Goal: Task Accomplishment & Management: Complete application form

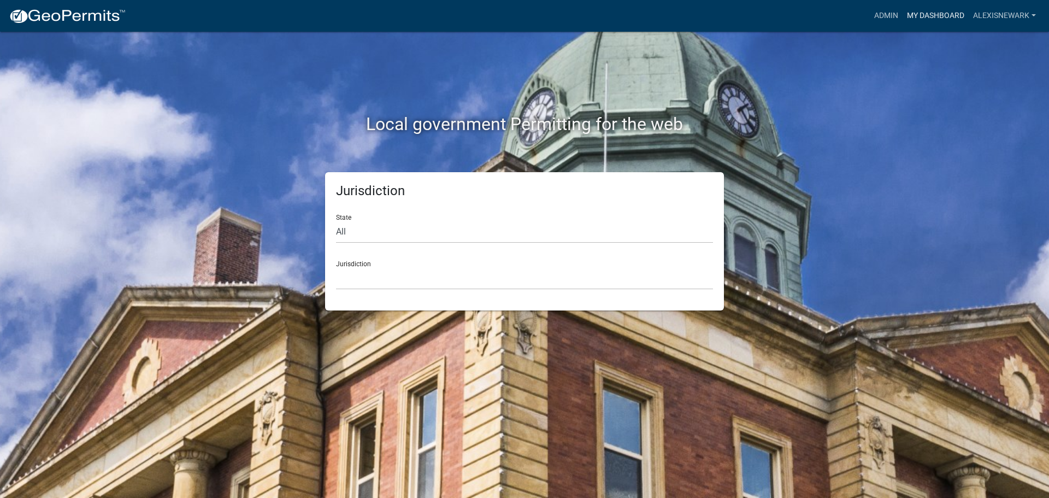
click at [839, 15] on link "My Dashboard" at bounding box center [936, 15] width 66 height 21
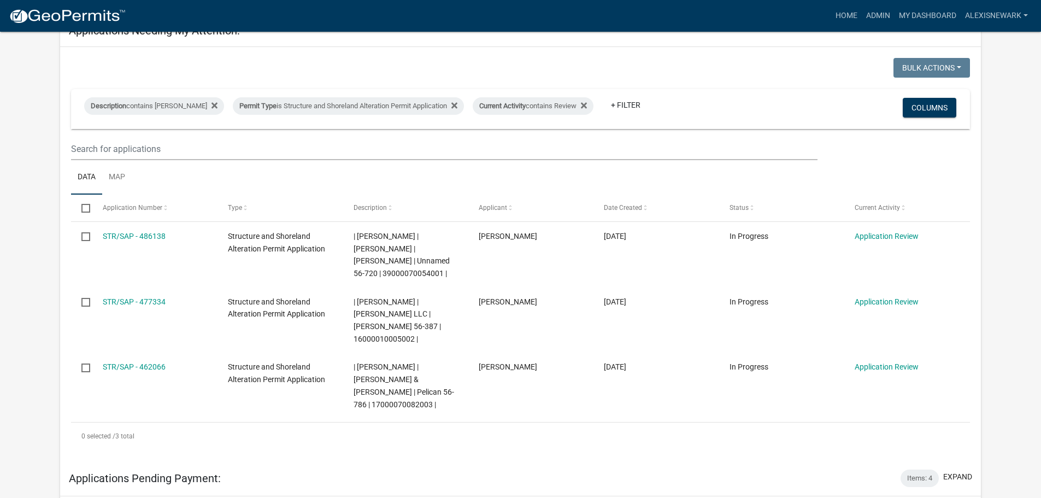
scroll to position [191, 0]
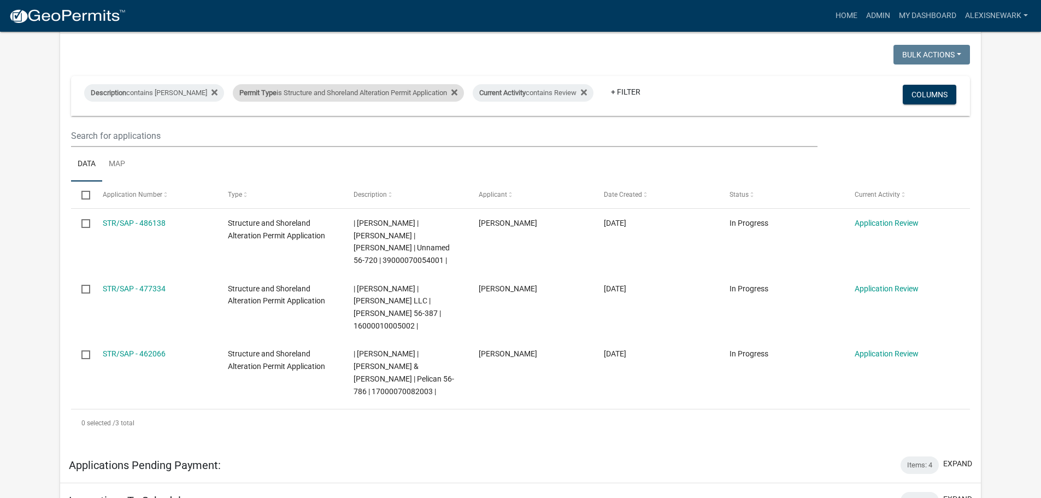
click at [394, 92] on div "Permit Type is Structure and Shoreland Alteration Permit Application" at bounding box center [348, 92] width 231 height 17
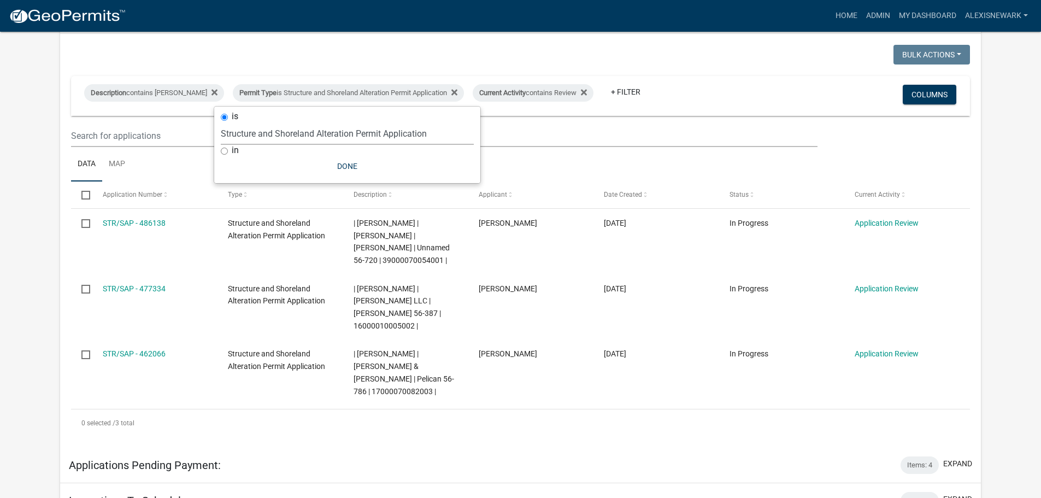
click at [408, 136] on select "Select an option Building Contractor / Excavators (Registration) Building Contr…" at bounding box center [347, 133] width 253 height 22
select select "68d28c81-f724-4f90-9ad3-bed34bf6fb80"
click at [239, 122] on select "Select an option Building Contractor / Excavators (Registration) Building Contr…" at bounding box center [347, 133] width 253 height 22
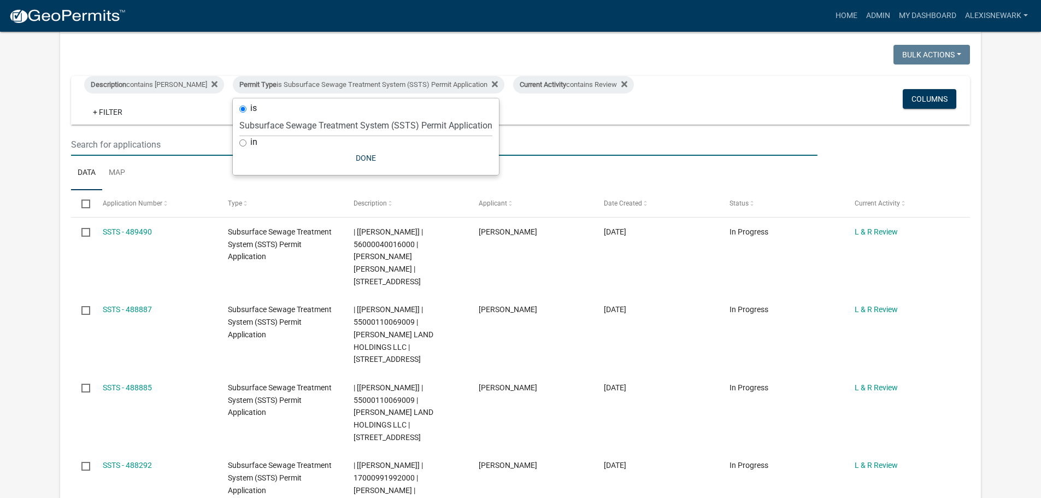
click at [508, 150] on input "text" at bounding box center [444, 144] width 746 height 22
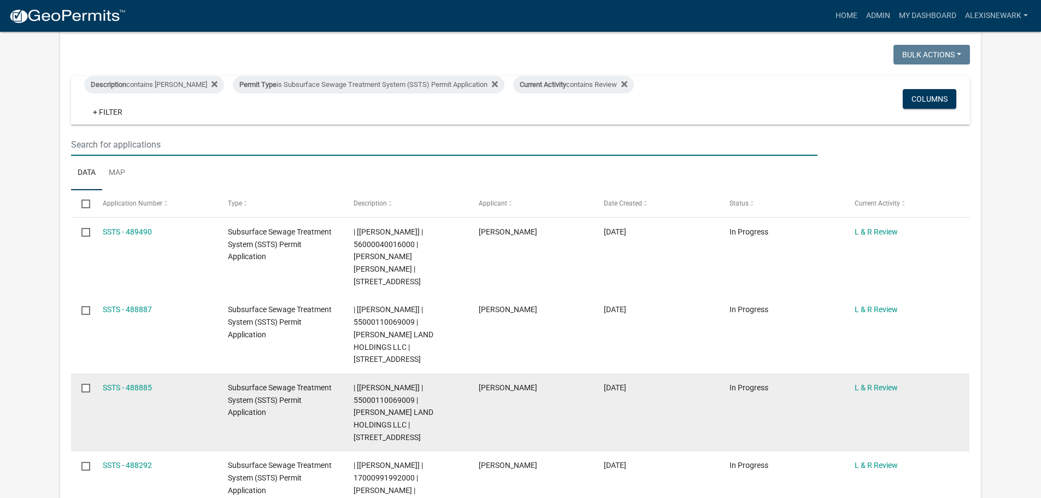
click at [118, 373] on datatable-body-cell "SSTS - 488885" at bounding box center [154, 412] width 125 height 78
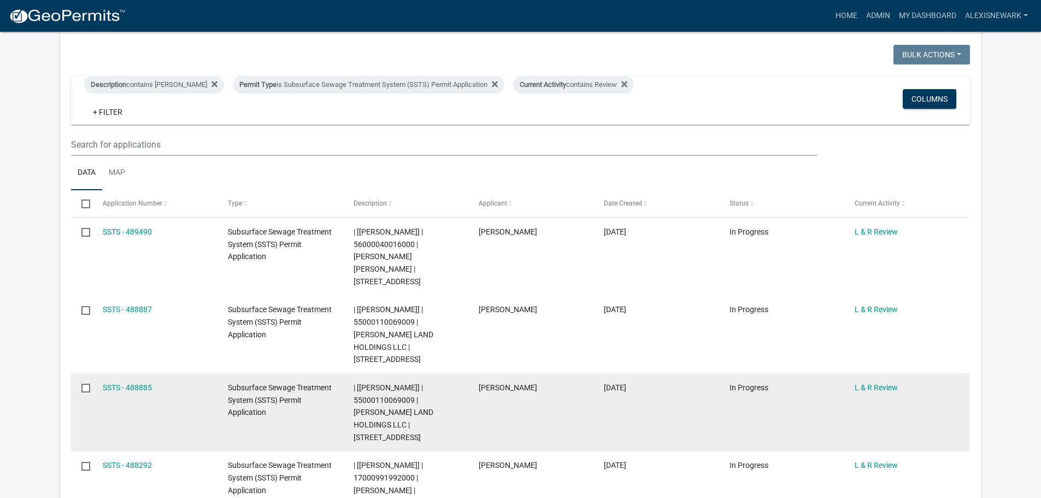
click at [118, 373] on datatable-body-cell "SSTS - 488885" at bounding box center [154, 412] width 125 height 78
click at [116, 381] on div "SSTS - 488885" at bounding box center [155, 387] width 104 height 13
click at [114, 383] on link "SSTS - 488885" at bounding box center [127, 387] width 49 height 9
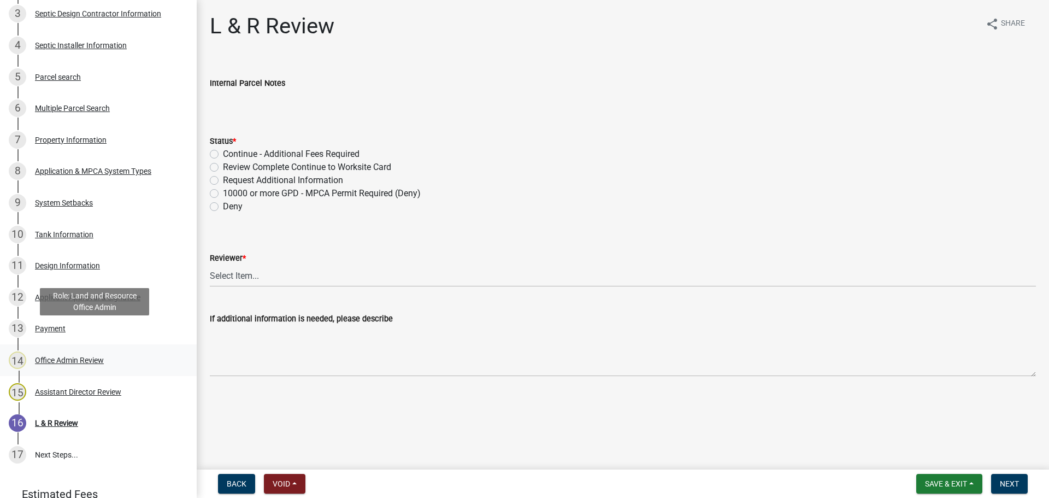
scroll to position [314, 0]
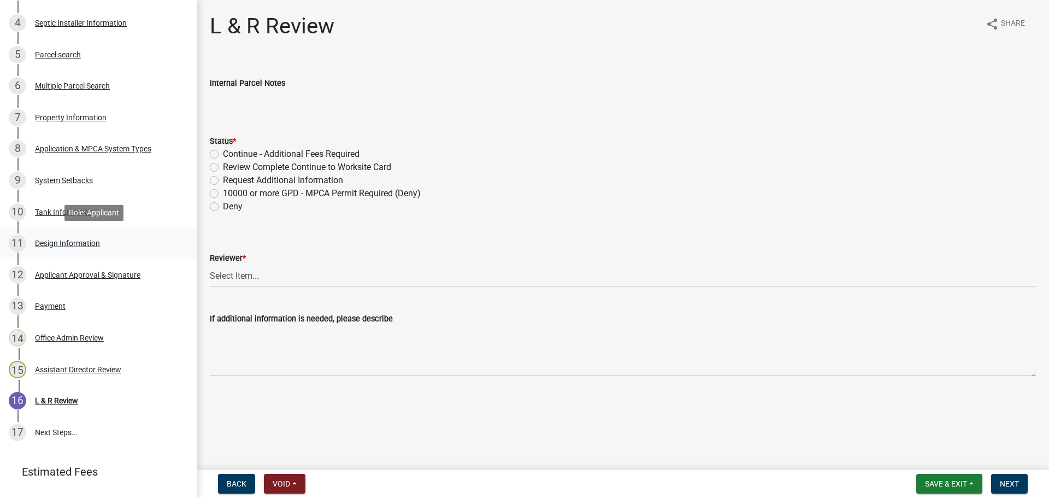
click at [136, 238] on div "11 Design Information" at bounding box center [94, 242] width 171 height 17
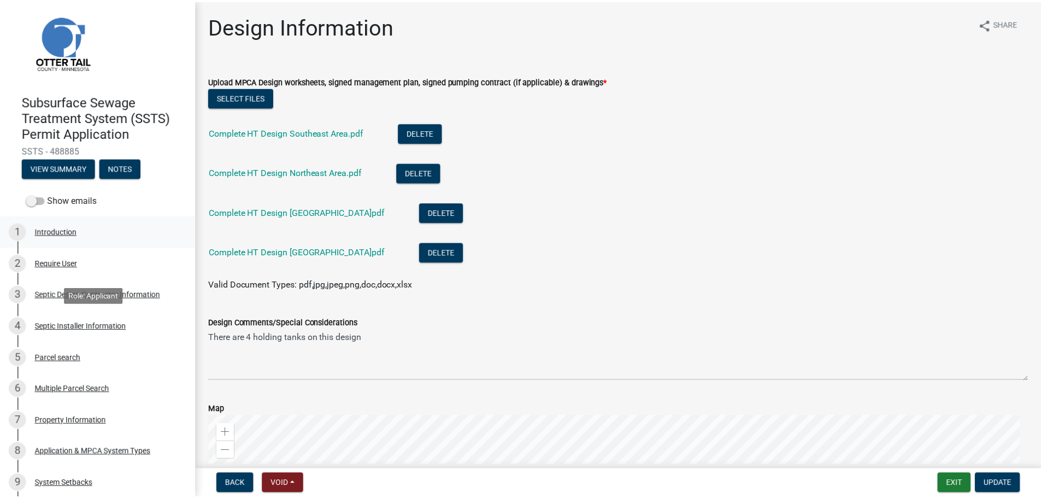
scroll to position [0, 0]
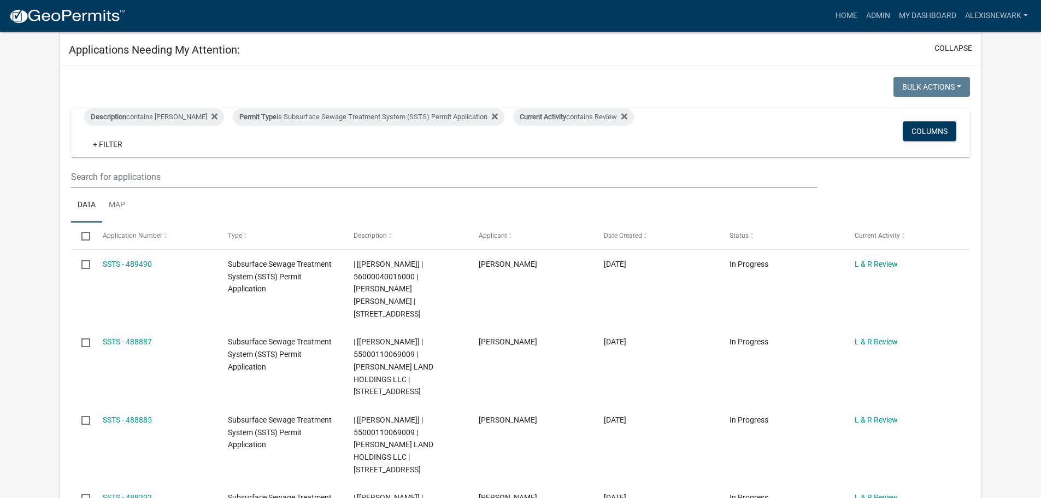
scroll to position [191, 0]
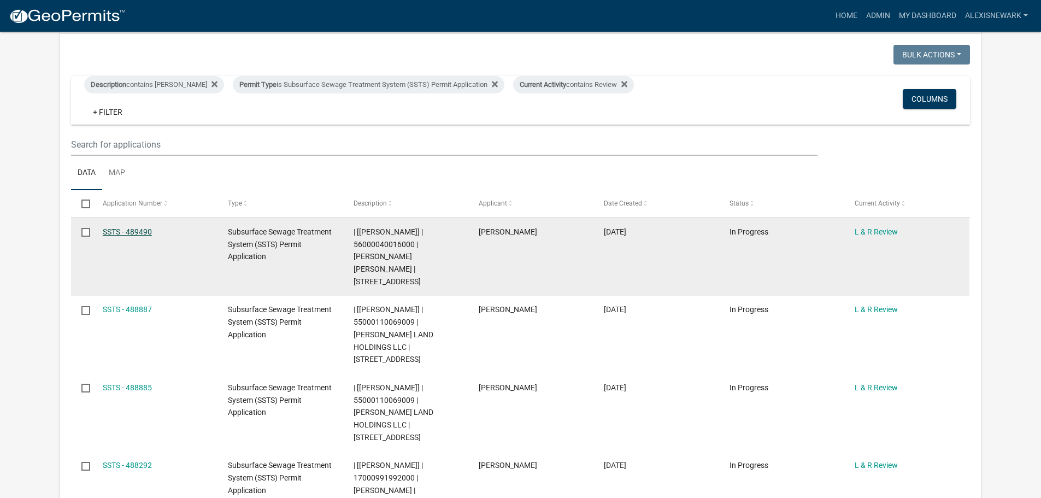
click at [136, 233] on link "SSTS - 489490" at bounding box center [127, 231] width 49 height 9
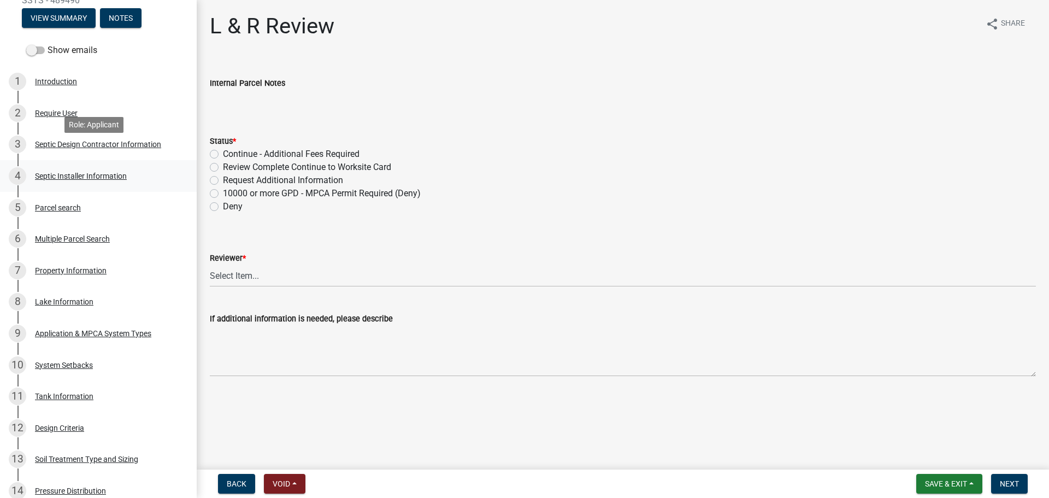
scroll to position [219, 0]
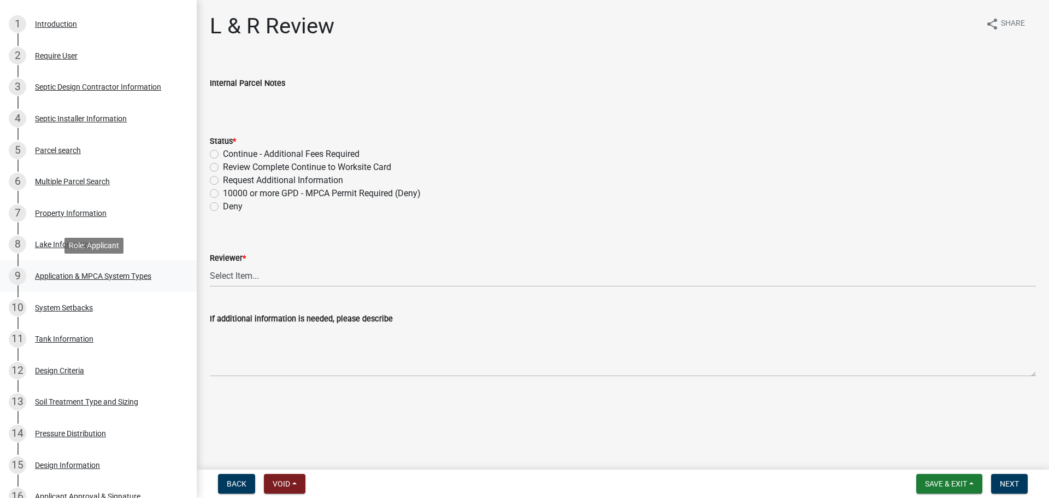
click at [130, 273] on div "Application & MPCA System Types" at bounding box center [93, 276] width 116 height 8
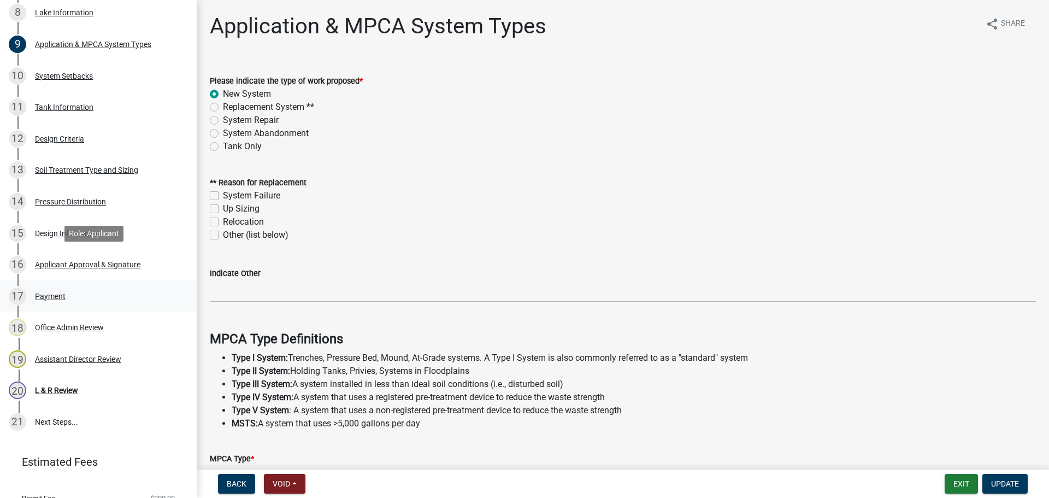
scroll to position [451, 0]
click at [87, 236] on div "Design Information" at bounding box center [67, 233] width 65 height 8
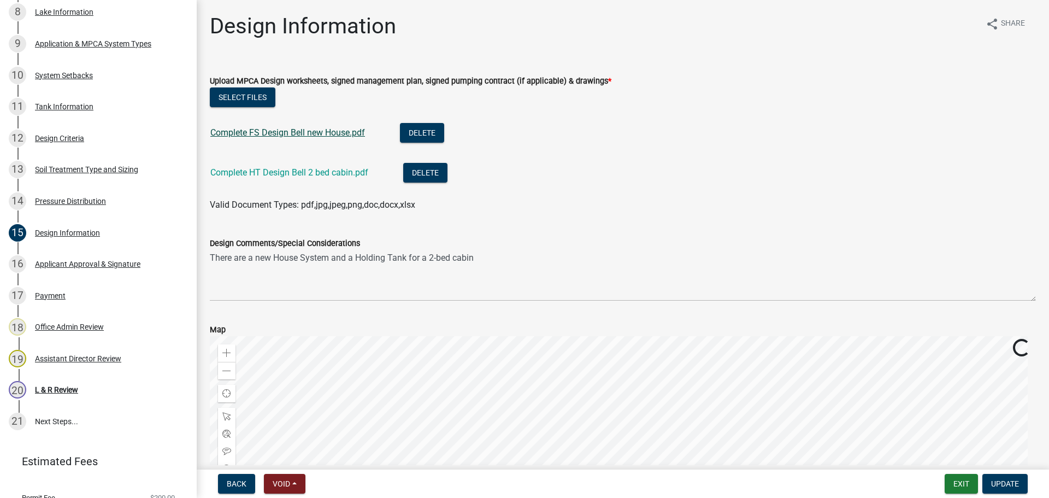
click at [279, 132] on link "Complete FS Design Bell new House.pdf" at bounding box center [287, 132] width 155 height 10
click at [327, 172] on link "Complete HT Design Bell 2 bed cabin.pdf" at bounding box center [289, 172] width 158 height 10
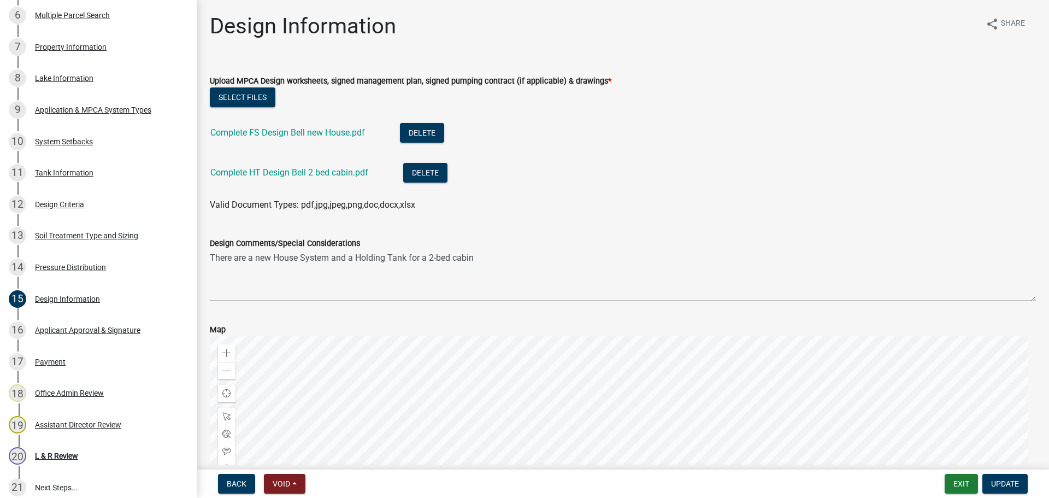
scroll to position [383, 0]
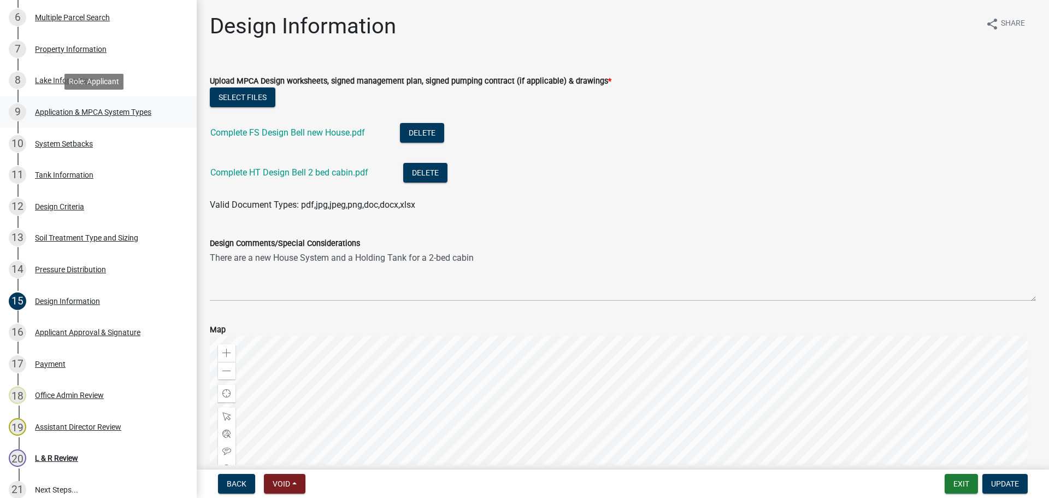
click at [77, 122] on link "9 Application & MPCA System Types" at bounding box center [98, 112] width 197 height 32
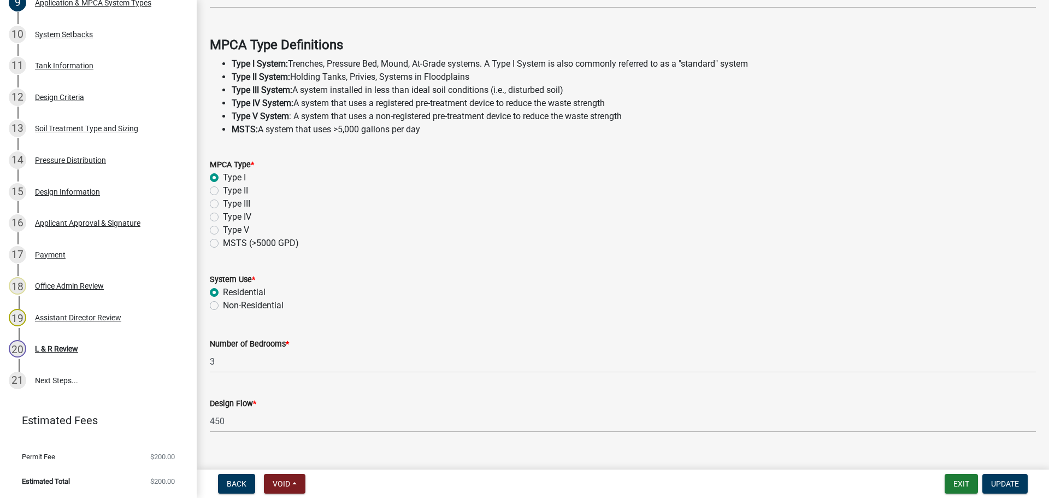
scroll to position [313, 0]
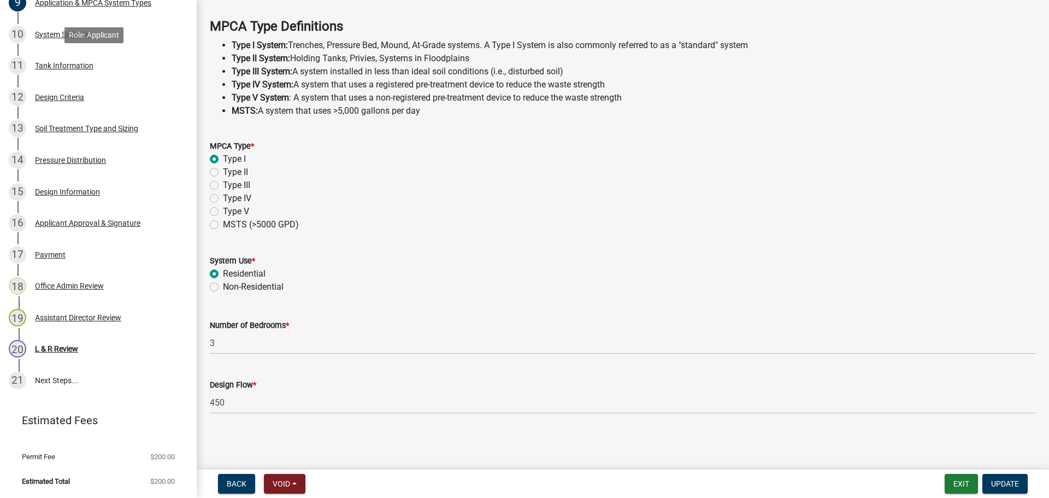
click at [93, 64] on div "Tank Information" at bounding box center [64, 66] width 58 height 8
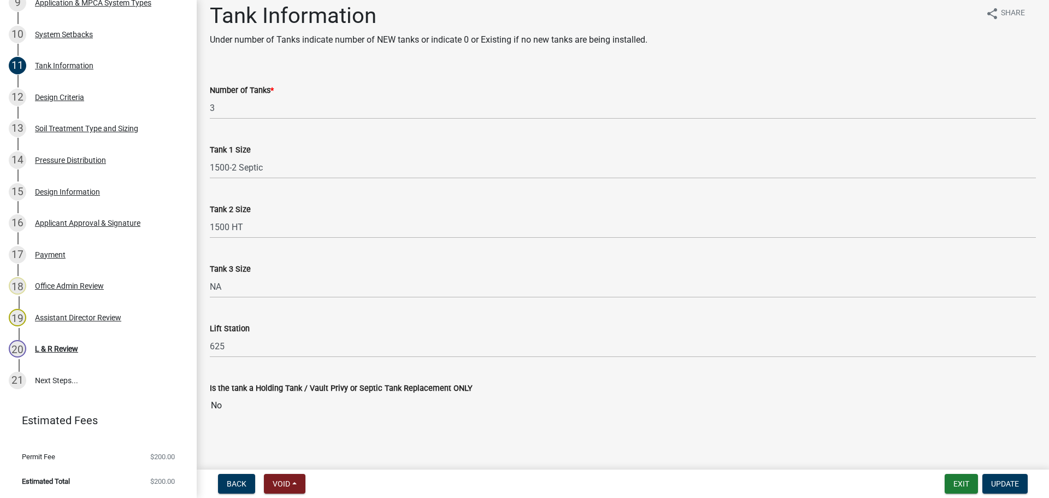
scroll to position [13, 0]
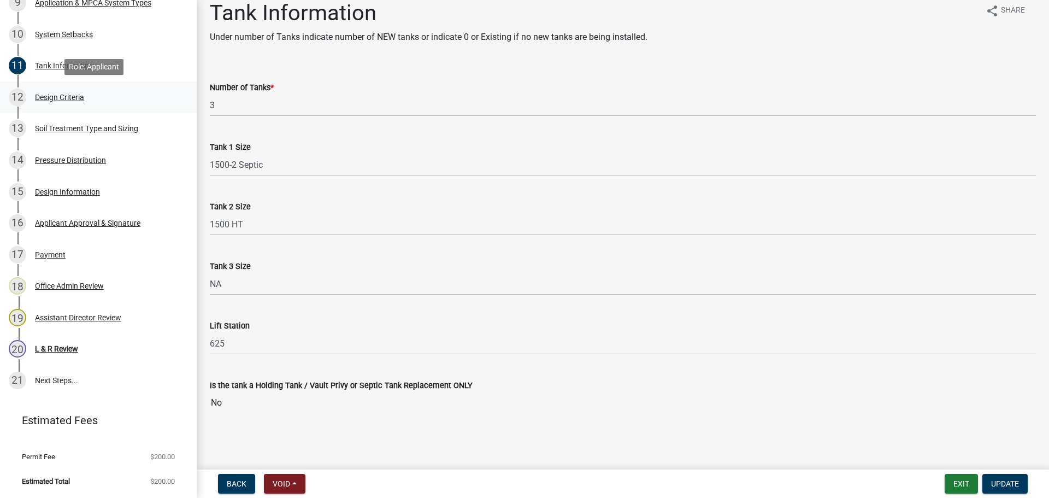
click at [121, 109] on link "12 Design Criteria" at bounding box center [98, 97] width 197 height 32
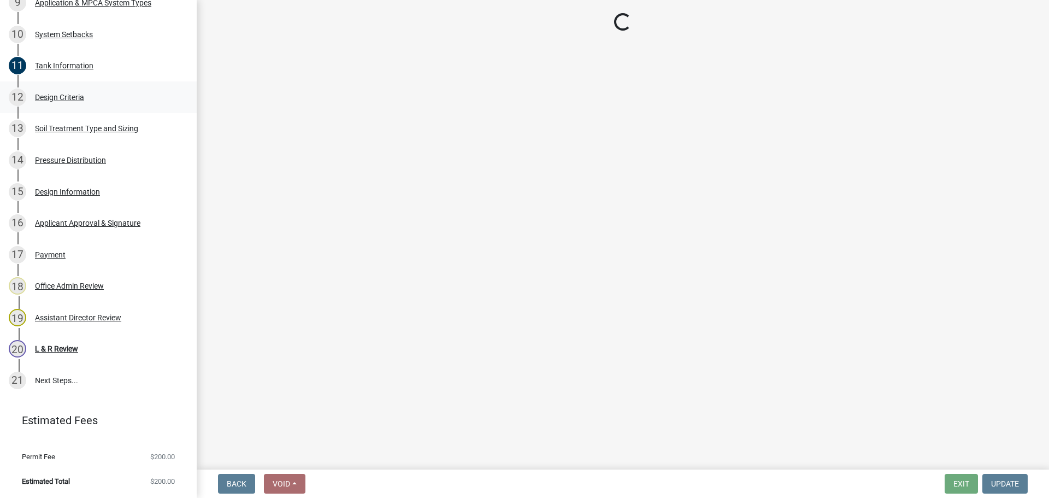
select select "eaa6e4cf-be76-4366-bfe5-e87acfaaf3f4"
select select "48b77c43-c0ca-4757-a1b1-e2e69db0f822"
select select "14354fbd-e666-4c9c-b77c-8c181d233a28"
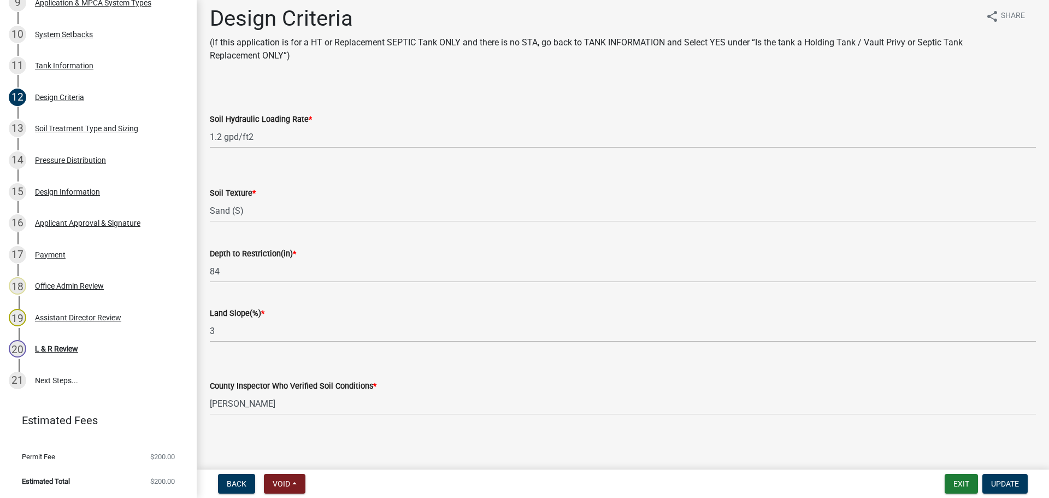
scroll to position [10, 0]
click at [97, 134] on div "13 Soil Treatment Type and Sizing" at bounding box center [94, 128] width 171 height 17
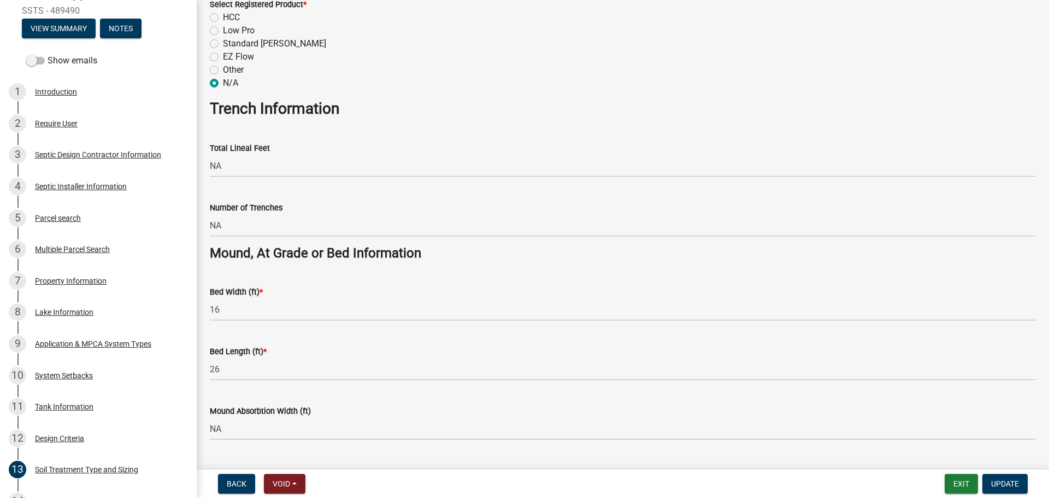
scroll to position [0, 0]
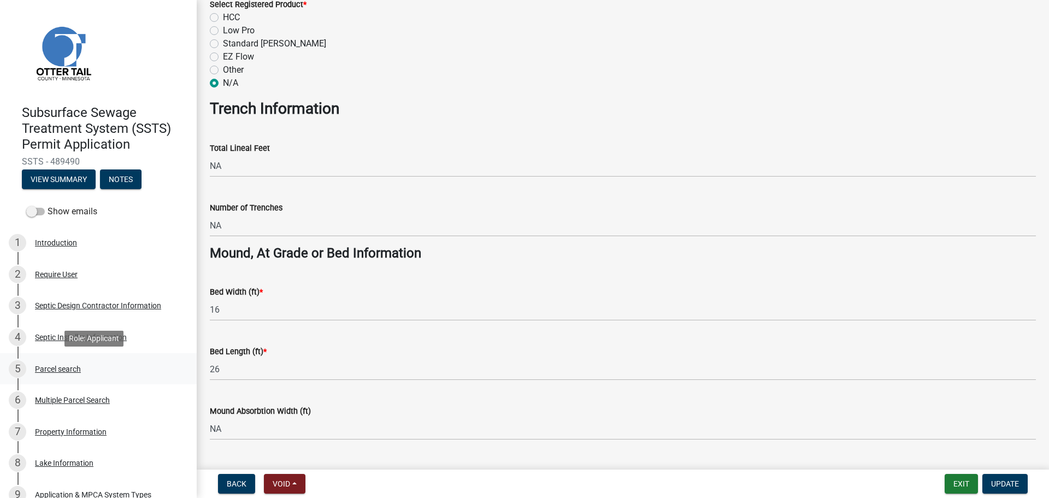
click at [140, 361] on div "5 Parcel search" at bounding box center [94, 368] width 171 height 17
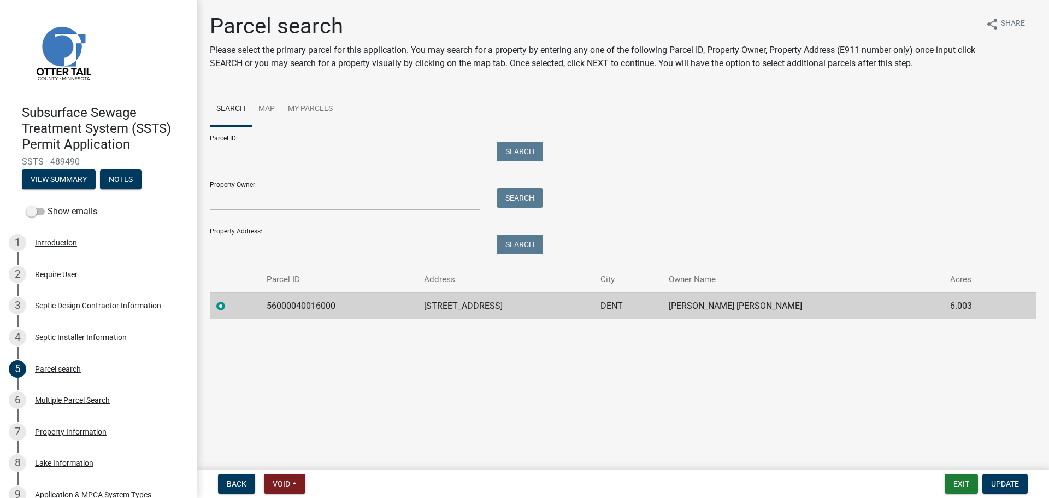
click at [337, 308] on td "56000040016000" at bounding box center [338, 305] width 157 height 27
copy td "56000040016000"
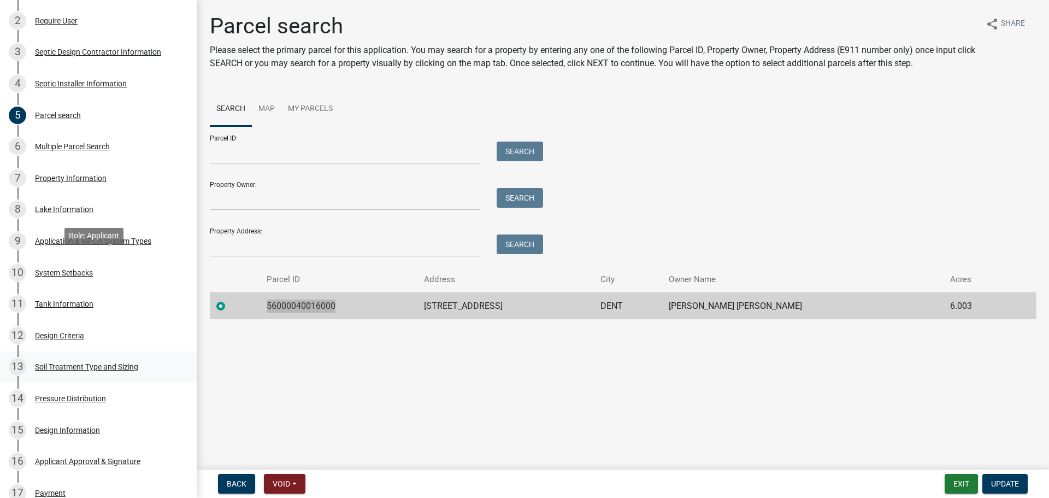
scroll to position [287, 0]
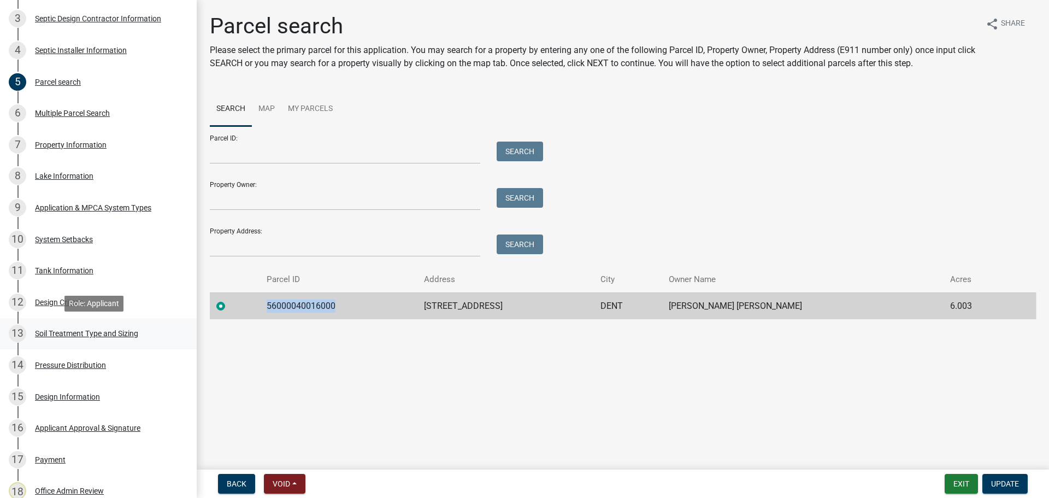
click at [115, 345] on link "13 Soil Treatment Type and Sizing" at bounding box center [98, 334] width 197 height 32
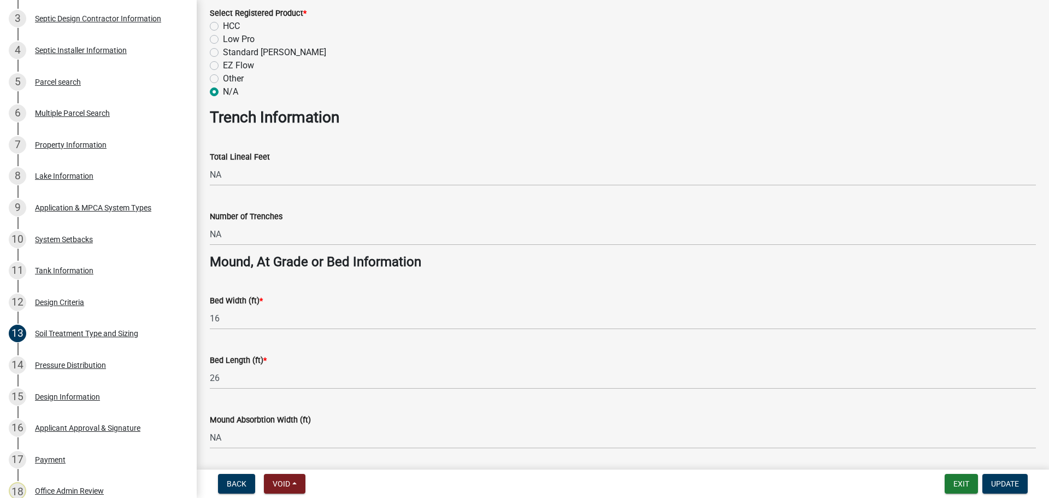
scroll to position [642, 0]
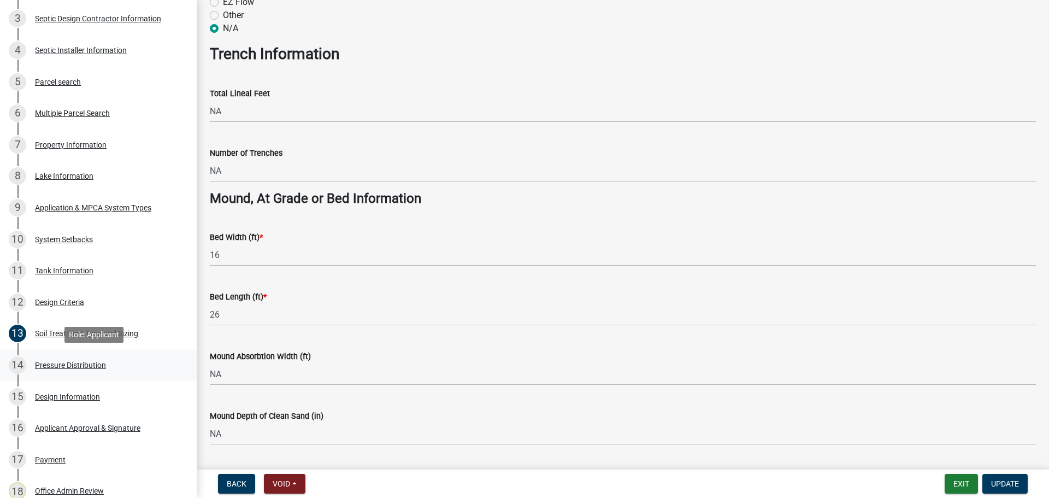
click at [119, 366] on div "14 Pressure Distribution" at bounding box center [94, 364] width 171 height 17
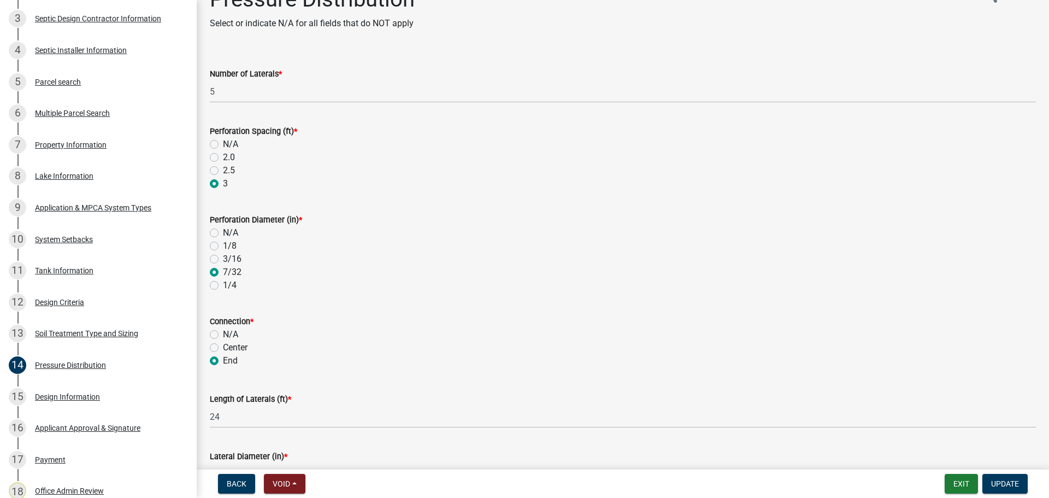
scroll to position [14, 0]
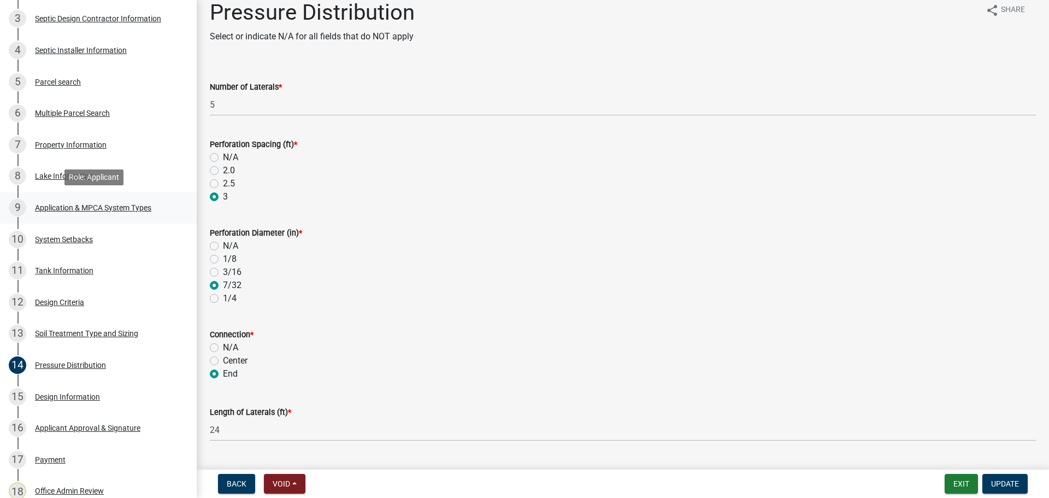
click at [122, 204] on div "Application & MPCA System Types" at bounding box center [93, 208] width 116 height 8
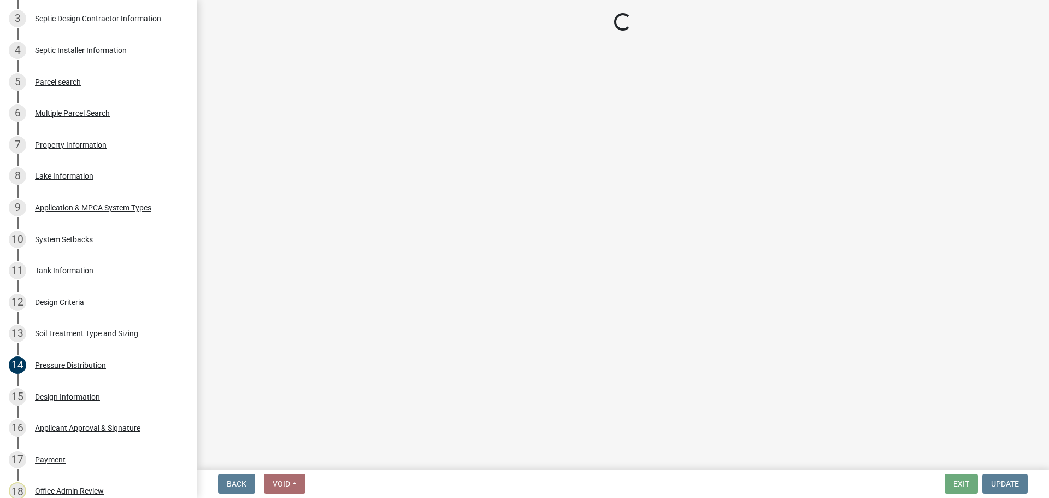
scroll to position [0, 0]
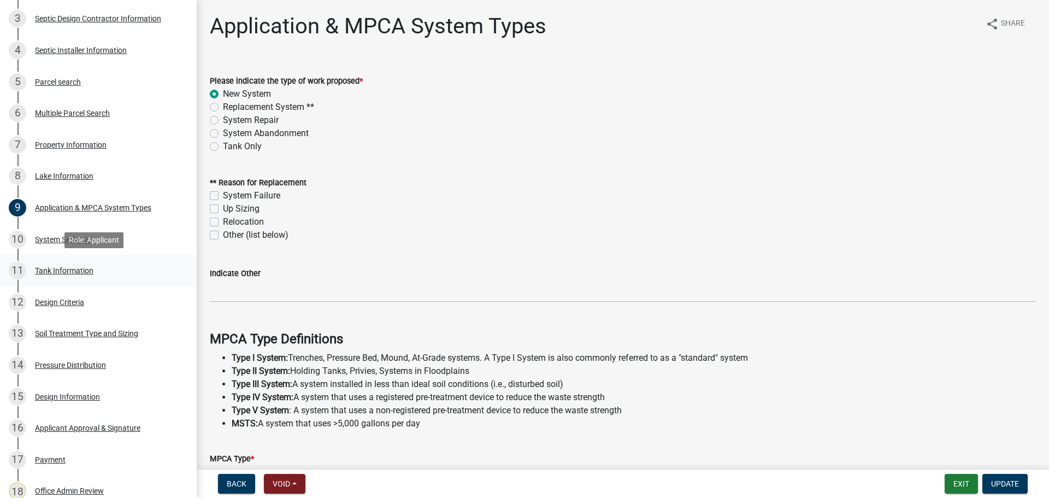
click at [95, 265] on div "11 Tank Information" at bounding box center [94, 270] width 171 height 17
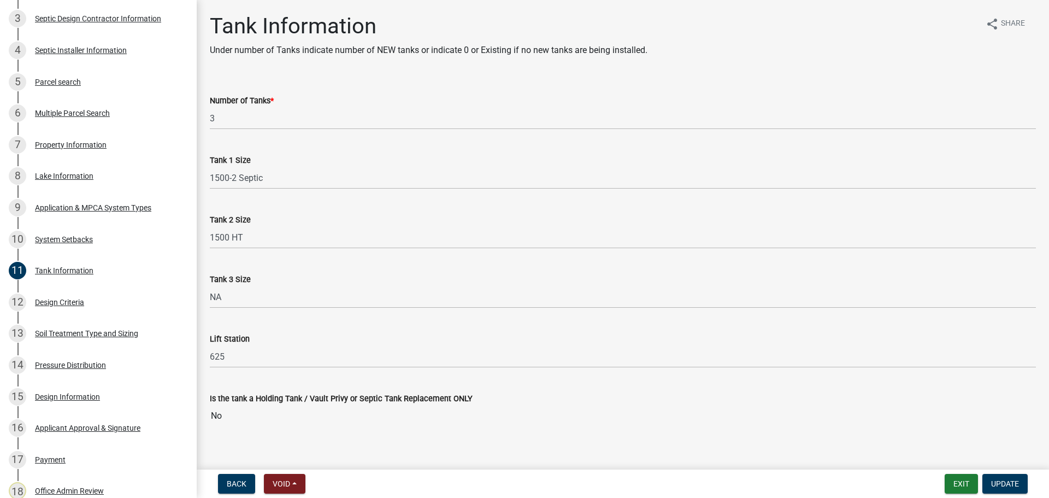
scroll to position [13, 0]
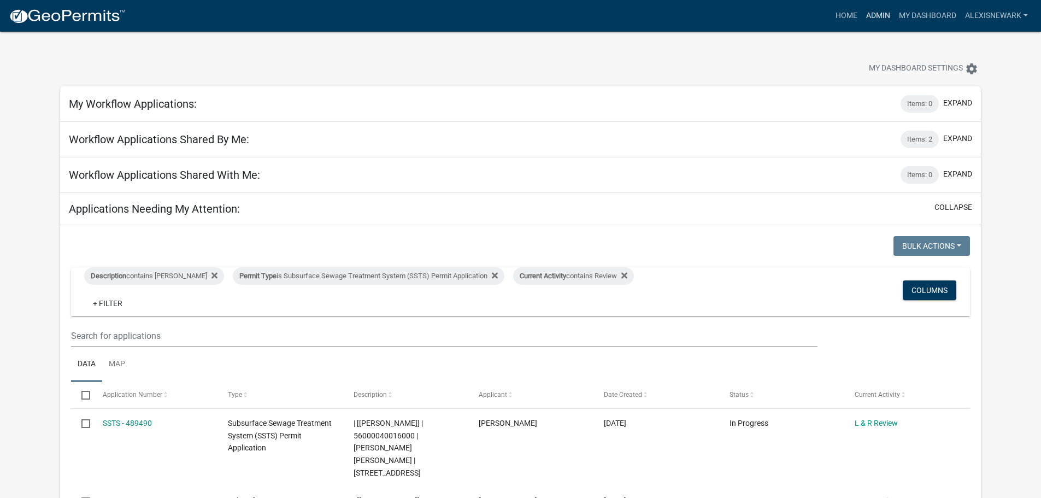
click at [839, 19] on link "Admin" at bounding box center [878, 15] width 33 height 21
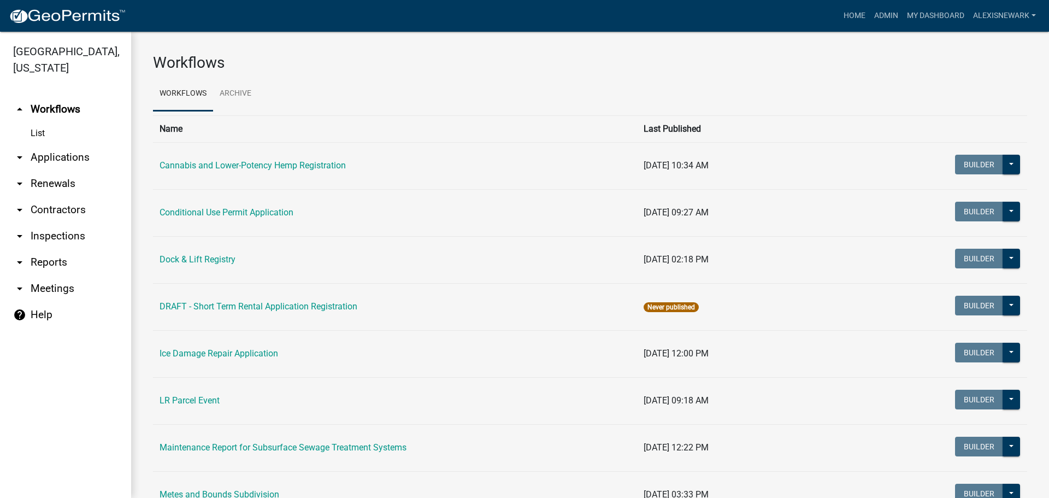
click at [101, 163] on link "arrow_drop_down Applications" at bounding box center [65, 157] width 131 height 26
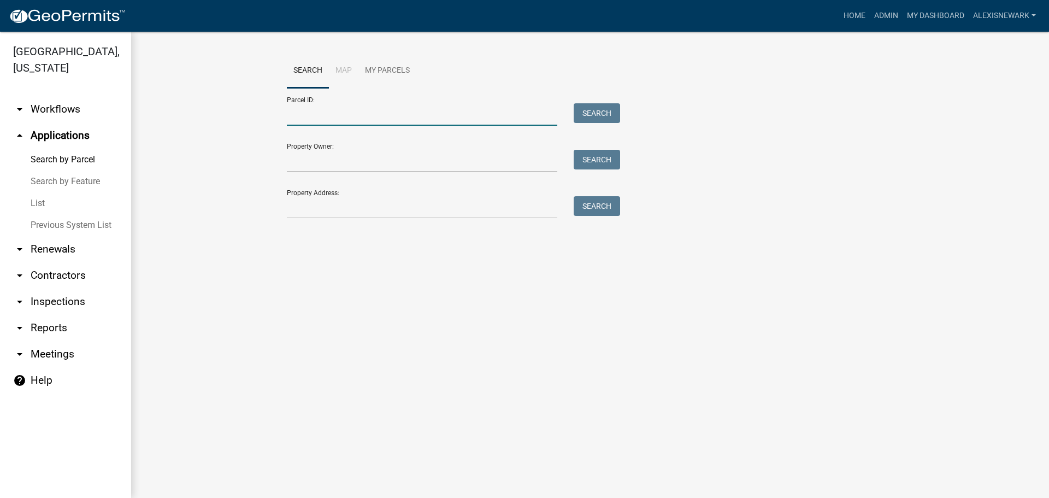
click at [324, 114] on input "Parcel ID:" at bounding box center [422, 114] width 271 height 22
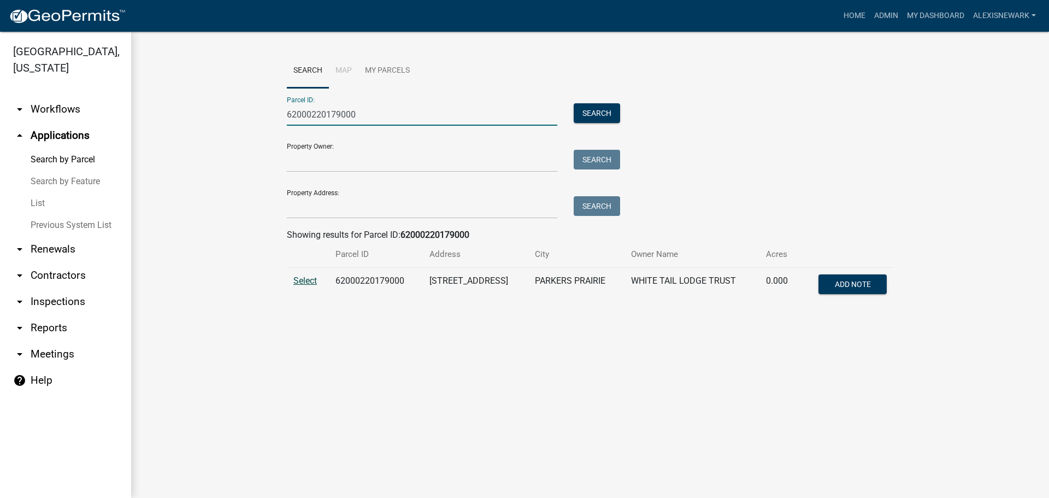
type input "62000220179000"
click at [300, 284] on span "Select" at bounding box center [306, 280] width 24 height 10
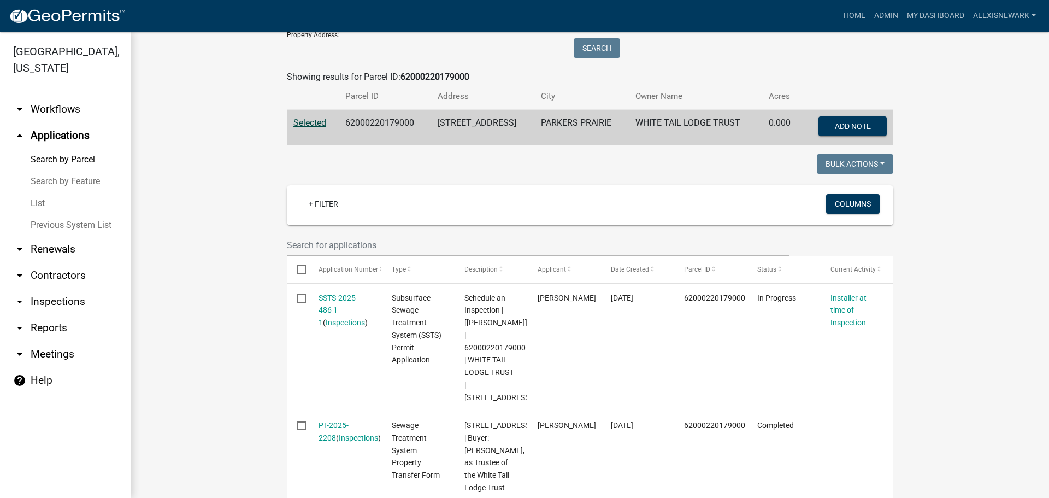
scroll to position [273, 0]
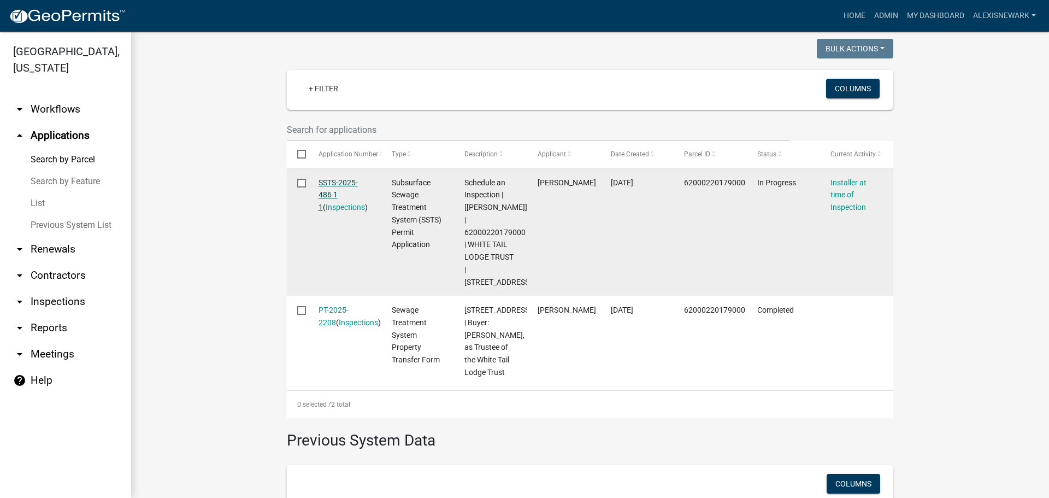
click at [343, 179] on link "SSTS-2025-486 1 1" at bounding box center [338, 195] width 39 height 34
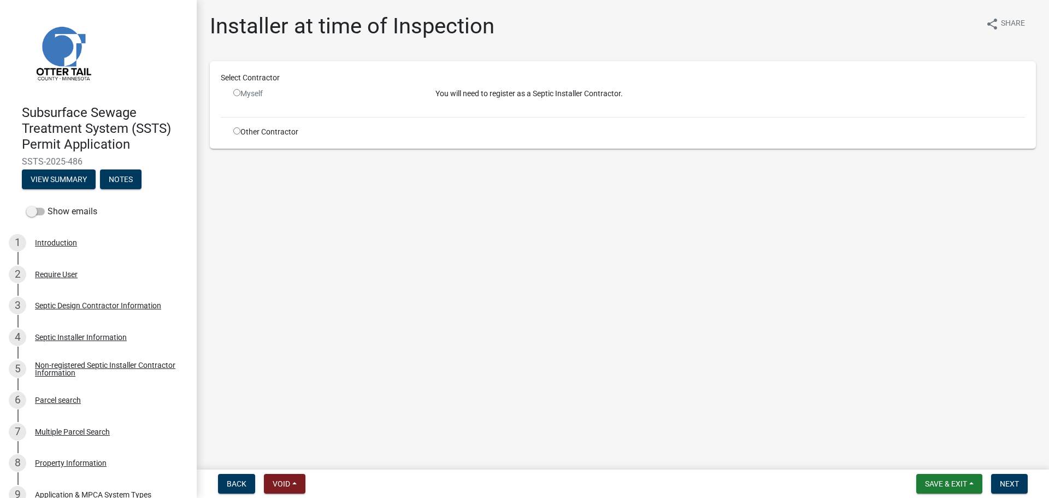
click at [290, 134] on div "Other Contractor" at bounding box center [326, 131] width 202 height 11
click at [237, 129] on input "radio" at bounding box center [236, 130] width 7 height 7
radio input "true"
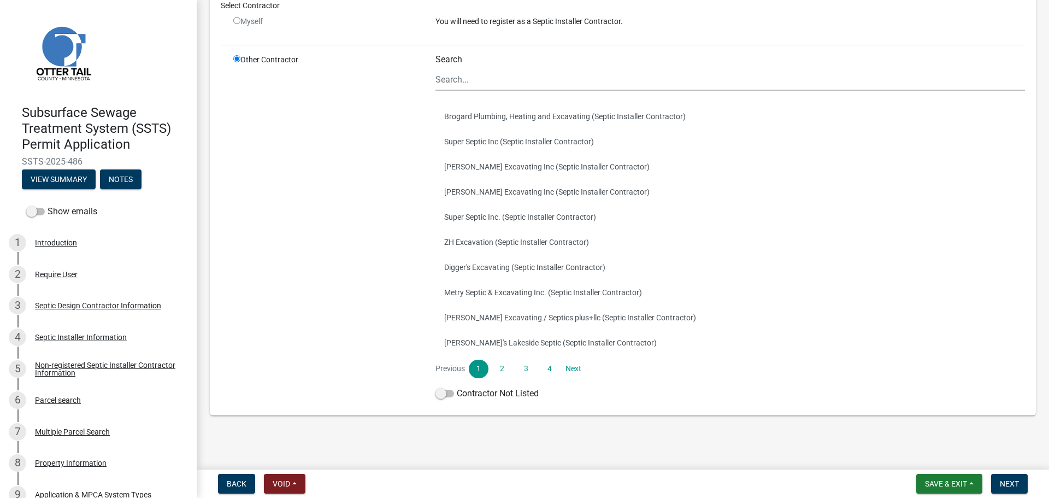
scroll to position [89, 0]
click at [486, 396] on label "Contractor Not Listed" at bounding box center [487, 391] width 103 height 13
click at [457, 385] on input "Contractor Not Listed" at bounding box center [457, 385] width 0 height 0
click at [839, 432] on span "Next" at bounding box center [1009, 483] width 19 height 9
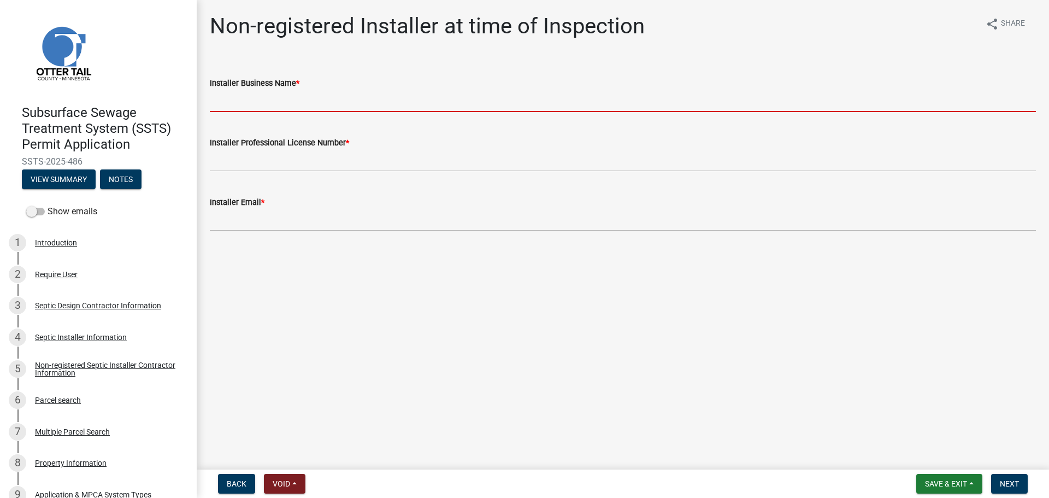
click at [336, 111] on input "Installer Business Name *" at bounding box center [623, 101] width 826 height 22
type input "[PERSON_NAME] Excavating"
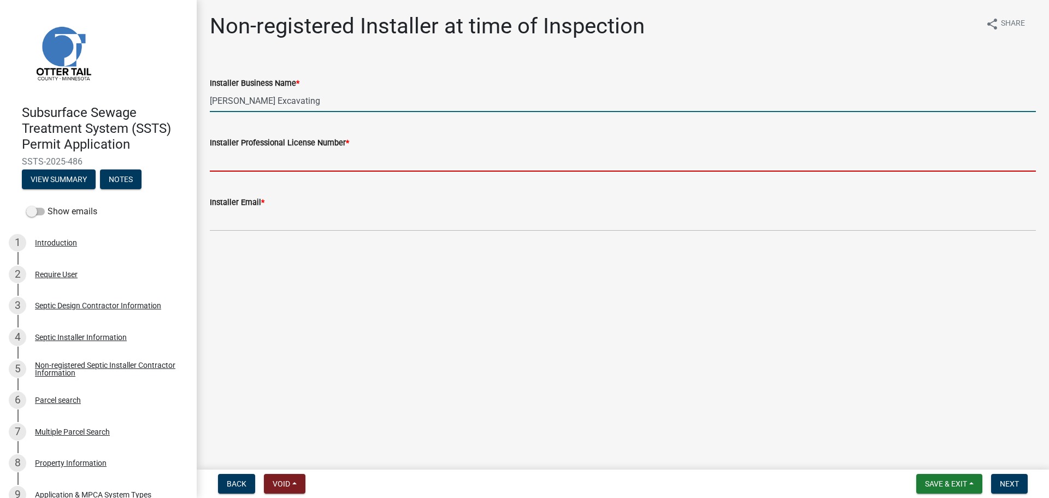
click at [318, 159] on input "Installer Professional License Number *" at bounding box center [623, 160] width 826 height 22
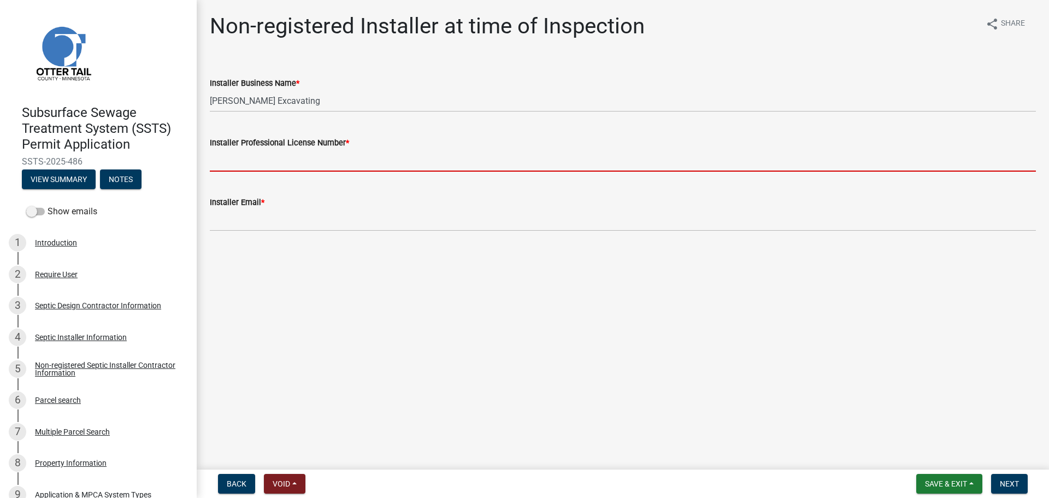
type input "L3994"
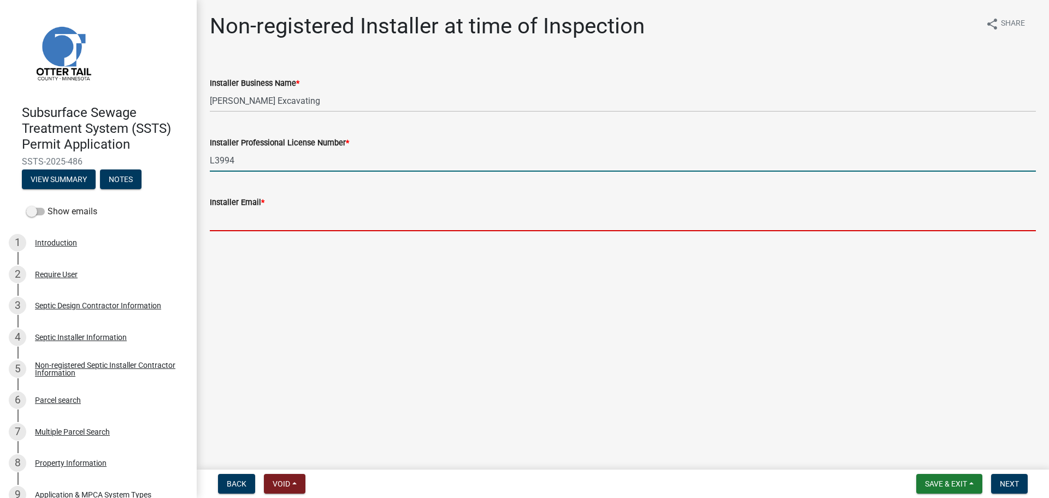
click at [306, 213] on input "Installer Email *" at bounding box center [623, 220] width 826 height 22
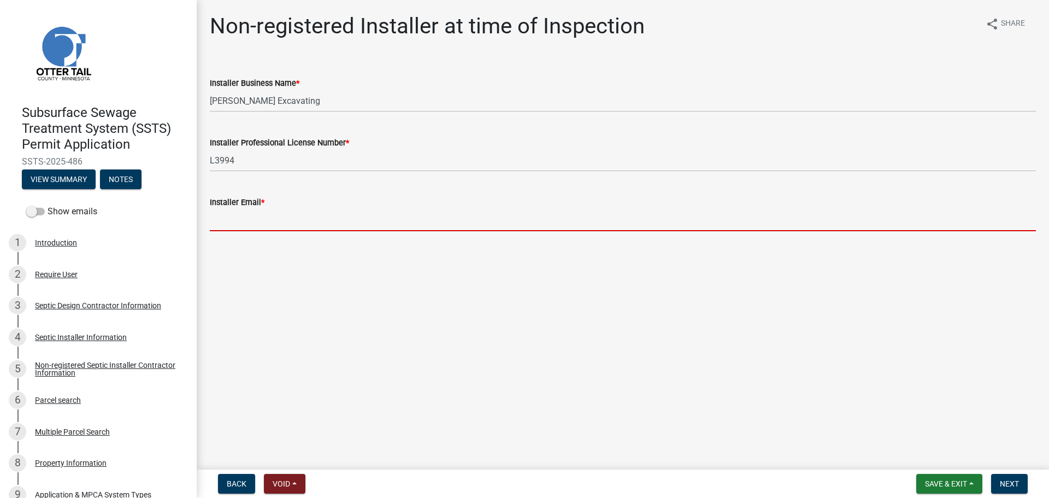
type input "[EMAIL_ADDRESS][DOMAIN_NAME]"
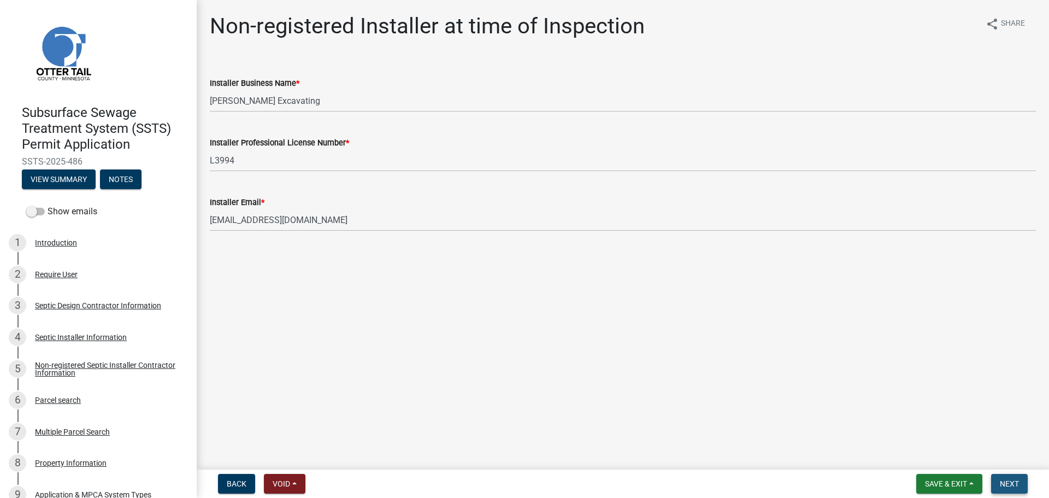
click at [839, 432] on button "Next" at bounding box center [1009, 484] width 37 height 20
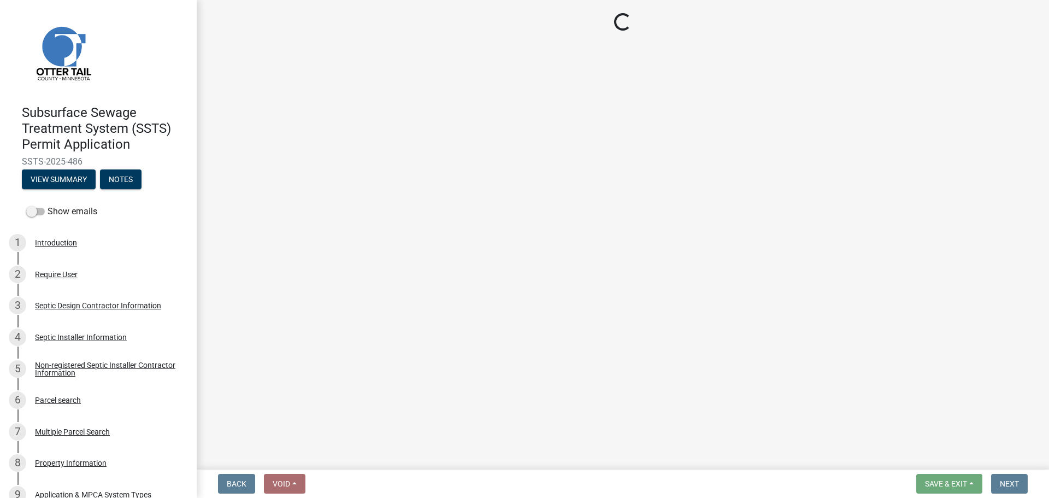
select select "710d5f49-2663-4e73-9718-d0c4e189f5ed"
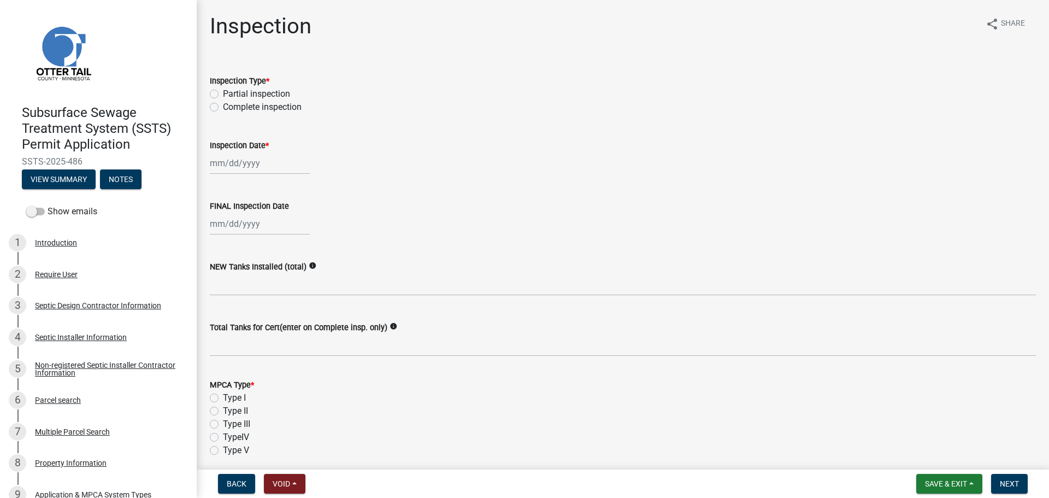
click at [277, 103] on label "Complete inspection" at bounding box center [262, 107] width 79 height 13
click at [230, 103] on input "Complete inspection" at bounding box center [226, 104] width 7 height 7
radio input "true"
click at [269, 161] on div at bounding box center [260, 163] width 100 height 22
select select "10"
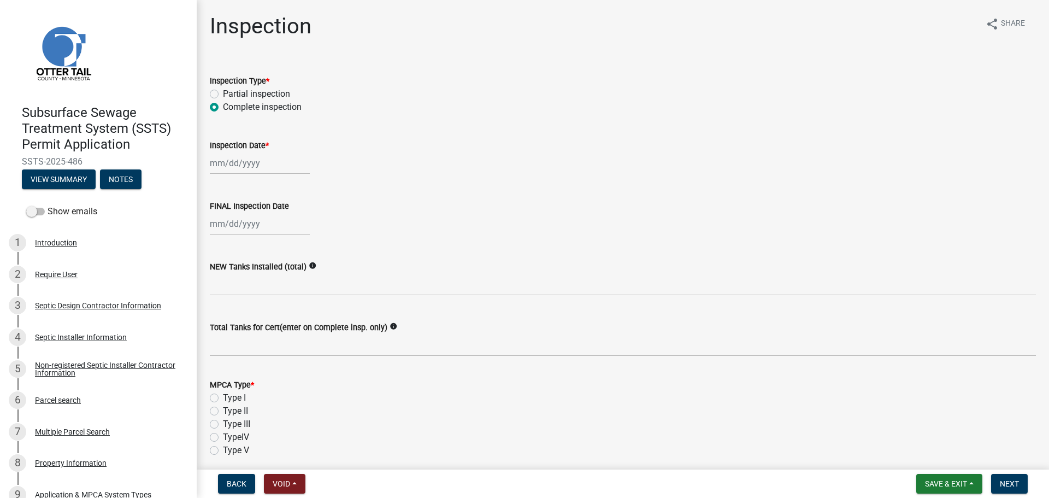
select select "2025"
click at [239, 253] on div "14" at bounding box center [238, 256] width 17 height 17
type input "[DATE]"
click at [263, 225] on div at bounding box center [260, 224] width 100 height 22
select select "10"
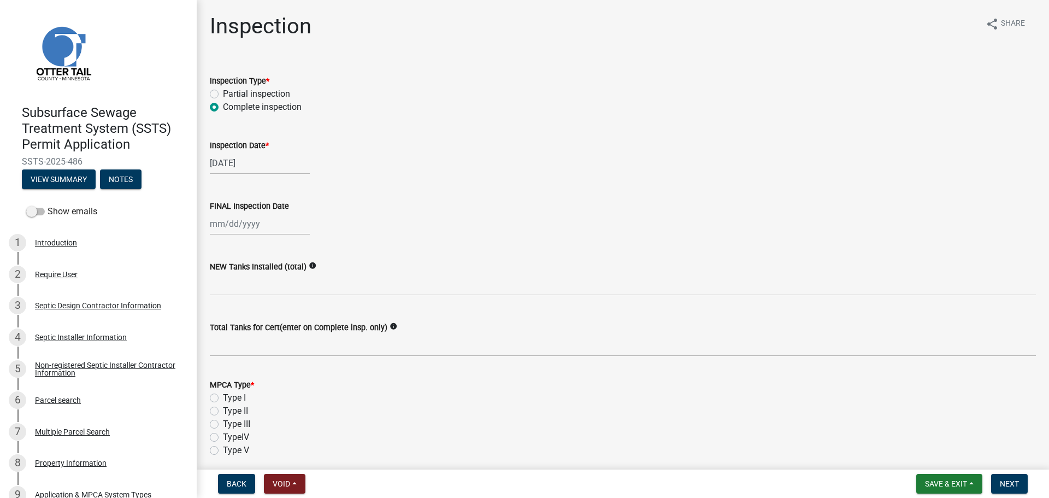
select select "2025"
click at [238, 321] on div "14" at bounding box center [238, 316] width 17 height 17
type input "[DATE]"
click at [250, 261] on div "NEW Tanks Installed (total) info" at bounding box center [623, 266] width 826 height 13
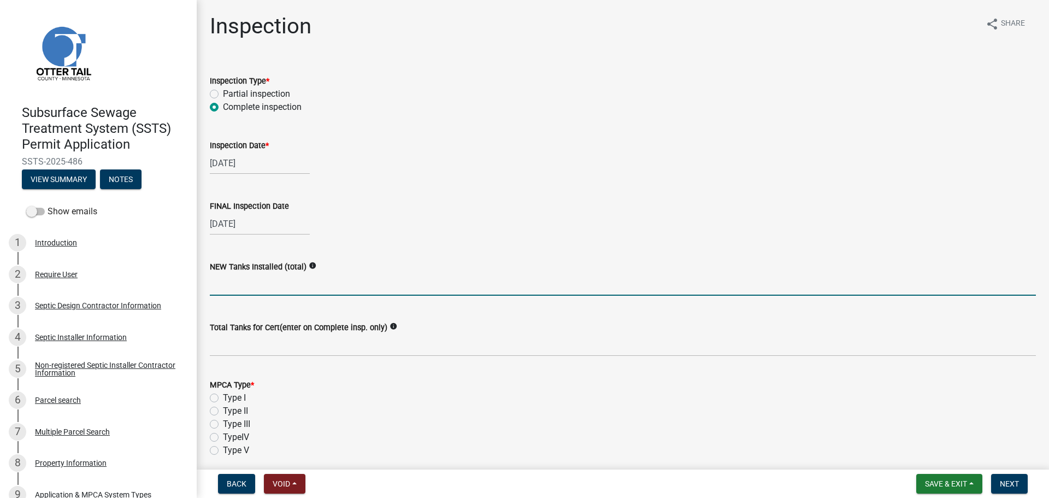
click at [253, 284] on input "text" at bounding box center [623, 284] width 826 height 22
type input "1"
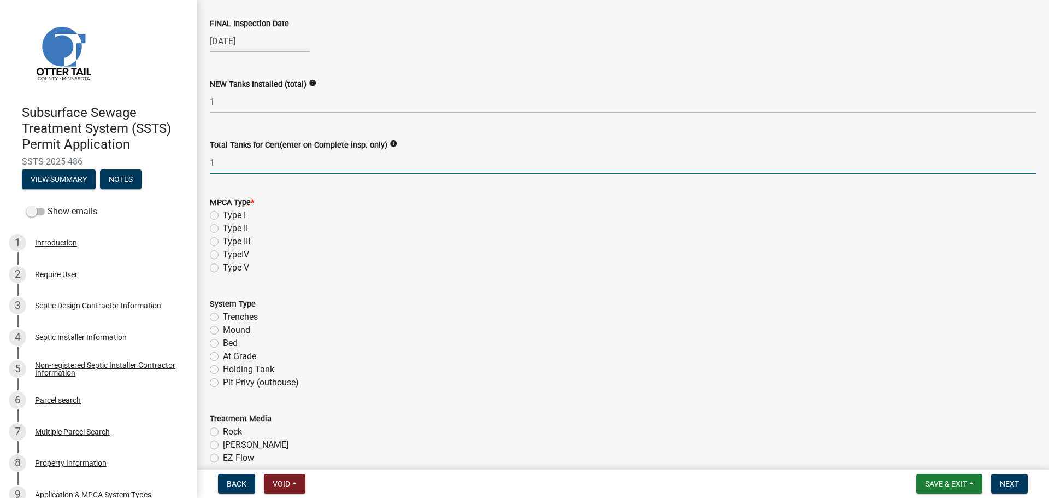
scroll to position [205, 0]
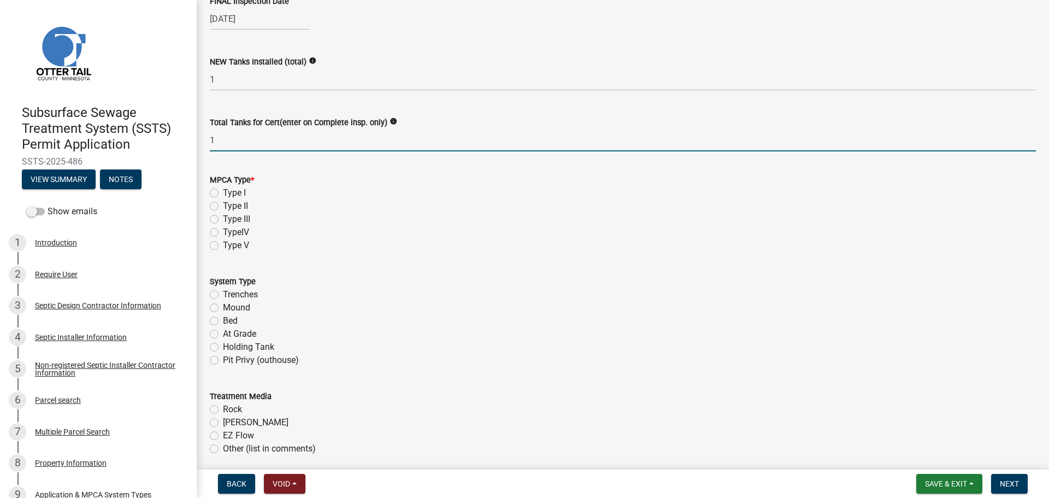
type input "1"
click at [208, 208] on div "MPCA Type * Type I Type II Type III TypeIV Type V" at bounding box center [623, 206] width 843 height 92
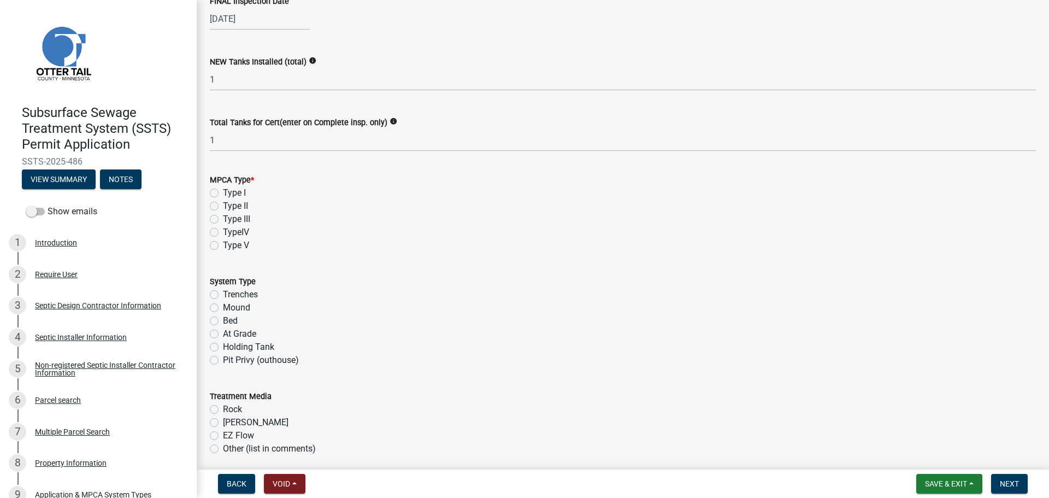
click at [223, 208] on label "Type II" at bounding box center [235, 205] width 25 height 13
click at [223, 207] on input "Type II" at bounding box center [226, 202] width 7 height 7
radio input "true"
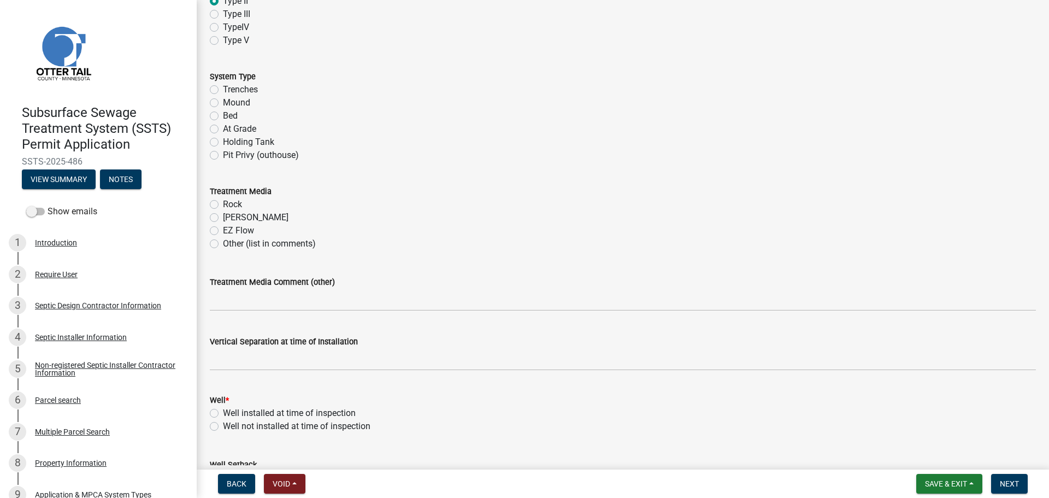
scroll to position [451, 0]
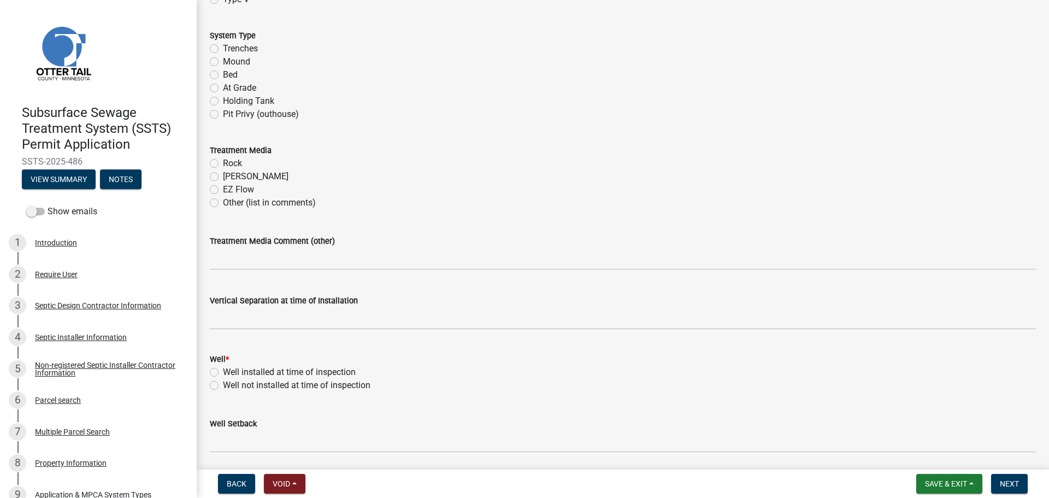
click at [236, 371] on label "Well installed at time of inspection" at bounding box center [289, 372] width 133 height 13
click at [230, 371] on input "Well installed at time of inspection" at bounding box center [226, 369] width 7 height 7
radio input "true"
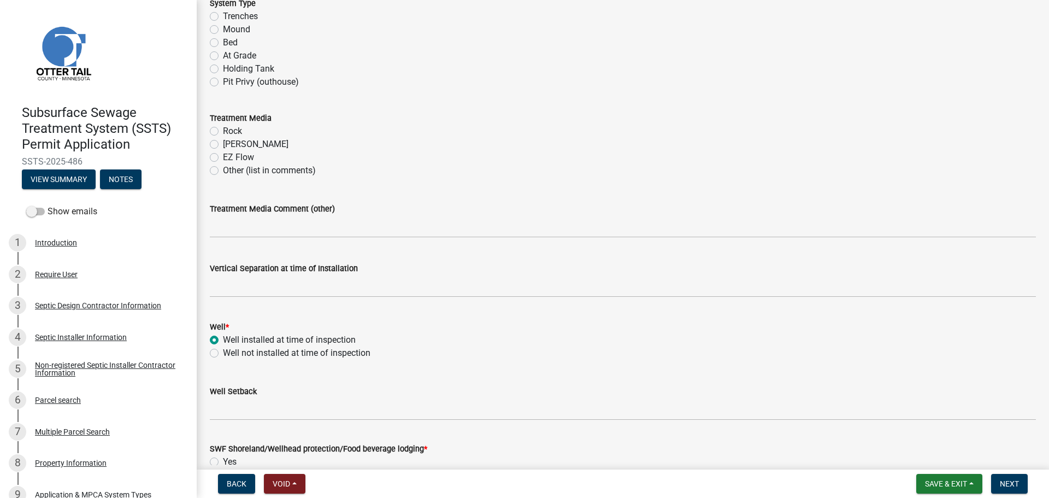
scroll to position [615, 0]
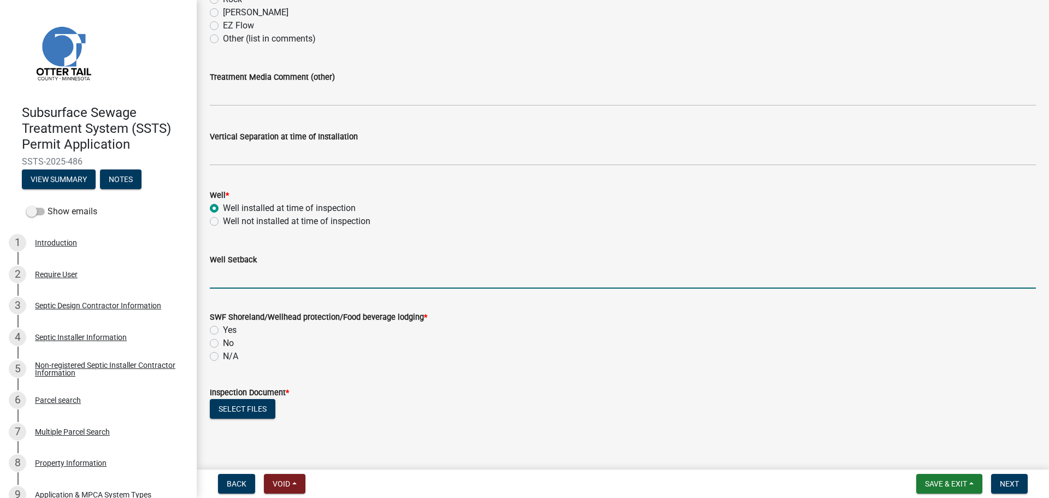
click at [277, 271] on input "Well Setback" at bounding box center [623, 277] width 826 height 22
type input "75+"
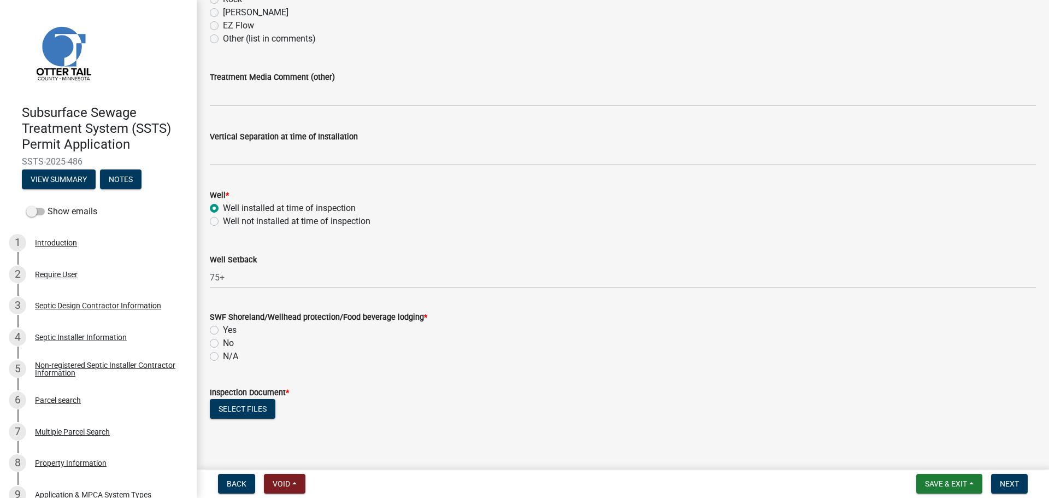
click at [223, 345] on label "No" at bounding box center [228, 343] width 11 height 13
click at [223, 344] on input "No" at bounding box center [226, 340] width 7 height 7
radio input "true"
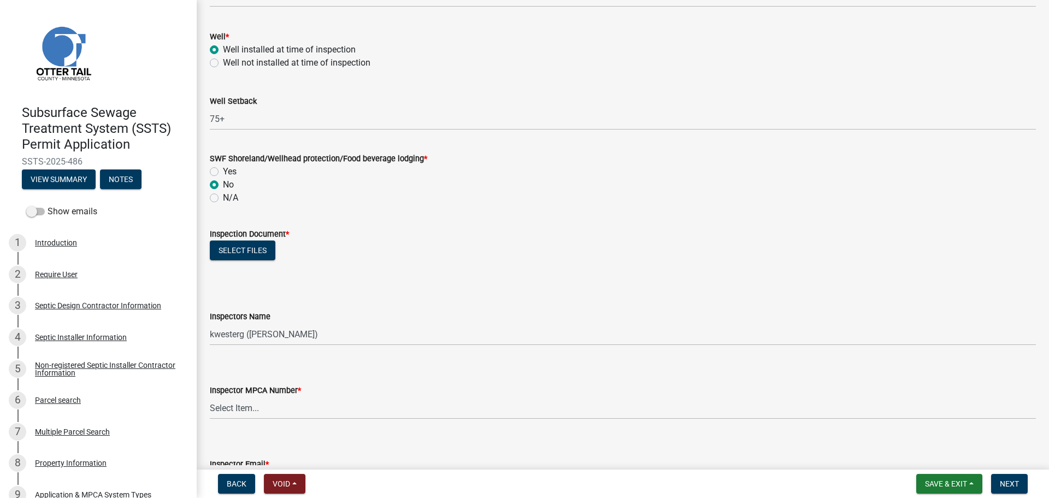
scroll to position [793, 0]
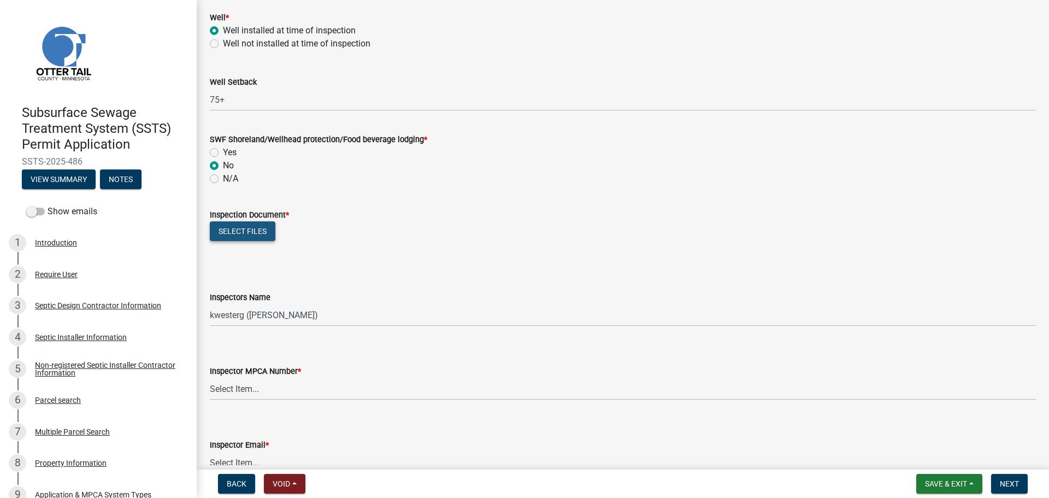
click at [251, 232] on button "Select files" at bounding box center [243, 231] width 66 height 20
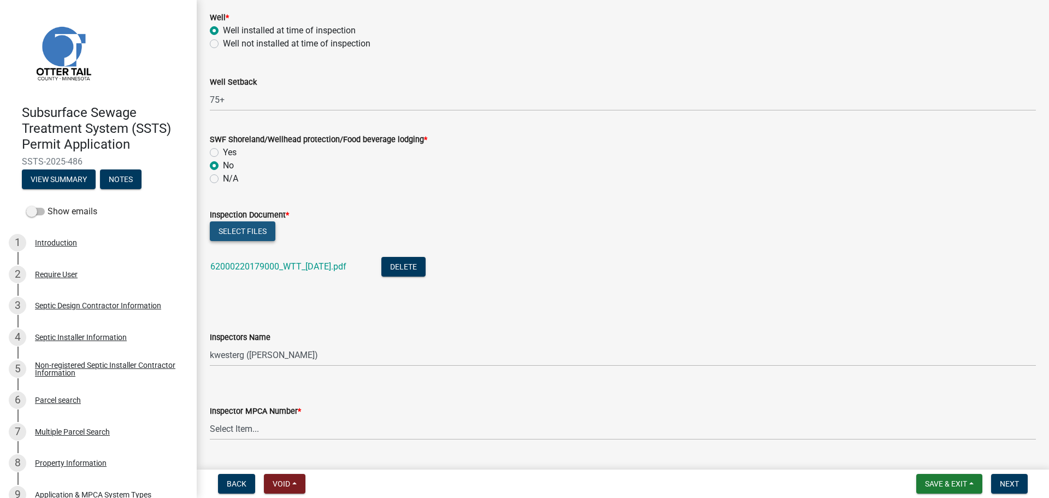
click at [232, 227] on button "Select files" at bounding box center [243, 231] width 66 height 20
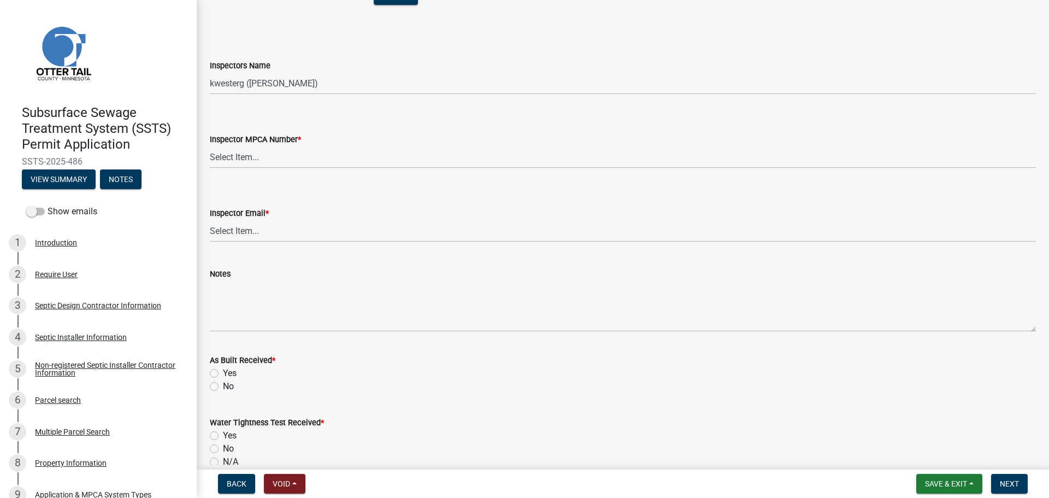
scroll to position [1107, 0]
click at [270, 84] on select "Select Item... btollefson ([PERSON_NAME]) [PERSON_NAME] ([PERSON_NAME]) eplaste…" at bounding box center [623, 80] width 826 height 22
click at [295, 87] on select "Select Item... btollefson ([PERSON_NAME]) [PERSON_NAME] ([PERSON_NAME]) eplaste…" at bounding box center [623, 80] width 826 height 22
select select "540cdff0-8667-4a16-ad1f-2fbf1edb8379"
click at [210, 69] on select "Select Item... btollefson ([PERSON_NAME]) [PERSON_NAME] ([PERSON_NAME]) eplaste…" at bounding box center [623, 80] width 826 height 22
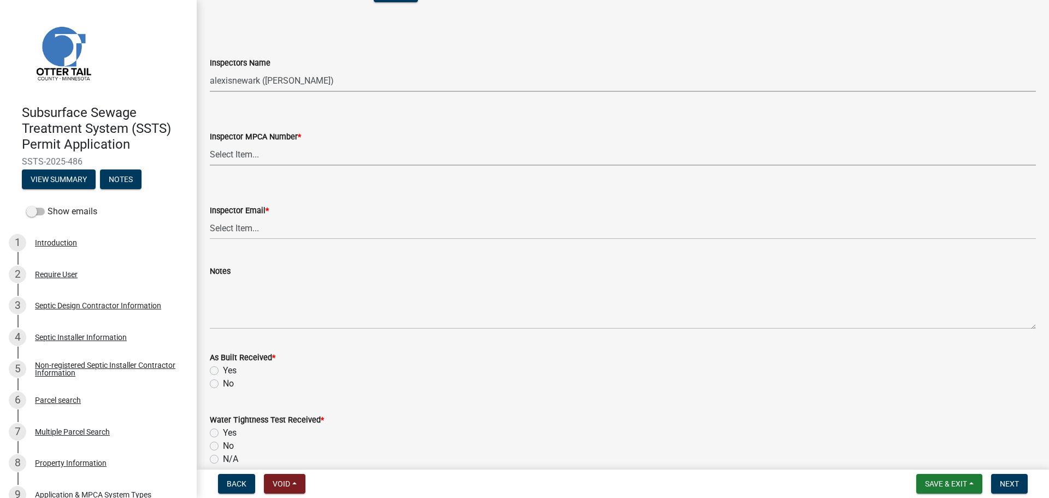
click at [290, 155] on select "Select Item... [PERSON_NAME] (10415) [PERSON_NAME] (924) [PERSON_NAME] (1957) […" at bounding box center [623, 154] width 826 height 22
click at [210, 143] on select "Select Item... [PERSON_NAME] (10415) [PERSON_NAME] (924) [PERSON_NAME] (1957) […" at bounding box center [623, 154] width 826 height 22
select select "d127207f-e6b2-42e2-ba4c-6918cdf94176"
click at [277, 228] on select "Select Item... [PERSON_NAME] ([EMAIL_ADDRESS][DOMAIN_NAME]) [PERSON_NAME] ([EMA…" at bounding box center [623, 228] width 826 height 22
click at [210, 217] on select "Select Item... [PERSON_NAME] ([EMAIL_ADDRESS][DOMAIN_NAME]) [PERSON_NAME] ([EMA…" at bounding box center [623, 228] width 826 height 22
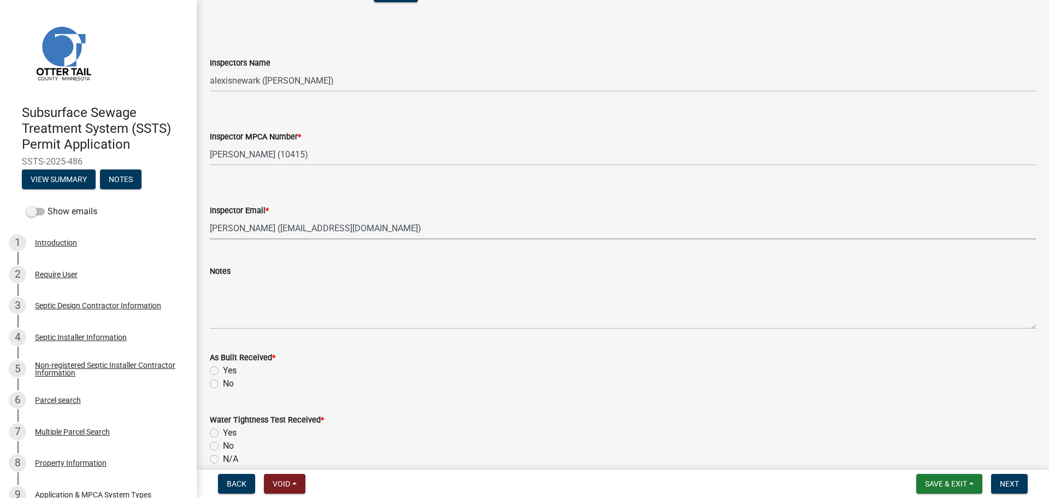
select select "46a67eee-2c7d-4579-9973-15a8b9f9d8c4"
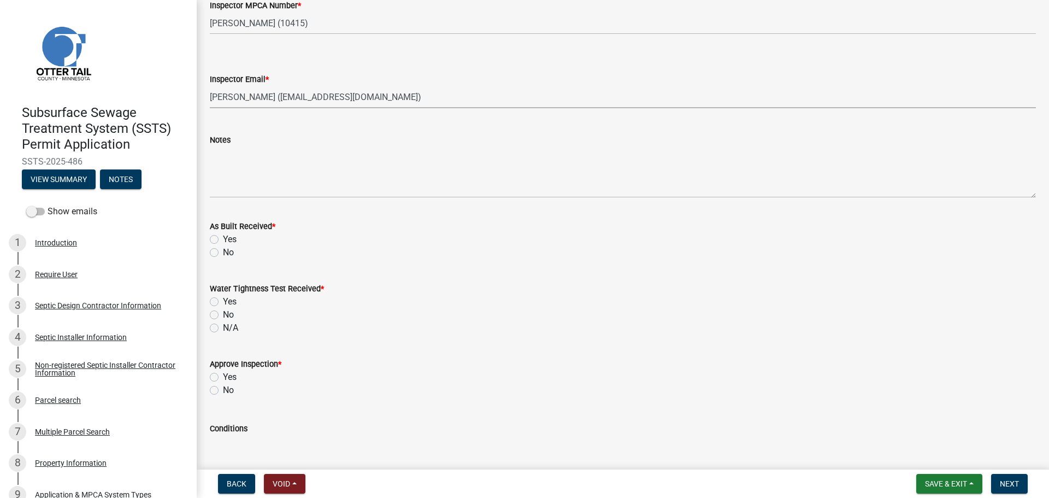
scroll to position [1257, 0]
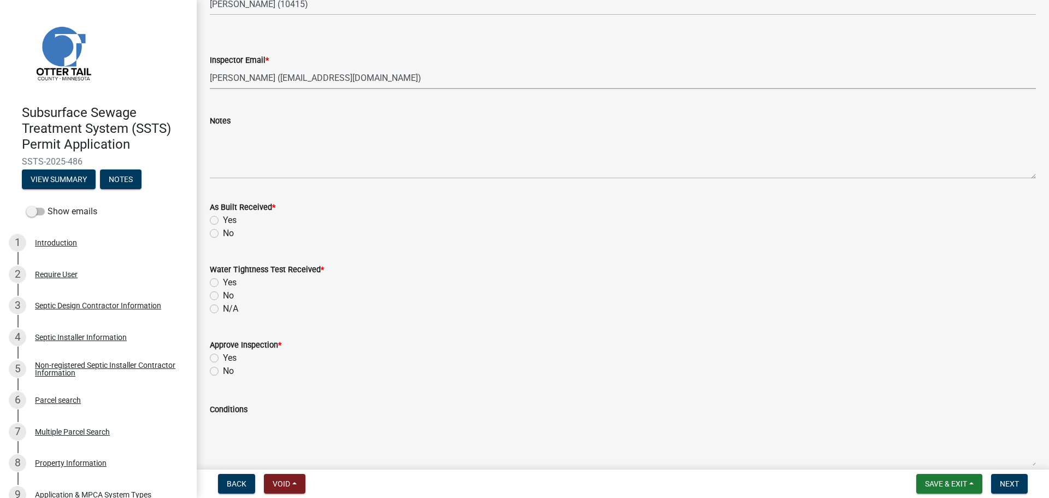
click at [223, 220] on label "Yes" at bounding box center [230, 220] width 14 height 13
click at [223, 220] on input "Yes" at bounding box center [226, 217] width 7 height 7
radio input "true"
click at [223, 281] on label "Yes" at bounding box center [230, 282] width 14 height 13
click at [223, 281] on input "Yes" at bounding box center [226, 279] width 7 height 7
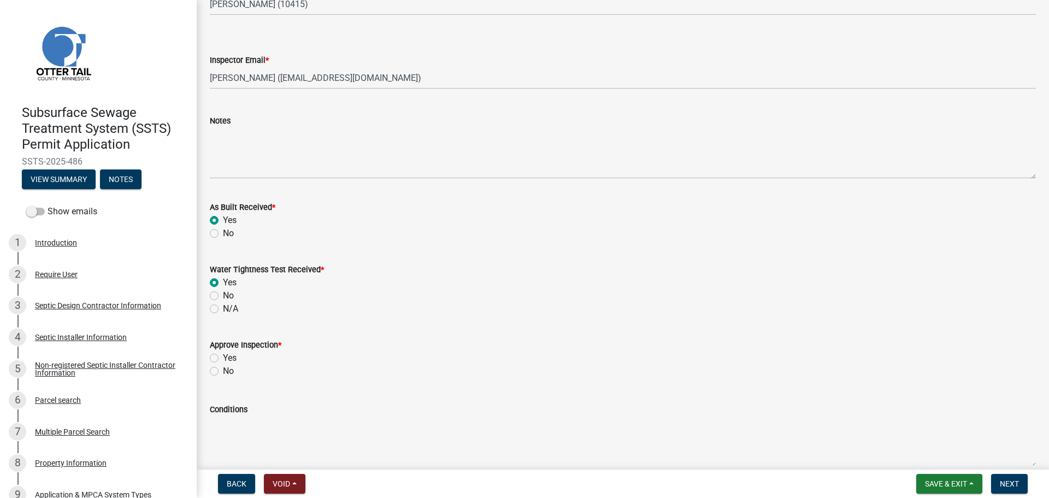
radio input "true"
drag, startPoint x: 214, startPoint y: 372, endPoint x: 227, endPoint y: 369, distance: 13.5
click at [223, 372] on label "No" at bounding box center [228, 371] width 11 height 13
click at [223, 372] on input "No" at bounding box center [226, 368] width 7 height 7
radio input "true"
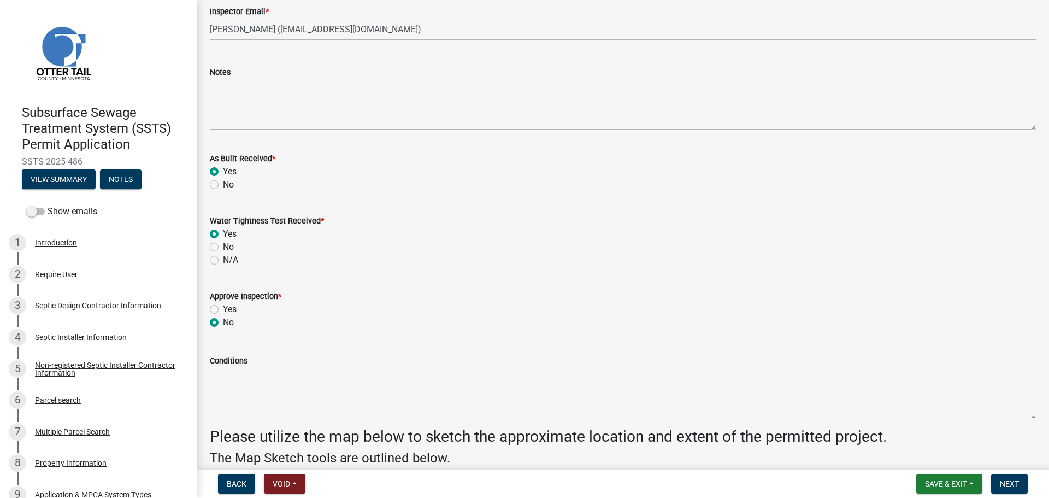
scroll to position [1312, 0]
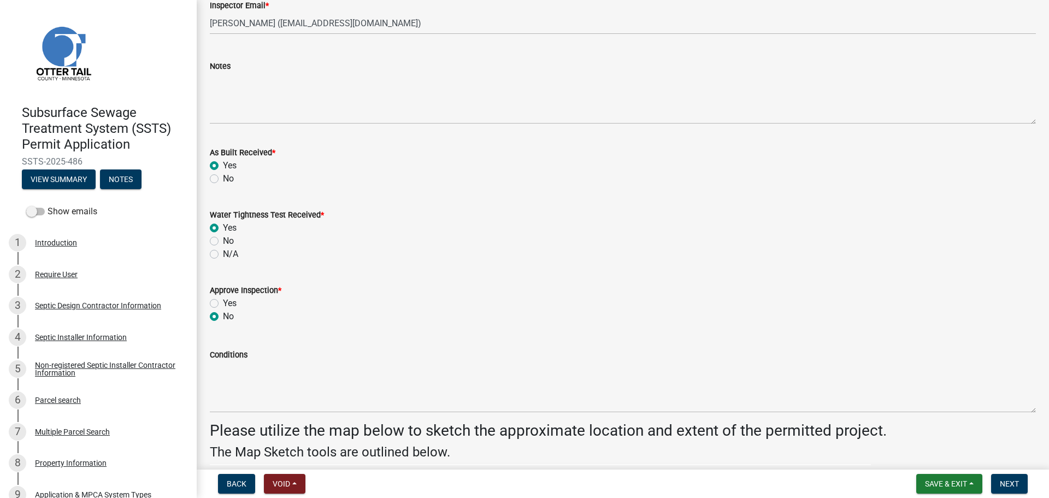
click at [223, 306] on label "Yes" at bounding box center [230, 303] width 14 height 13
click at [223, 304] on input "Yes" at bounding box center [226, 300] width 7 height 7
radio input "true"
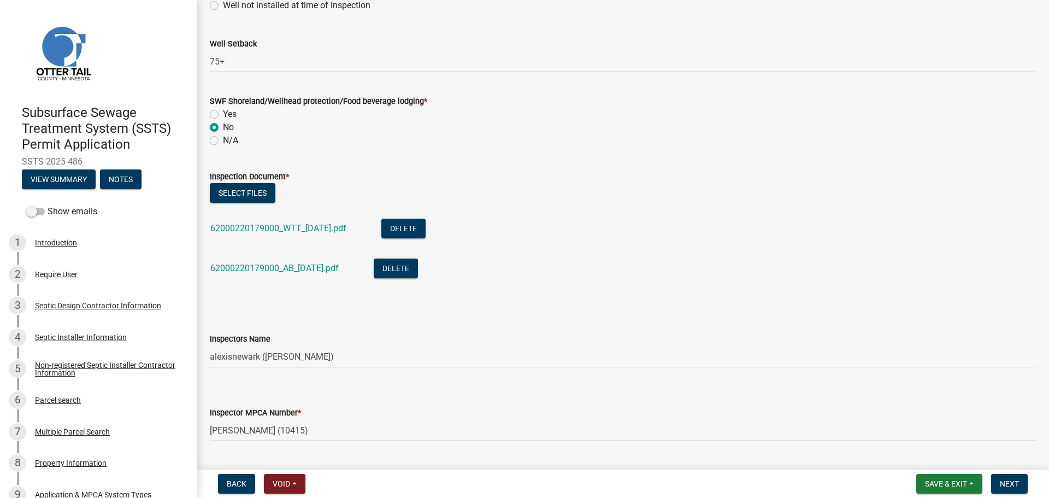
scroll to position [820, 0]
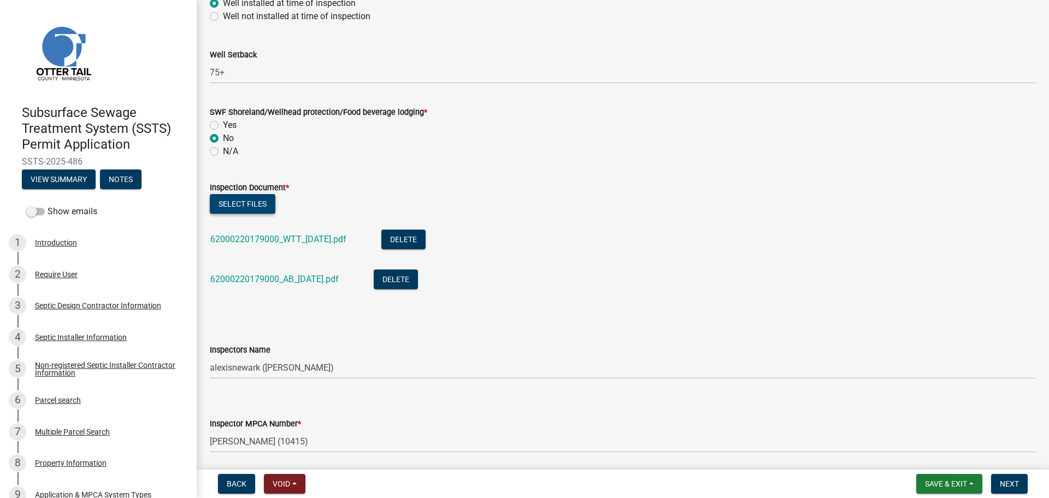
click at [220, 204] on button "Select files" at bounding box center [243, 204] width 66 height 20
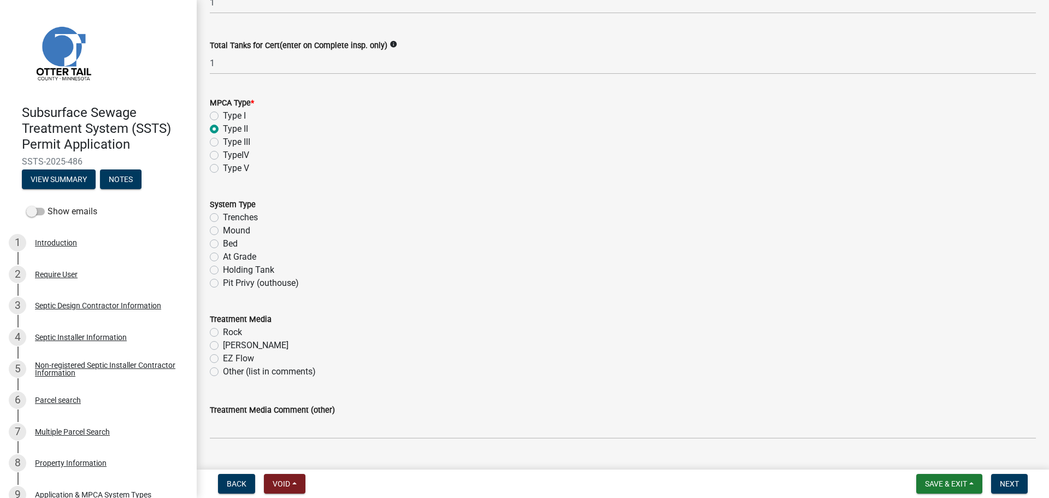
scroll to position [328, 0]
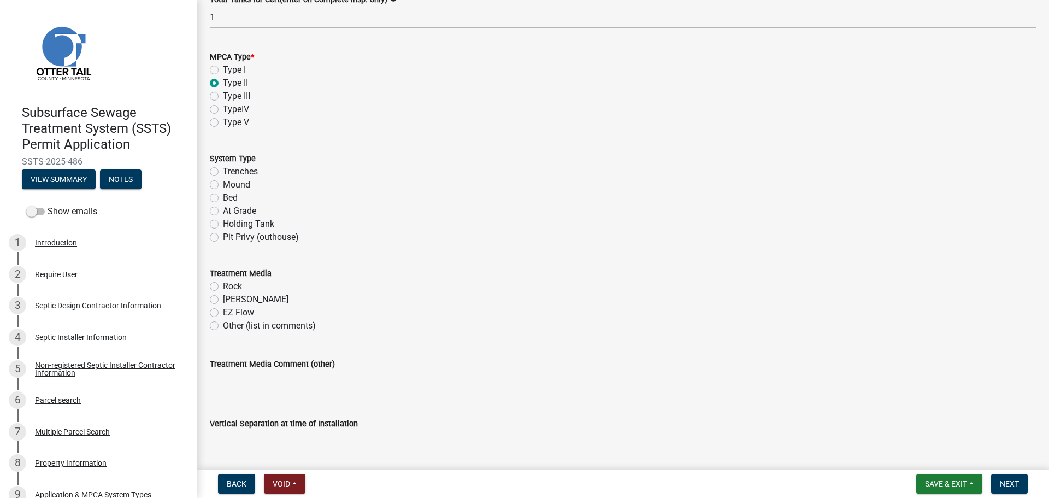
click at [246, 226] on label "Holding Tank" at bounding box center [248, 224] width 51 height 13
click at [230, 225] on input "Holding Tank" at bounding box center [226, 221] width 7 height 7
radio input "true"
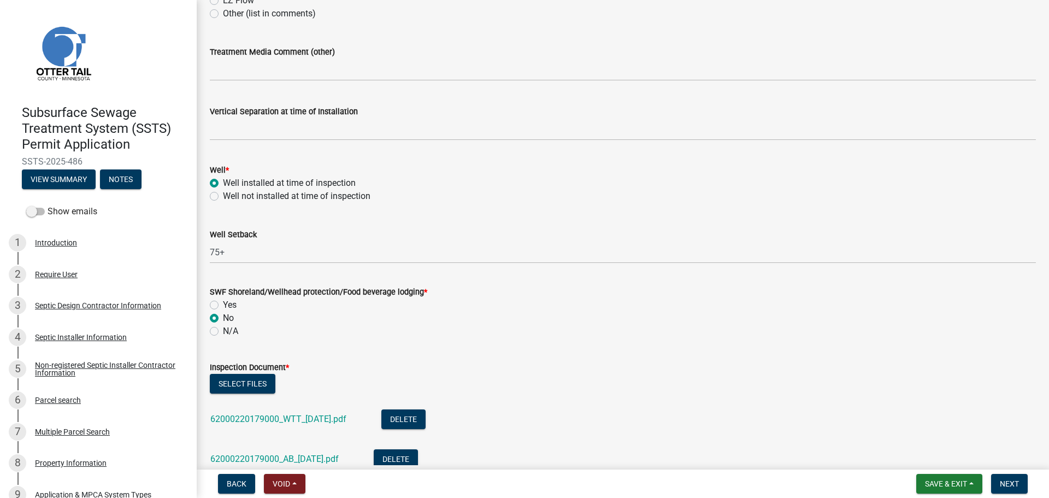
scroll to position [656, 0]
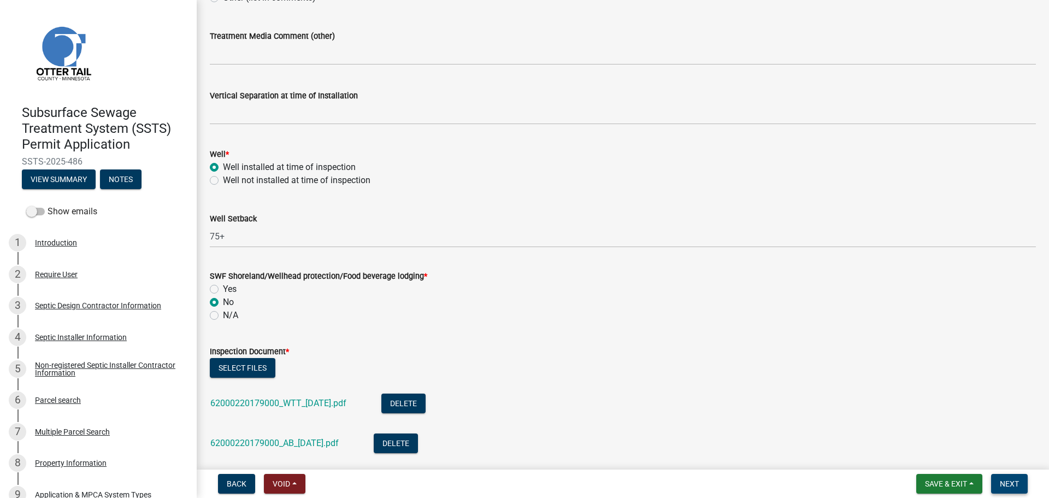
click at [839, 432] on button "Next" at bounding box center [1009, 484] width 37 height 20
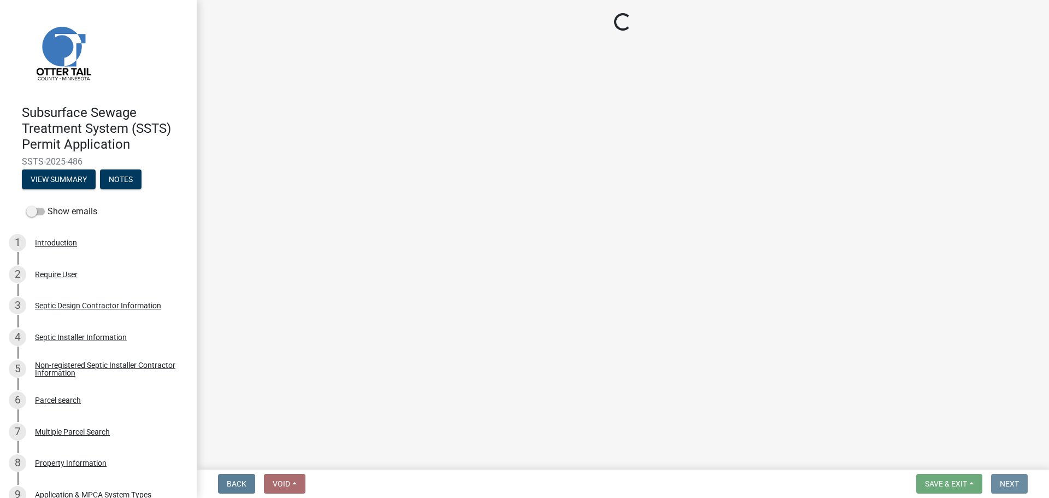
scroll to position [0, 0]
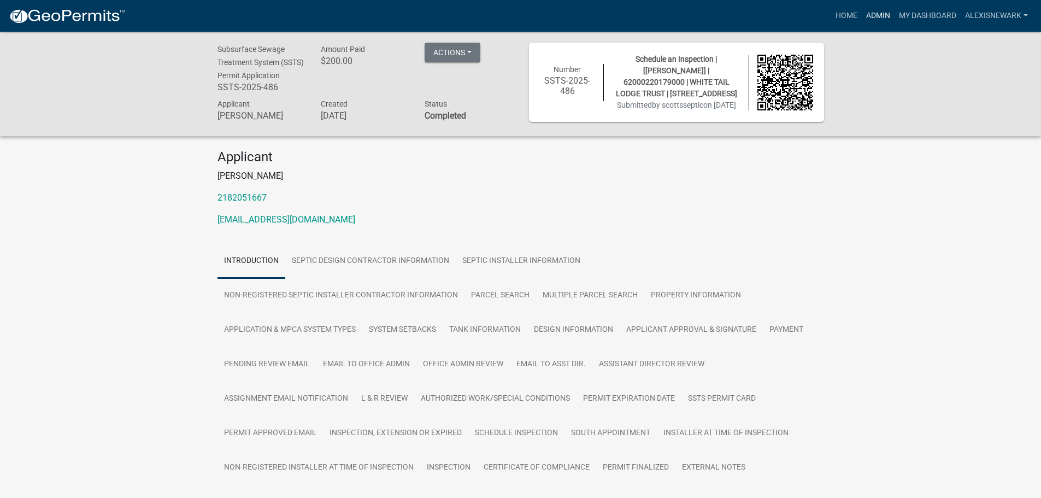
click at [839, 17] on link "Admin" at bounding box center [878, 15] width 33 height 21
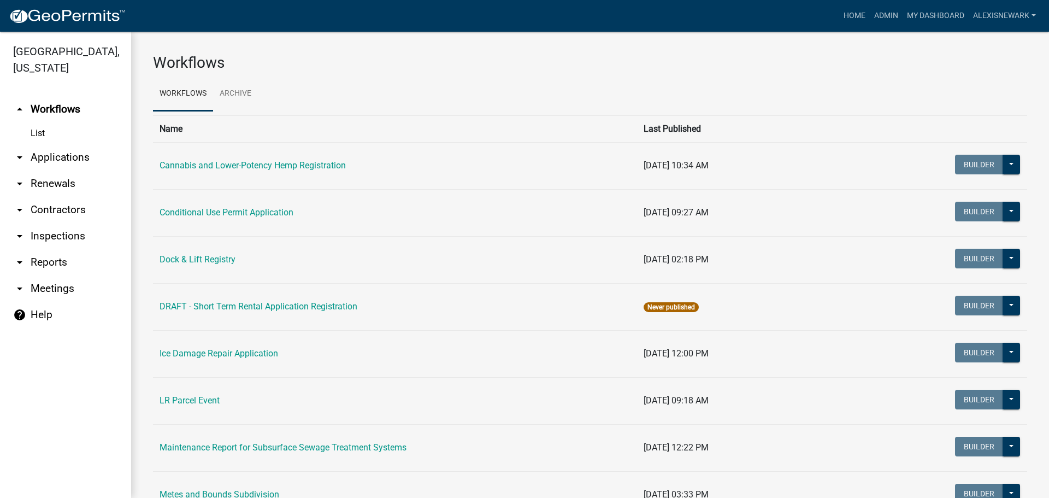
click at [57, 171] on link "arrow_drop_down Renewals" at bounding box center [65, 184] width 131 height 26
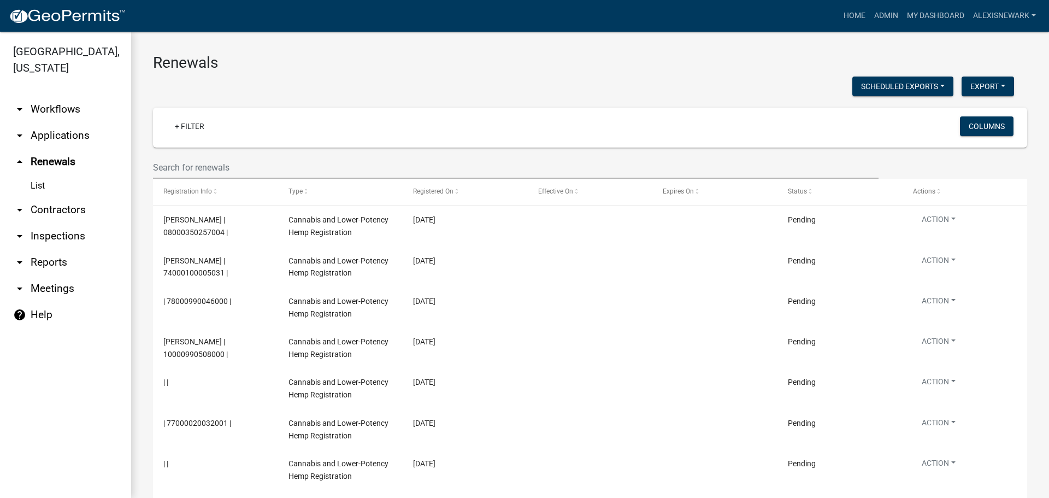
click at [87, 147] on link "arrow_drop_down Applications" at bounding box center [65, 135] width 131 height 26
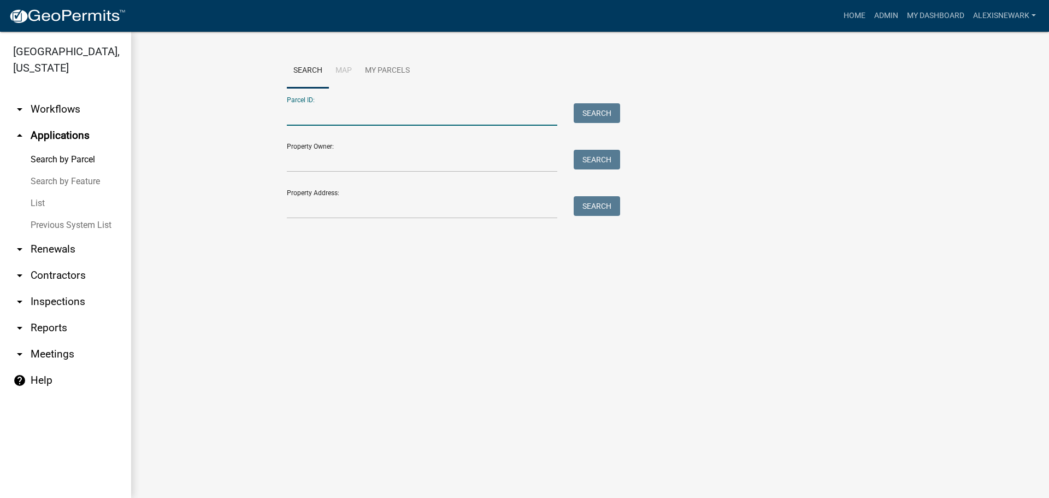
click at [290, 110] on input "Parcel ID:" at bounding box center [422, 114] width 271 height 22
paste input "57000310189000"
type input "57000310189000"
click at [604, 116] on button "Search" at bounding box center [597, 113] width 46 height 20
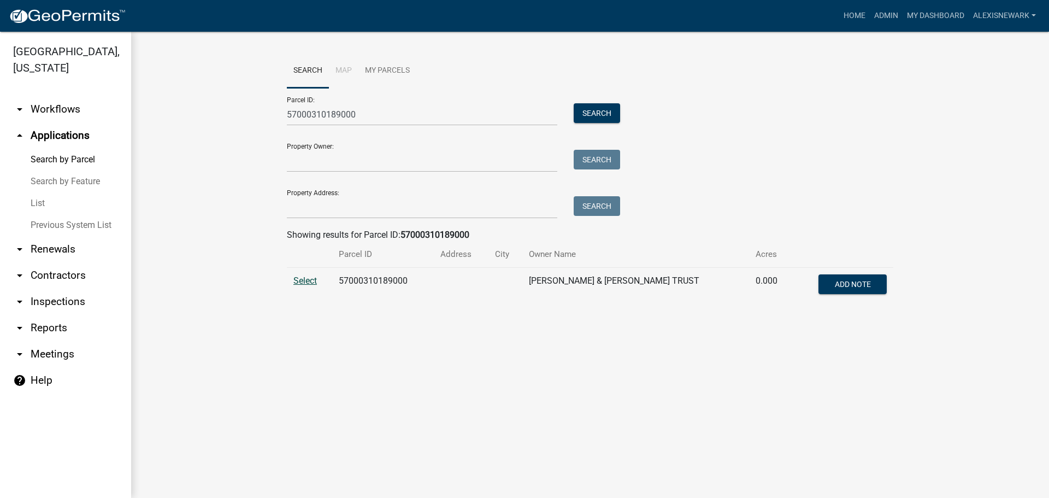
click at [315, 275] on span "Select" at bounding box center [306, 280] width 24 height 10
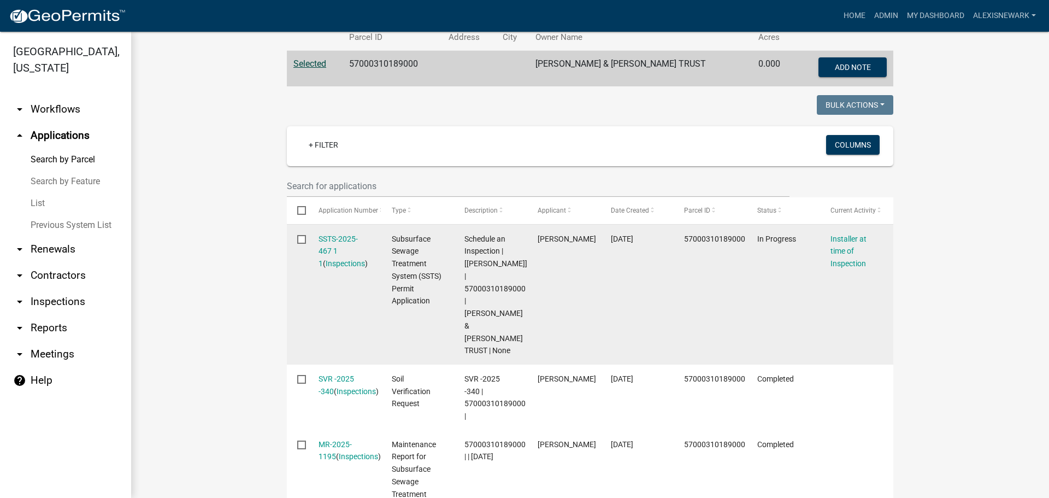
scroll to position [246, 0]
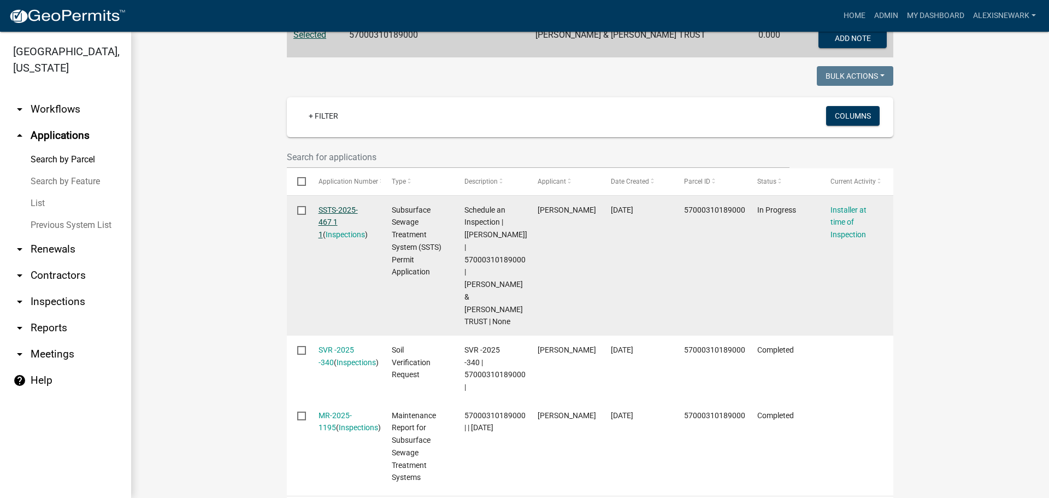
click at [338, 212] on link "SSTS-2025-467 1 1" at bounding box center [338, 223] width 39 height 34
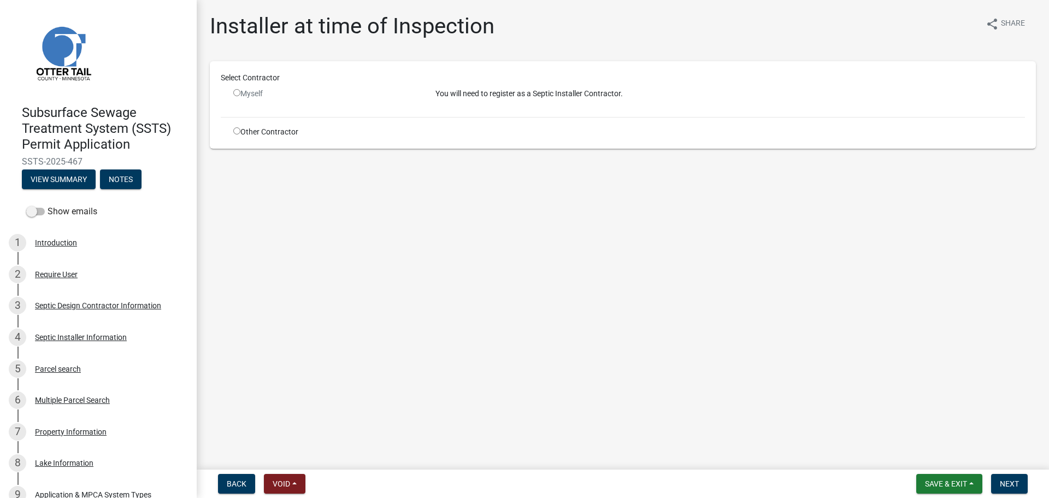
click at [252, 128] on div "Other Contractor" at bounding box center [326, 131] width 202 height 11
click at [239, 130] on input "radio" at bounding box center [236, 130] width 7 height 7
radio input "true"
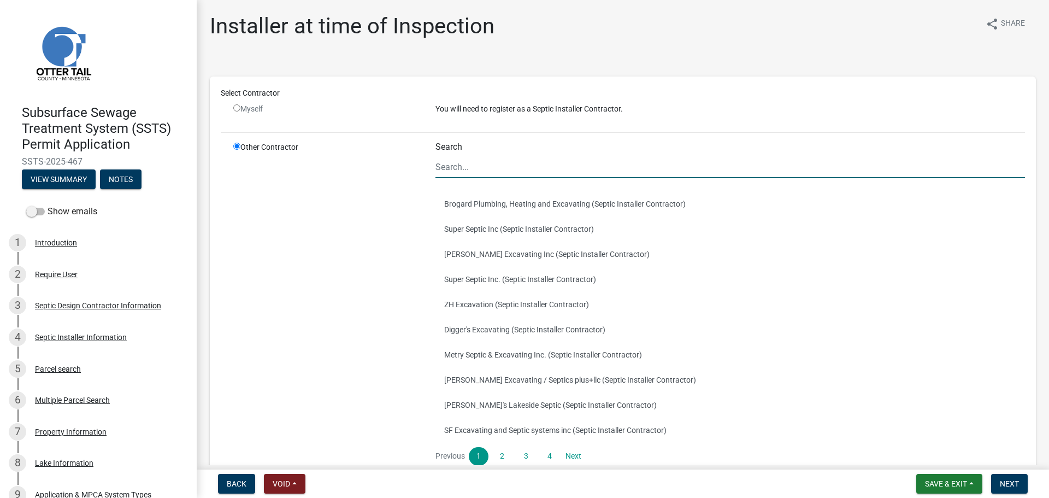
click at [476, 166] on input "Search" at bounding box center [731, 167] width 590 height 22
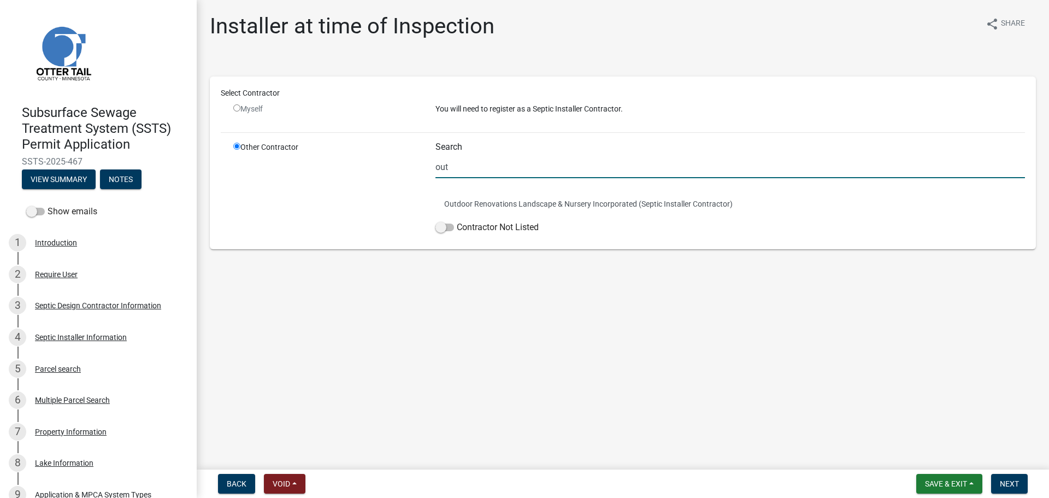
type input "out"
click at [485, 203] on button "Outdoor Renovations Landscape & Nursery Incorporated (Septic Installer Contract…" at bounding box center [731, 203] width 590 height 25
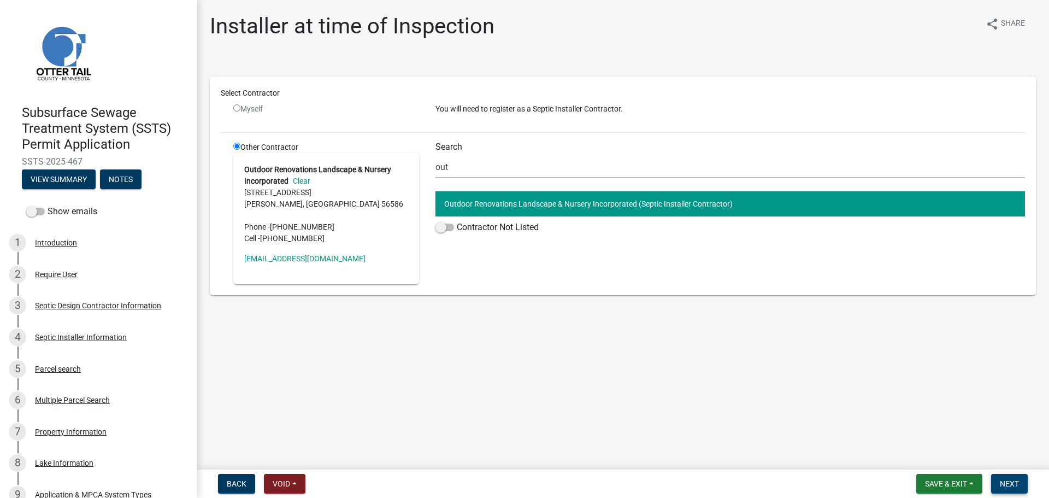
click at [839, 432] on span "Next" at bounding box center [1009, 483] width 19 height 9
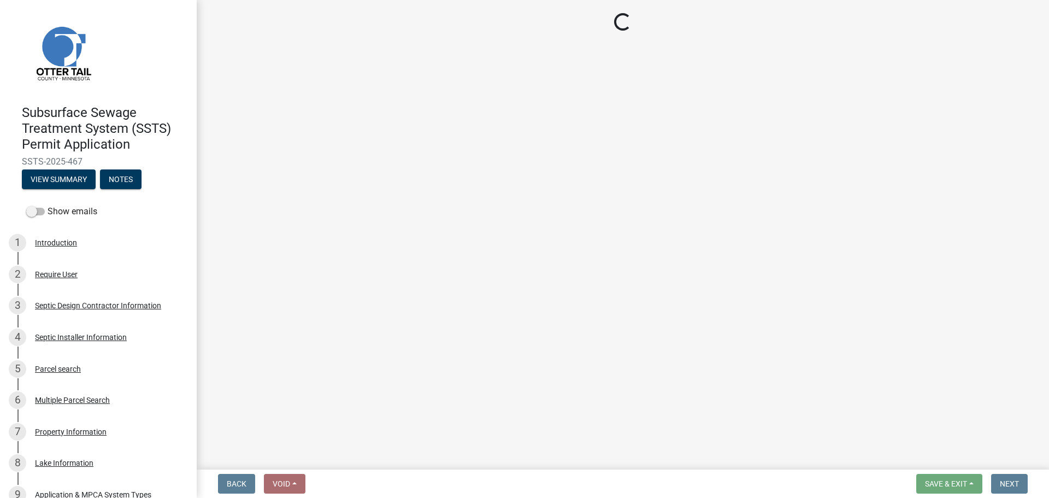
select select "710d5f49-2663-4e73-9718-d0c4e189f5ed"
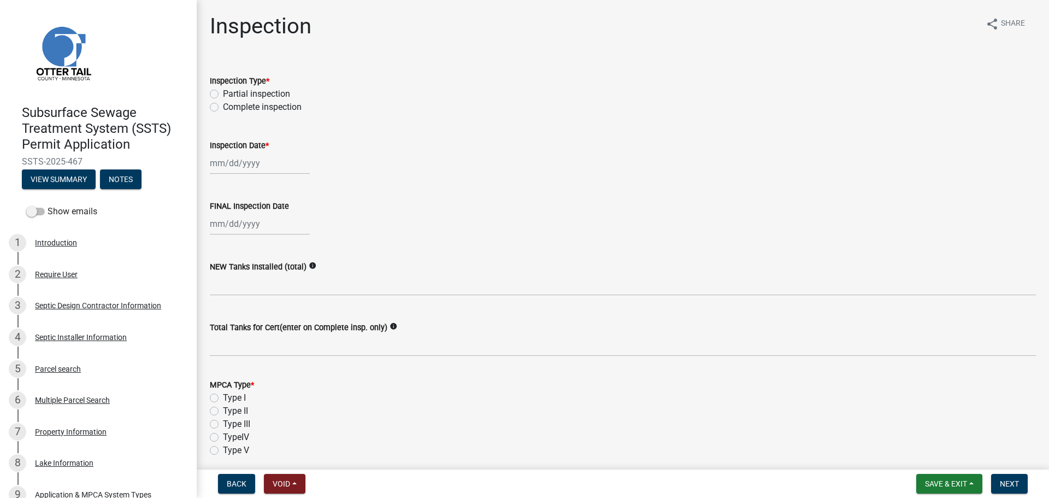
click at [219, 109] on div "Complete inspection" at bounding box center [623, 107] width 826 height 13
click at [223, 108] on label "Complete inspection" at bounding box center [262, 107] width 79 height 13
click at [223, 108] on input "Complete inspection" at bounding box center [226, 104] width 7 height 7
radio input "true"
select select "10"
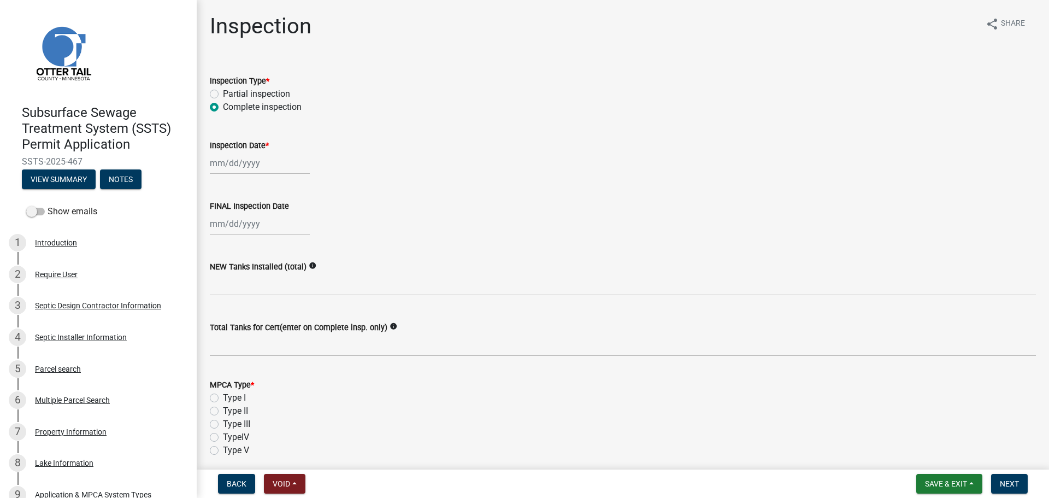
select select "2025"
drag, startPoint x: 242, startPoint y: 166, endPoint x: 244, endPoint y: 171, distance: 5.9
click at [242, 166] on div "[PERSON_NAME] Feb Mar Apr [PERSON_NAME][DATE] Oct Nov [DATE] 1526 1527 1528 152…" at bounding box center [260, 163] width 100 height 22
click at [240, 254] on div "14" at bounding box center [238, 256] width 17 height 17
type input "[DATE]"
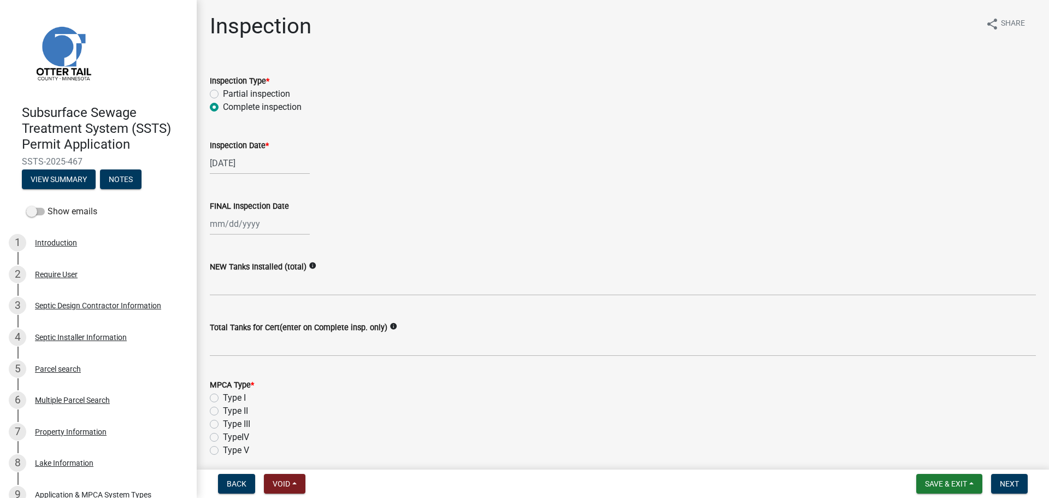
click at [244, 223] on div at bounding box center [260, 224] width 100 height 22
select select "10"
select select "2025"
click at [240, 314] on div "14" at bounding box center [238, 316] width 17 height 17
type input "[DATE]"
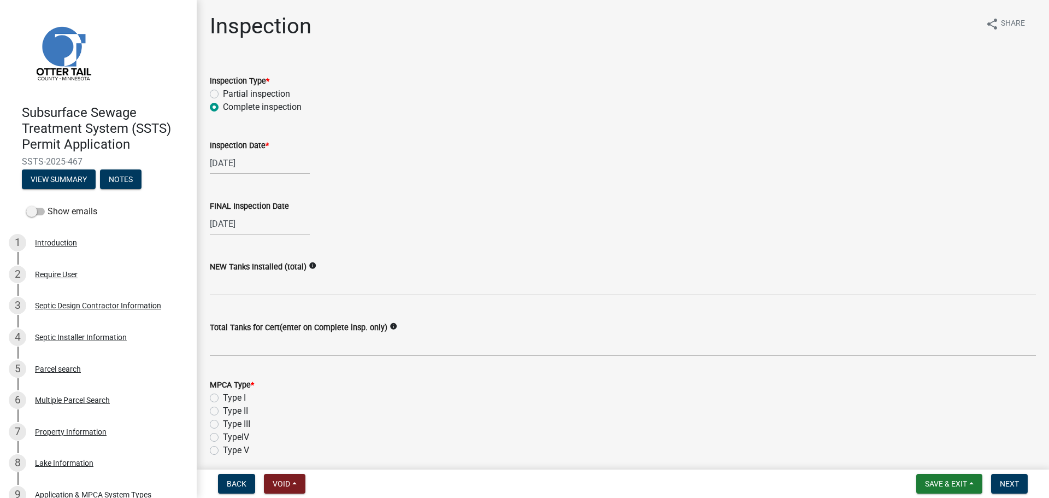
click at [245, 271] on label "NEW Tanks Installed (total)" at bounding box center [258, 267] width 97 height 8
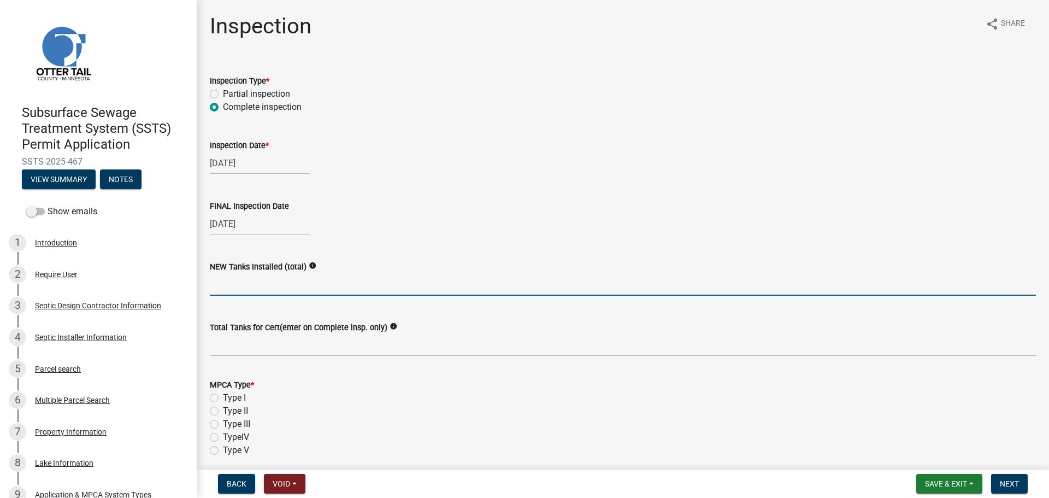
click at [260, 288] on input "text" at bounding box center [623, 284] width 826 height 22
type input "0"
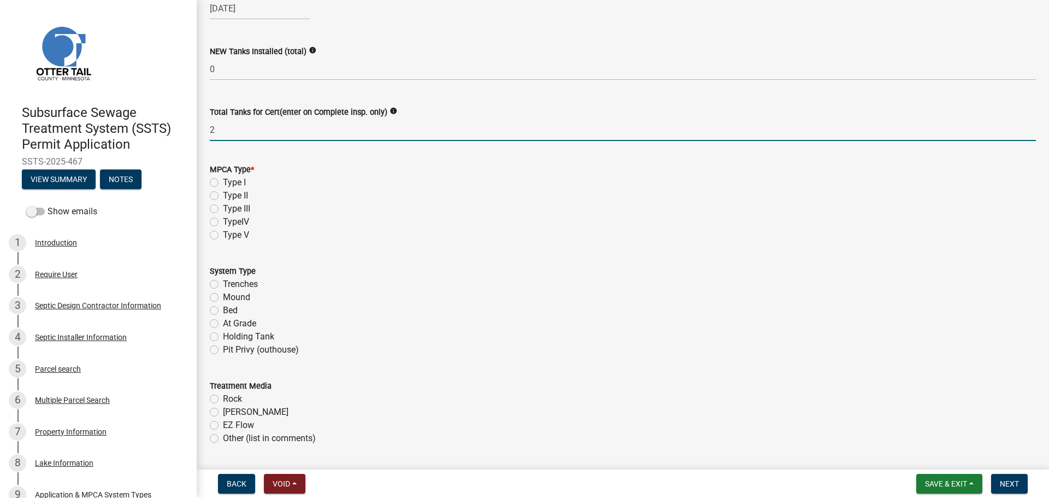
scroll to position [232, 0]
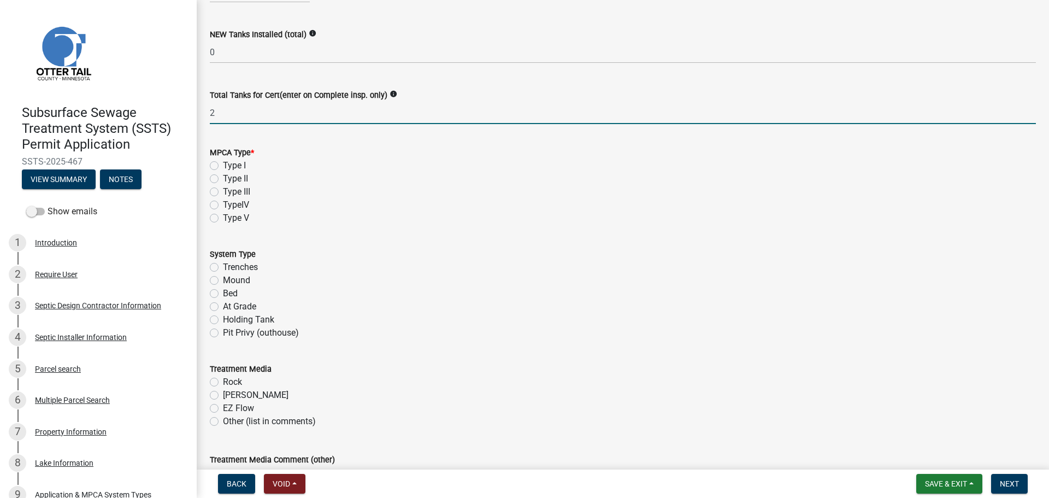
type input "2"
click at [223, 168] on label "Type I" at bounding box center [234, 165] width 23 height 13
click at [223, 166] on input "Type I" at bounding box center [226, 162] width 7 height 7
radio input "true"
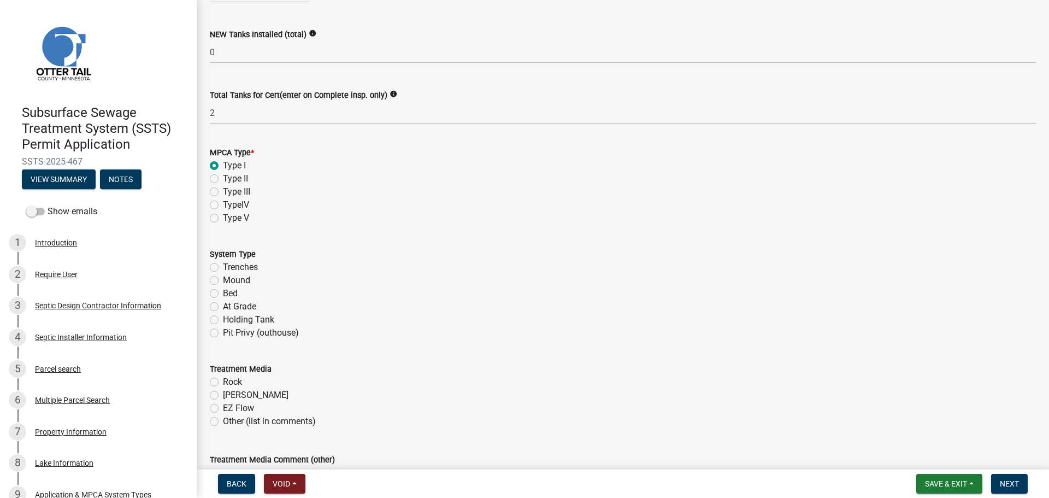
click at [223, 279] on label "Mound" at bounding box center [236, 280] width 27 height 13
click at [223, 279] on input "Mound" at bounding box center [226, 277] width 7 height 7
radio input "true"
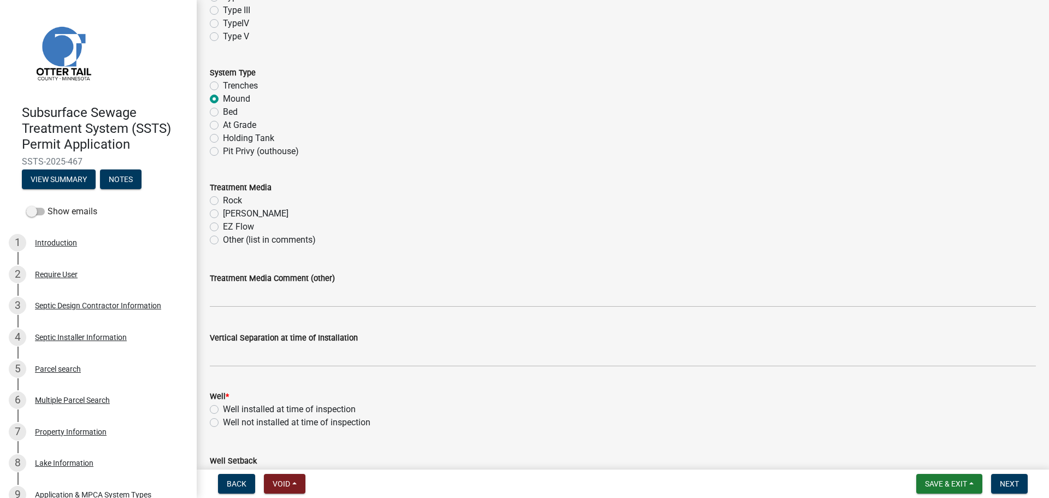
scroll to position [437, 0]
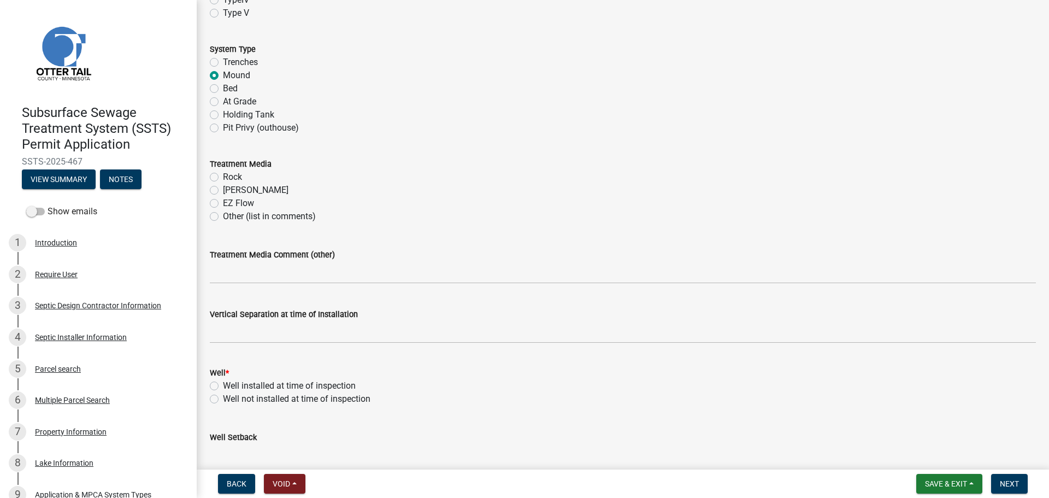
click at [223, 188] on label "[PERSON_NAME]" at bounding box center [256, 190] width 66 height 13
click at [223, 188] on input "[PERSON_NAME]" at bounding box center [226, 187] width 7 height 7
radio input "true"
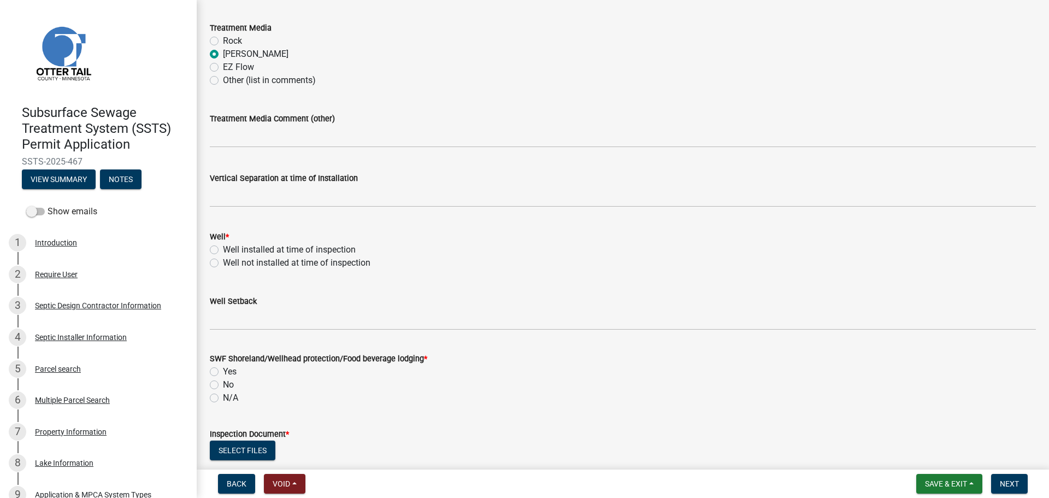
scroll to position [588, 0]
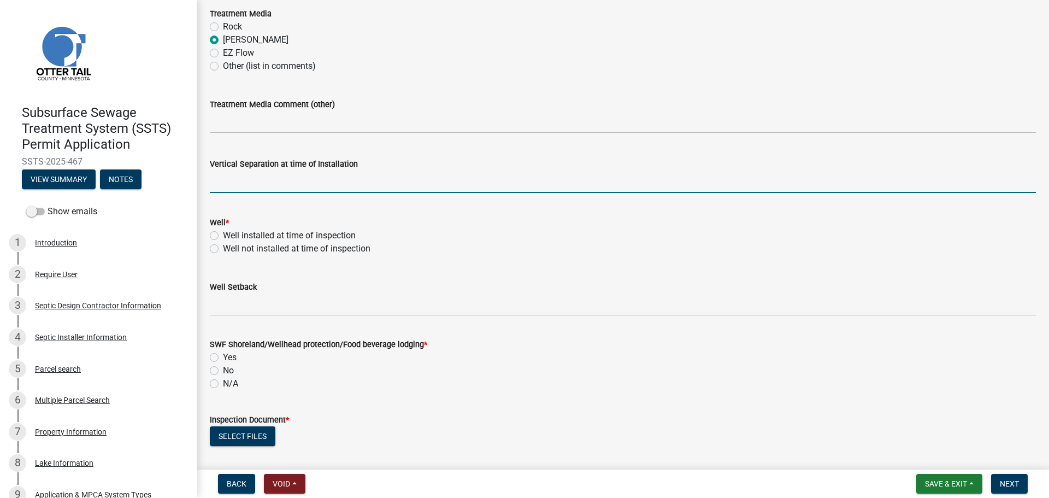
click at [241, 179] on input "text" at bounding box center [623, 182] width 826 height 22
type input "37"
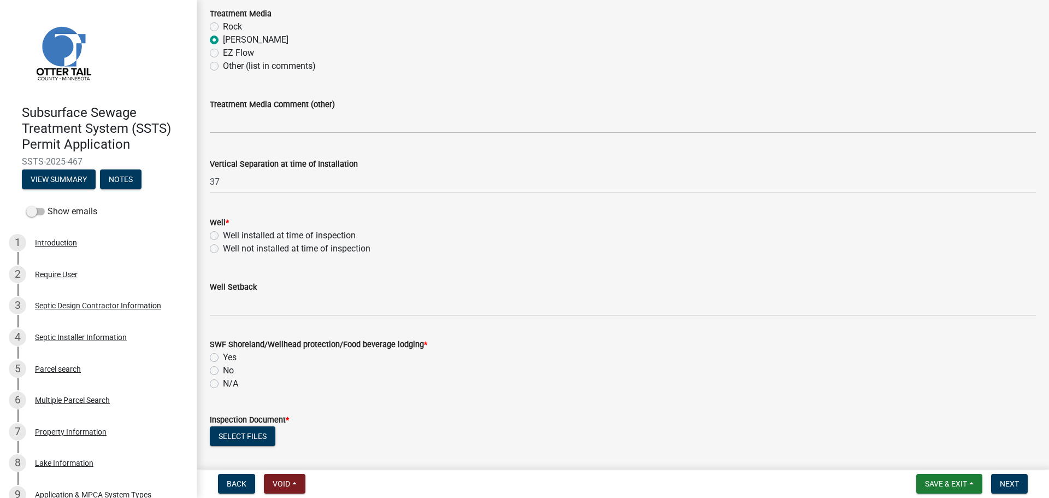
click at [244, 237] on label "Well installed at time of inspection" at bounding box center [289, 235] width 133 height 13
click at [230, 236] on input "Well installed at time of inspection" at bounding box center [226, 232] width 7 height 7
radio input "true"
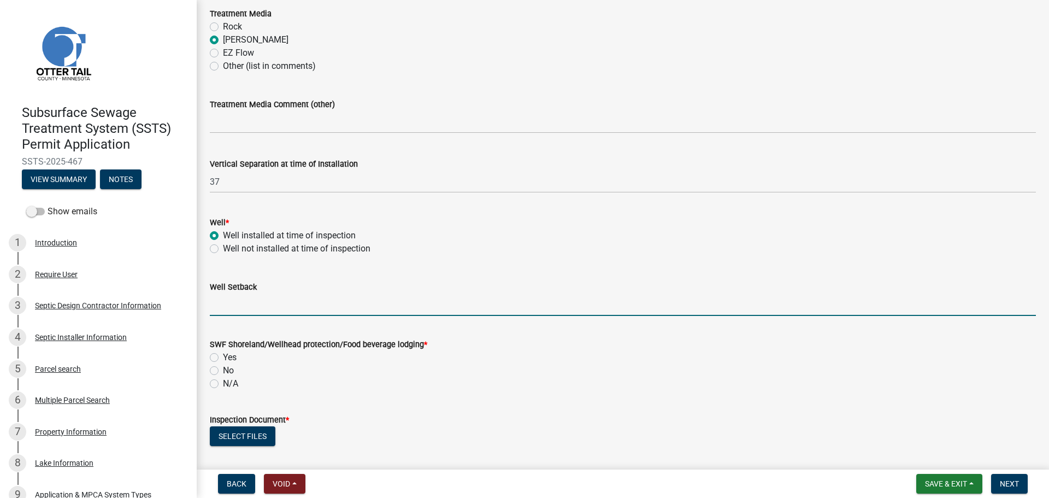
click at [269, 300] on input "Well Setback" at bounding box center [623, 305] width 826 height 22
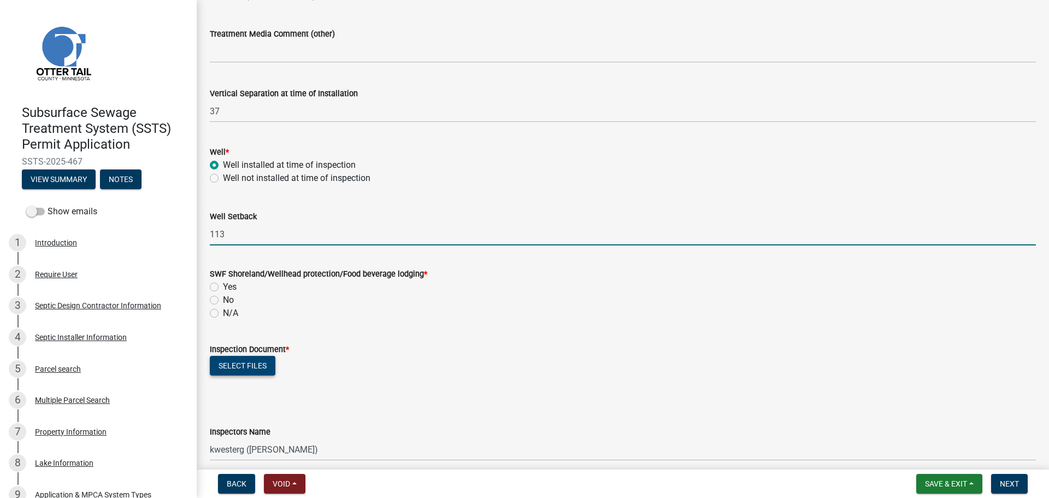
scroll to position [711, 0]
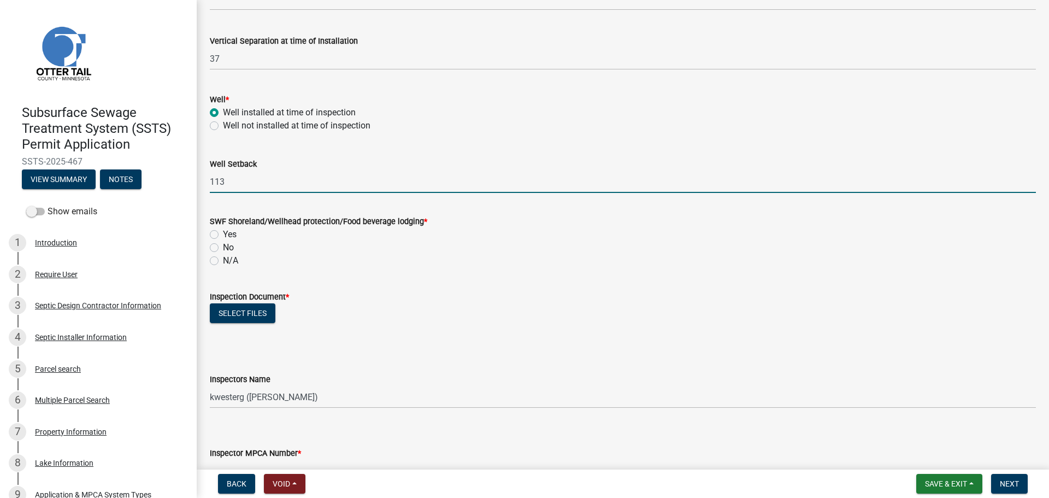
type input "113"
click at [223, 234] on label "Yes" at bounding box center [230, 234] width 14 height 13
click at [223, 234] on input "Yes" at bounding box center [226, 231] width 7 height 7
radio input "true"
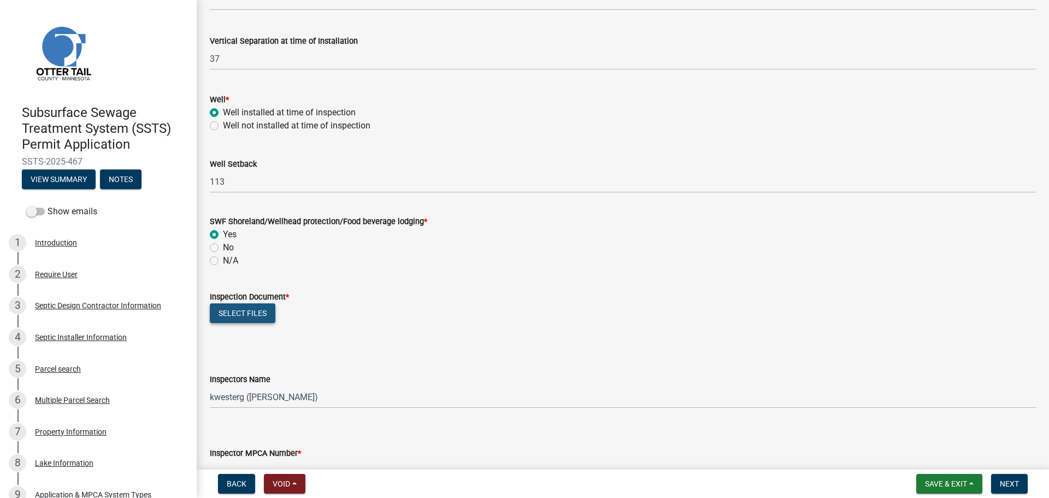
click at [251, 316] on button "Select files" at bounding box center [243, 313] width 66 height 20
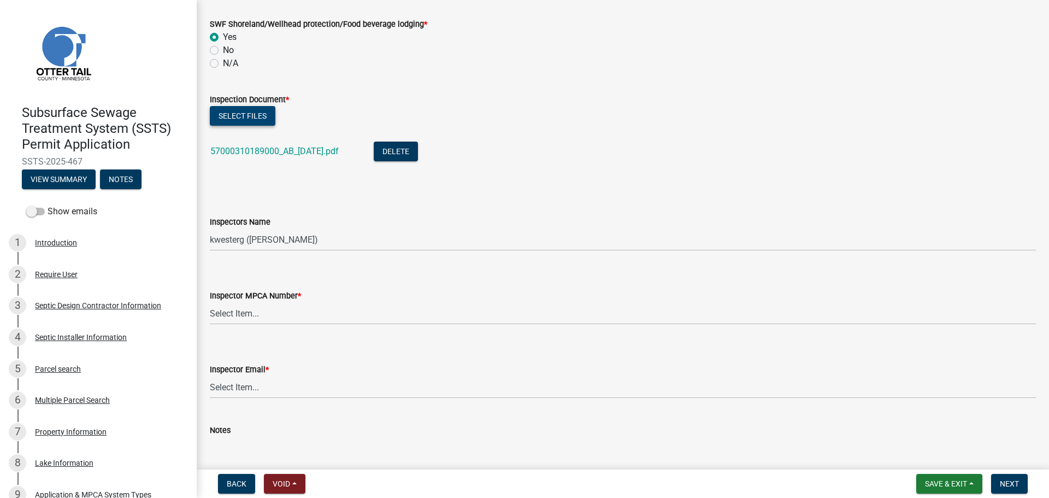
scroll to position [915, 0]
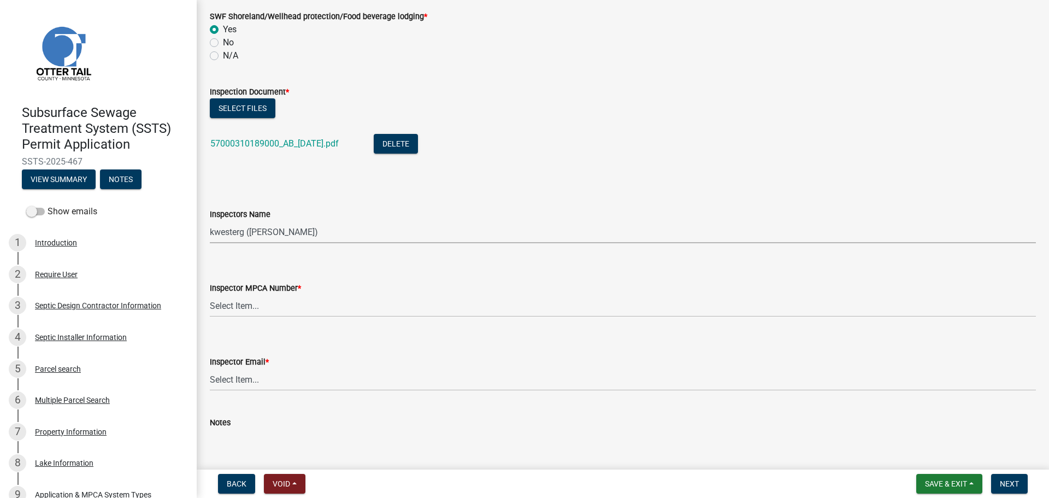
click at [334, 235] on select "Select Item... btollefson ([PERSON_NAME]) [PERSON_NAME] ([PERSON_NAME]) eplaste…" at bounding box center [623, 232] width 826 height 22
select select "540cdff0-8667-4a16-ad1f-2fbf1edb8379"
click at [210, 221] on select "Select Item... btollefson ([PERSON_NAME]) [PERSON_NAME] ([PERSON_NAME]) eplaste…" at bounding box center [623, 232] width 826 height 22
click at [309, 300] on select "Select Item... [PERSON_NAME] (10415) [PERSON_NAME] (924) [PERSON_NAME] (1957) […" at bounding box center [623, 306] width 826 height 22
click at [210, 295] on select "Select Item... [PERSON_NAME] (10415) [PERSON_NAME] (924) [PERSON_NAME] (1957) […" at bounding box center [623, 306] width 826 height 22
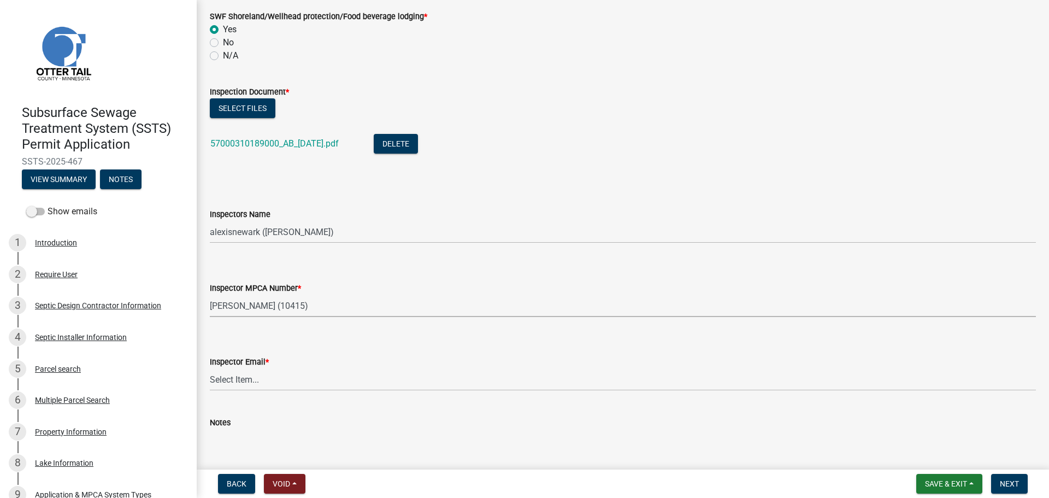
select select "d127207f-e6b2-42e2-ba4c-6918cdf94176"
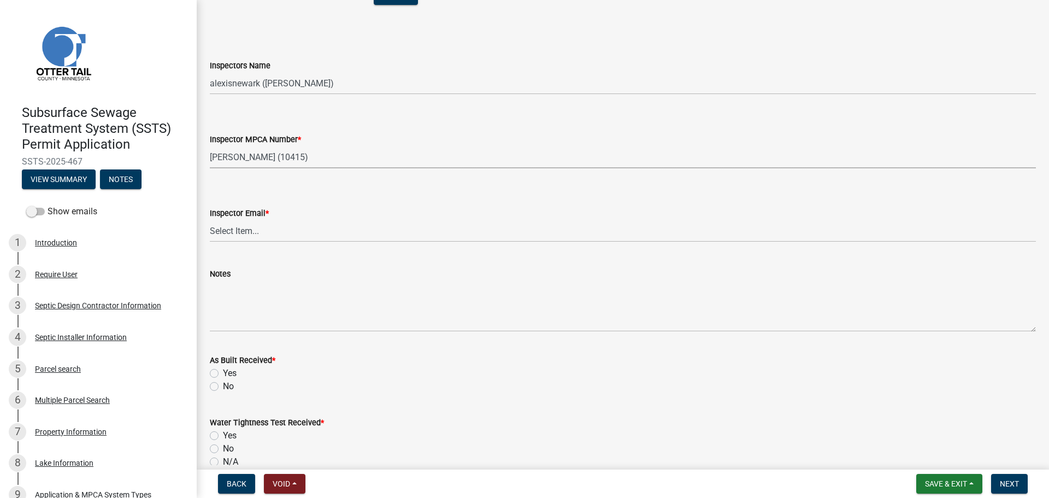
scroll to position [1093, 0]
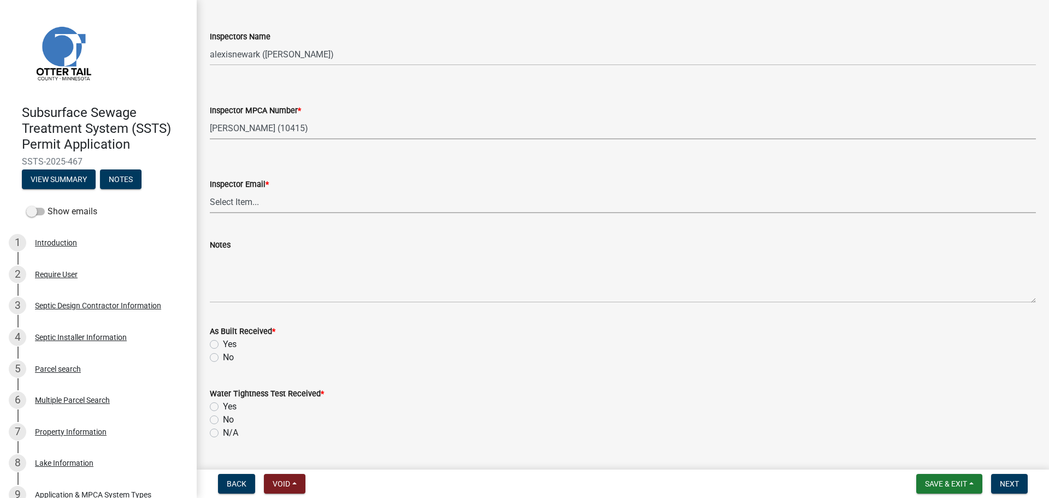
click at [267, 209] on select "Select Item... [PERSON_NAME] ([EMAIL_ADDRESS][DOMAIN_NAME]) [PERSON_NAME] ([EMA…" at bounding box center [623, 202] width 826 height 22
click at [210, 191] on select "Select Item... [PERSON_NAME] ([EMAIL_ADDRESS][DOMAIN_NAME]) [PERSON_NAME] ([EMA…" at bounding box center [623, 202] width 826 height 22
select select "46a67eee-2c7d-4579-9973-15a8b9f9d8c4"
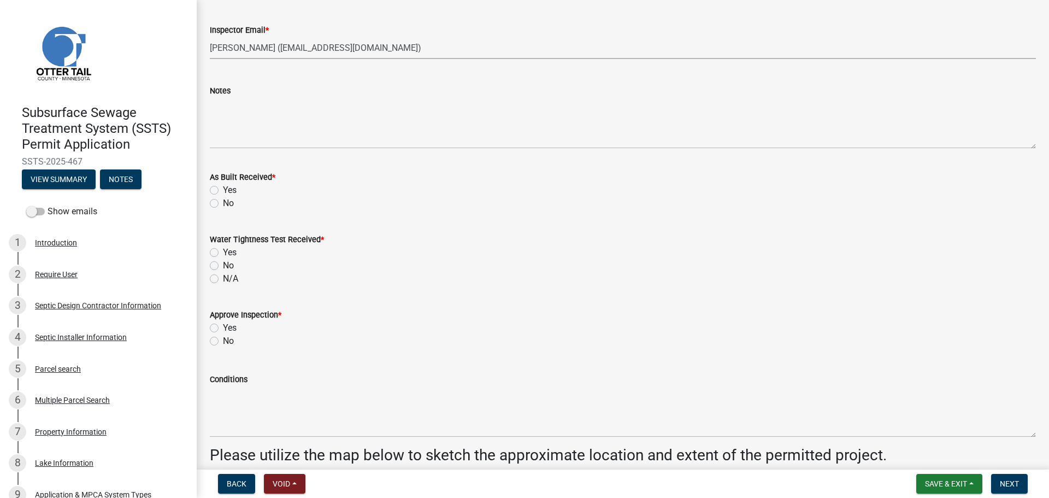
scroll to position [1271, 0]
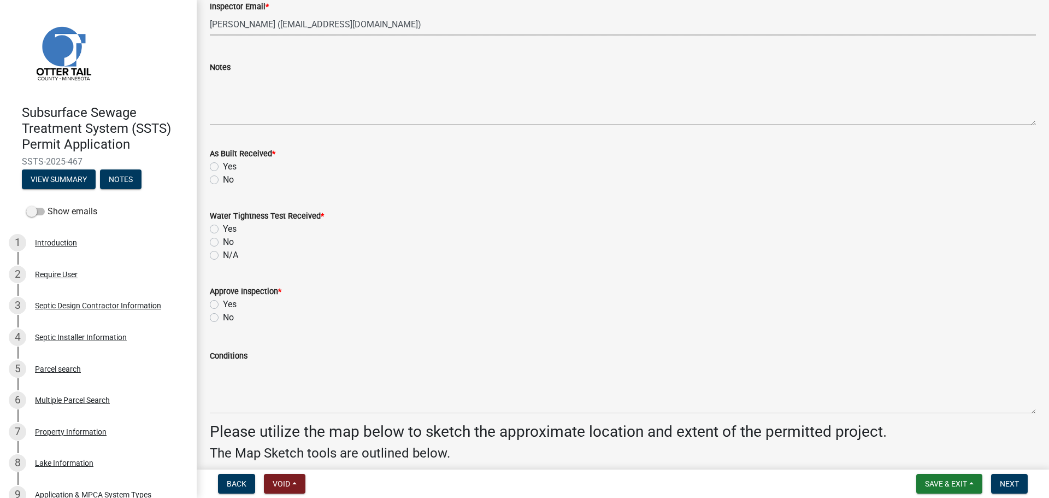
click at [213, 162] on div "Yes" at bounding box center [623, 166] width 826 height 13
click at [223, 256] on label "N/A" at bounding box center [230, 255] width 15 height 13
click at [223, 256] on input "N/A" at bounding box center [226, 252] width 7 height 7
radio input "true"
click at [223, 302] on label "Yes" at bounding box center [230, 304] width 14 height 13
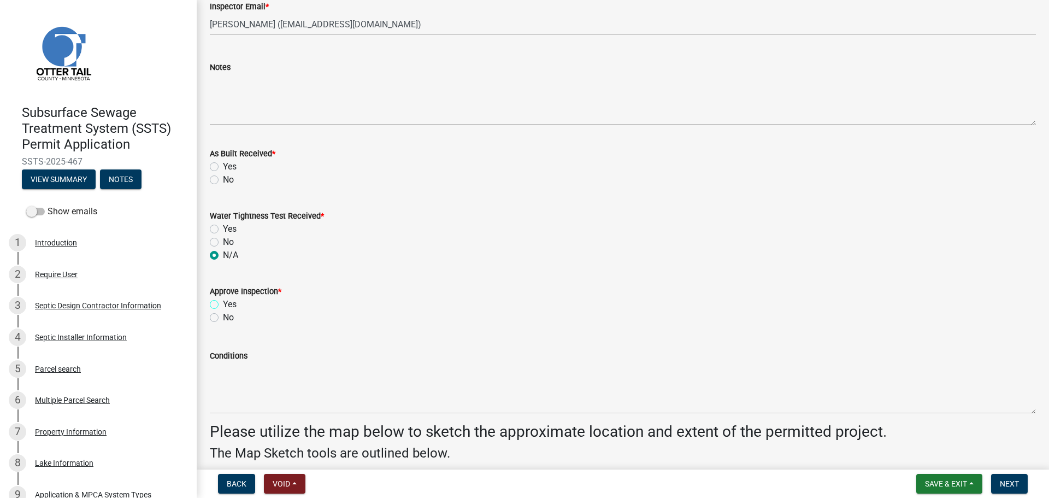
click at [223, 302] on input "Yes" at bounding box center [226, 301] width 7 height 7
radio input "true"
click at [223, 167] on label "Yes" at bounding box center [230, 166] width 14 height 13
click at [223, 167] on input "Yes" at bounding box center [226, 163] width 7 height 7
radio input "true"
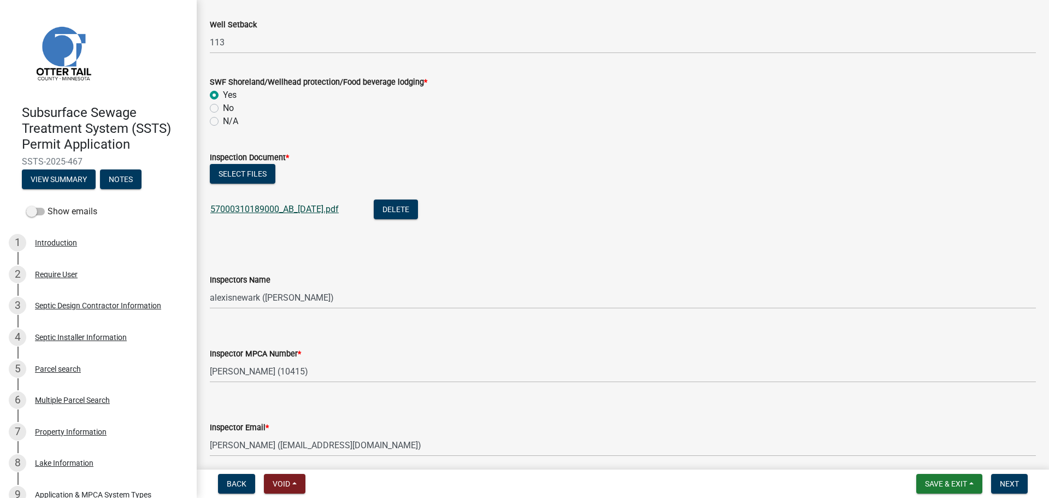
scroll to position [847, 0]
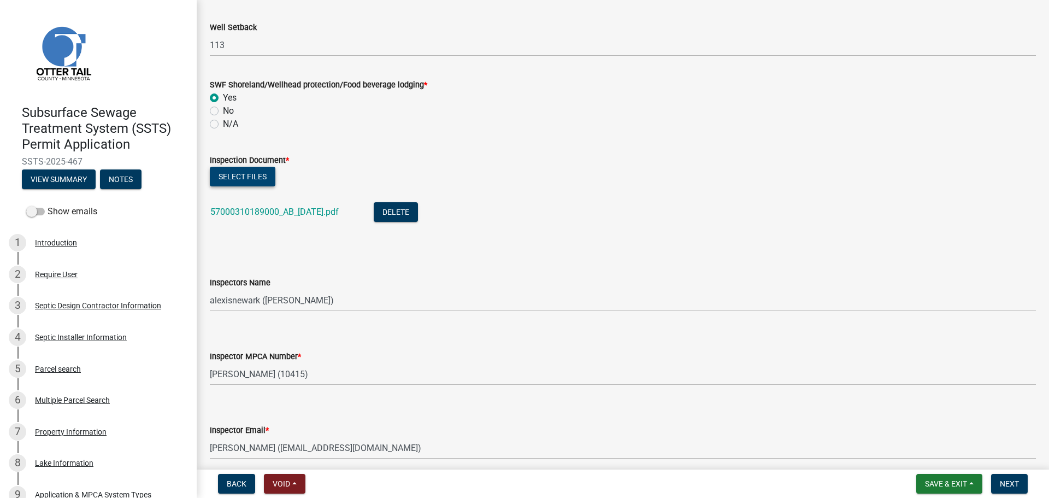
click at [275, 175] on button "Select files" at bounding box center [243, 177] width 66 height 20
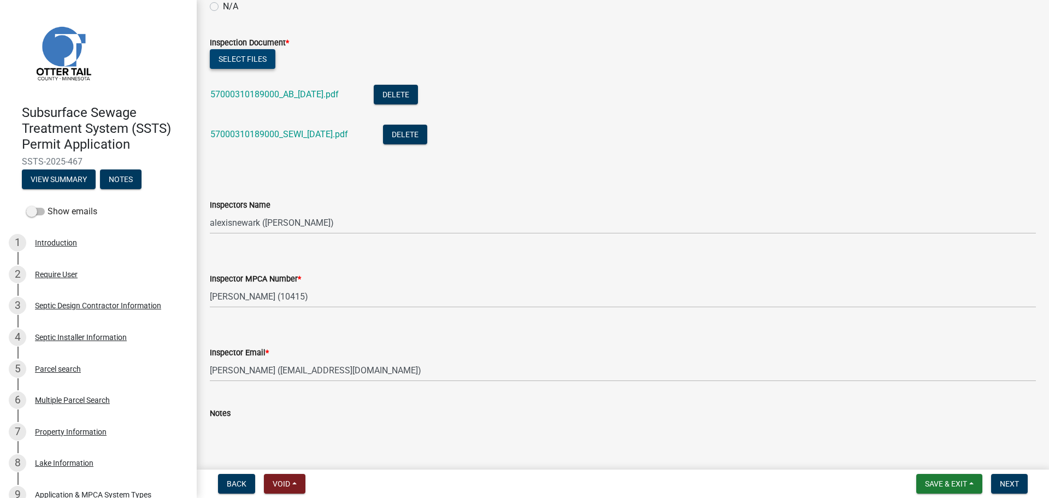
scroll to position [888, 0]
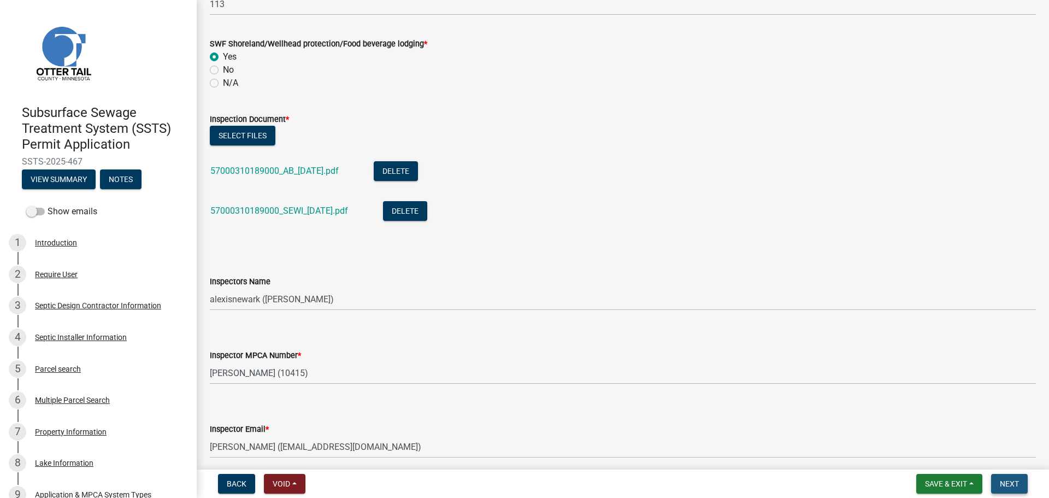
click at [839, 432] on span "Next" at bounding box center [1009, 483] width 19 height 9
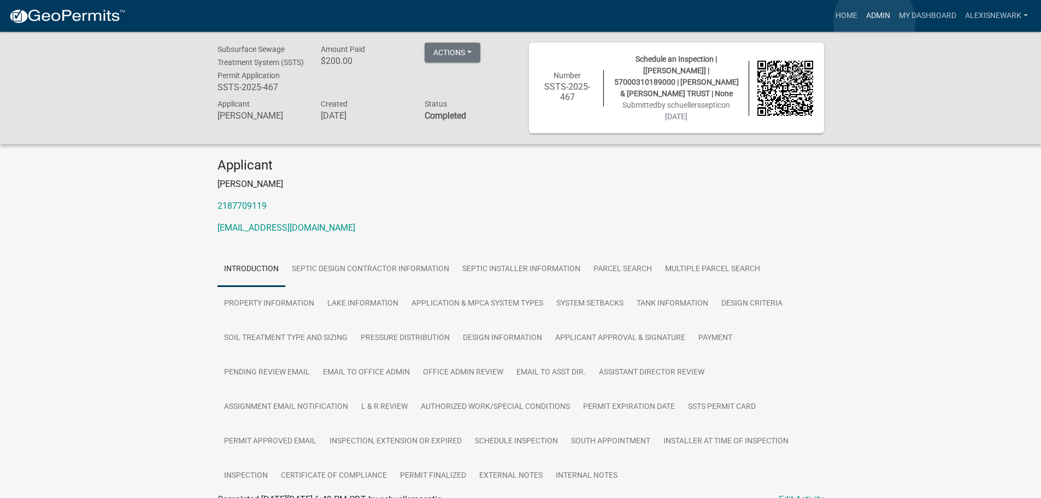
click at [839, 21] on link "Admin" at bounding box center [878, 15] width 33 height 21
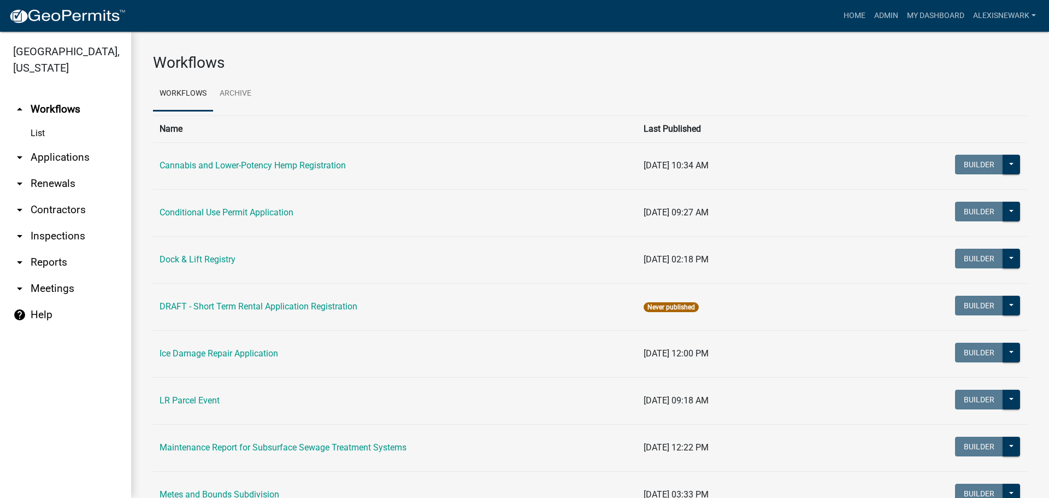
click at [78, 162] on link "arrow_drop_down Applications" at bounding box center [65, 157] width 131 height 26
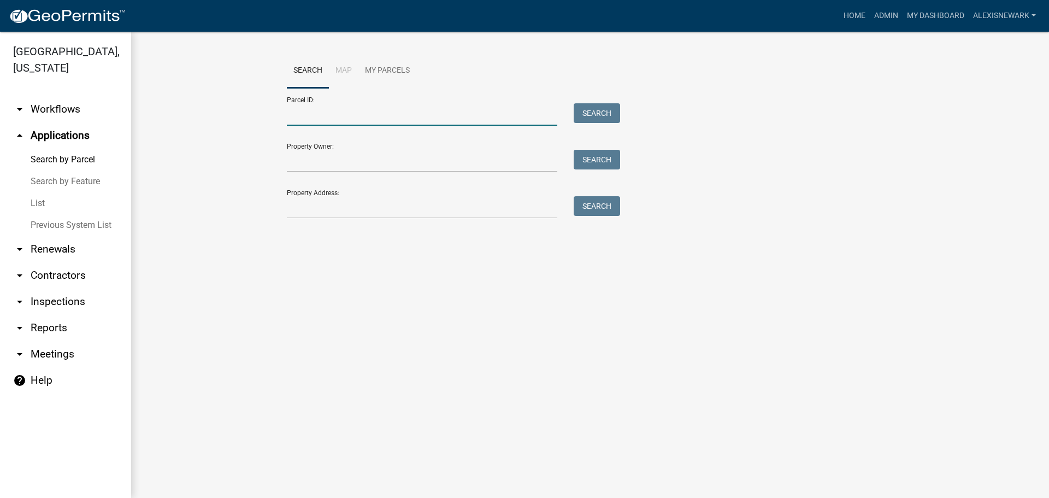
click at [414, 116] on input "Parcel ID:" at bounding box center [422, 114] width 271 height 22
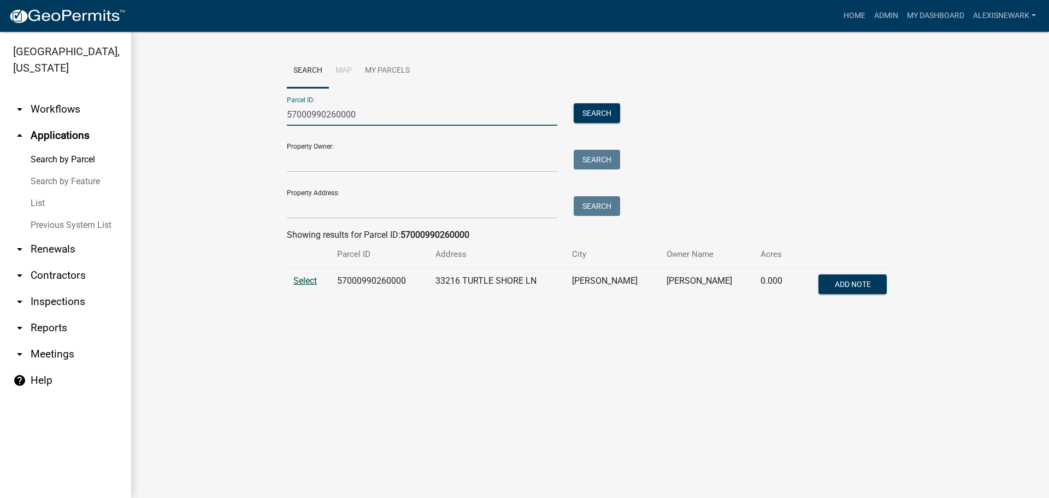
type input "57000990260000"
click at [315, 280] on span "Select" at bounding box center [306, 280] width 24 height 10
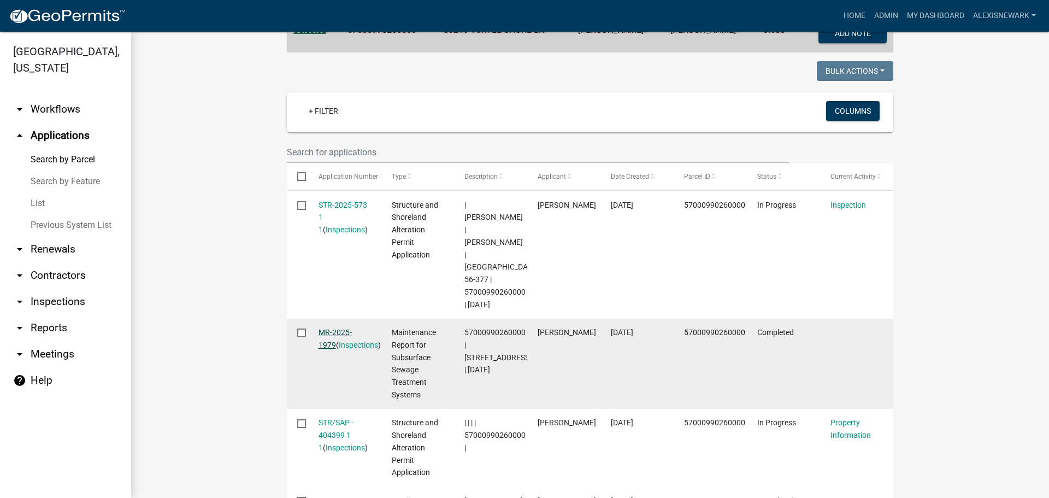
scroll to position [287, 0]
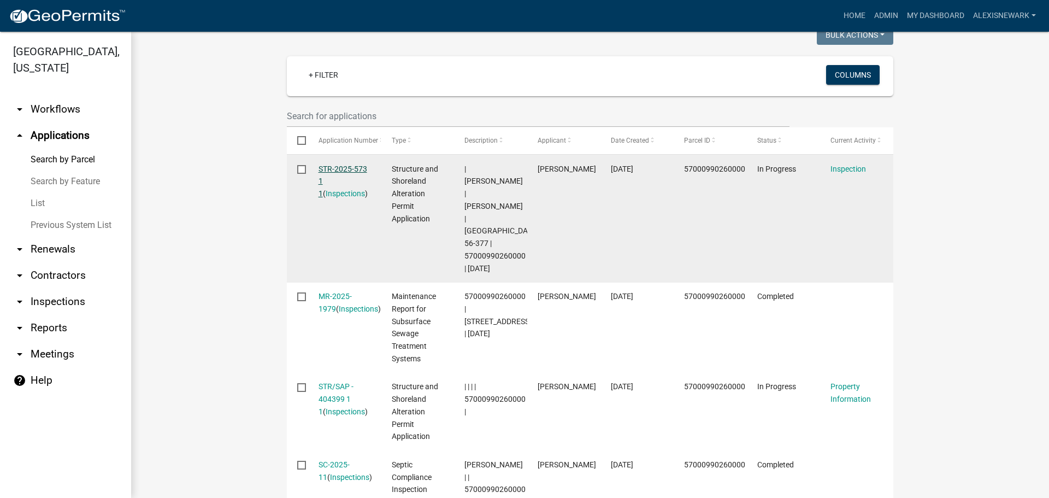
click at [355, 168] on link "STR-2025-573 1 1" at bounding box center [343, 182] width 49 height 34
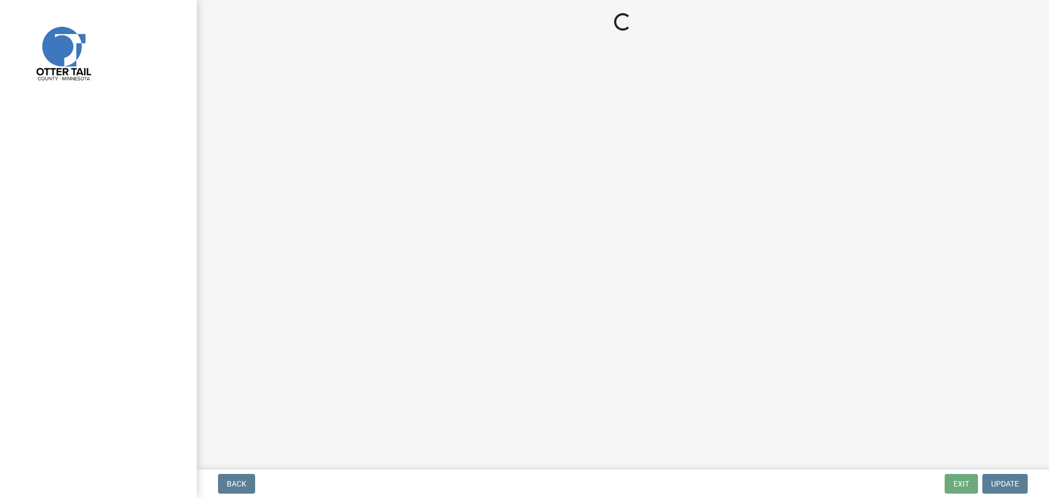
select select "710d5f49-2663-4e73-9718-d0c4e189f5ed"
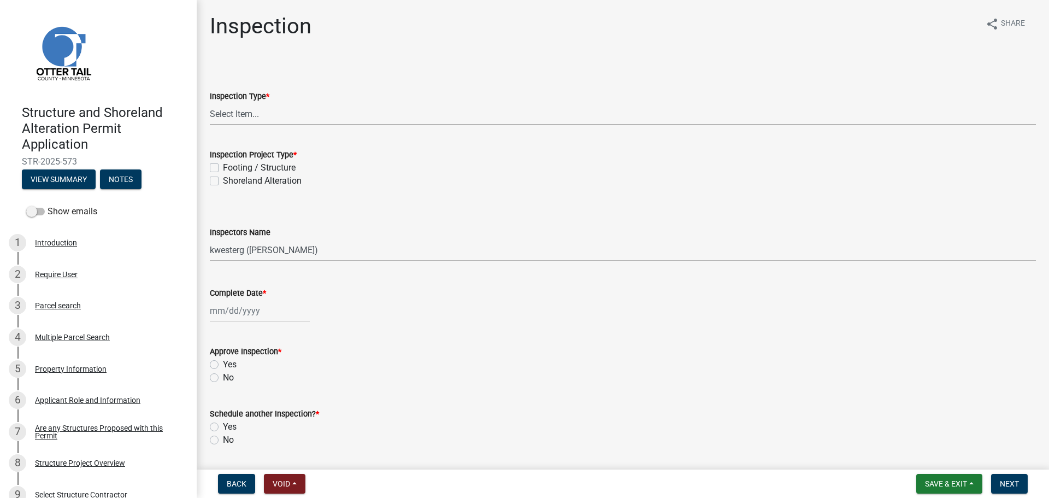
click at [264, 116] on select "Select Item... Inspection Complete Partial Inspection Inspected Not Built" at bounding box center [623, 114] width 826 height 22
click at [210, 103] on select "Select Item... Inspection Complete Partial Inspection Inspected Not Built" at bounding box center [623, 114] width 826 height 22
select select "409c2f88-eb3f-474f-aeae-54c427f2203e"
click at [266, 163] on label "Footing / Structure" at bounding box center [259, 167] width 73 height 13
click at [230, 163] on input "Footing / Structure" at bounding box center [226, 164] width 7 height 7
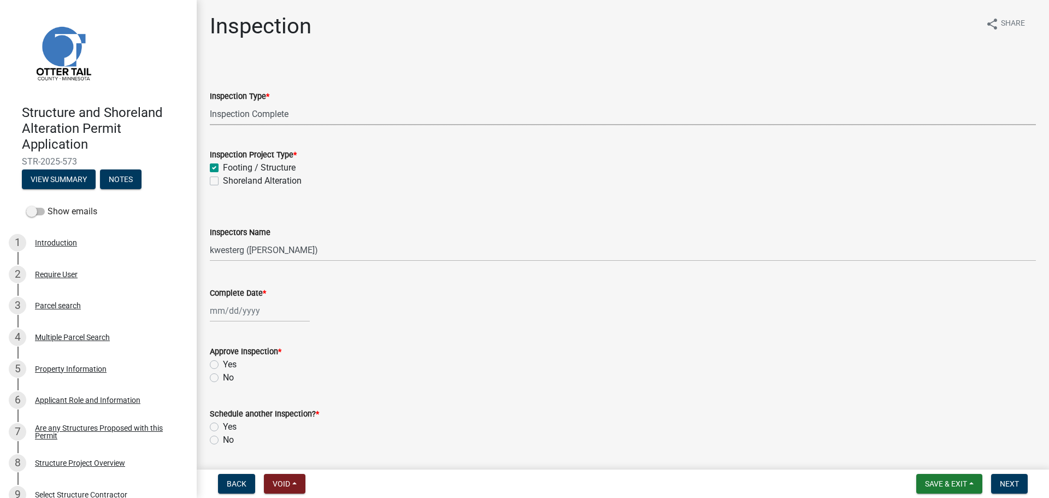
checkbox input "true"
checkbox input "false"
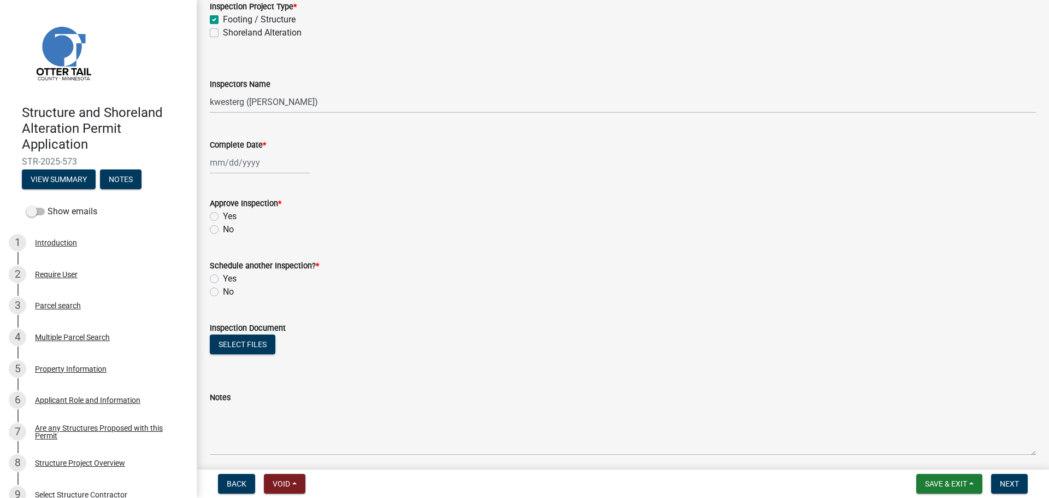
scroll to position [178, 0]
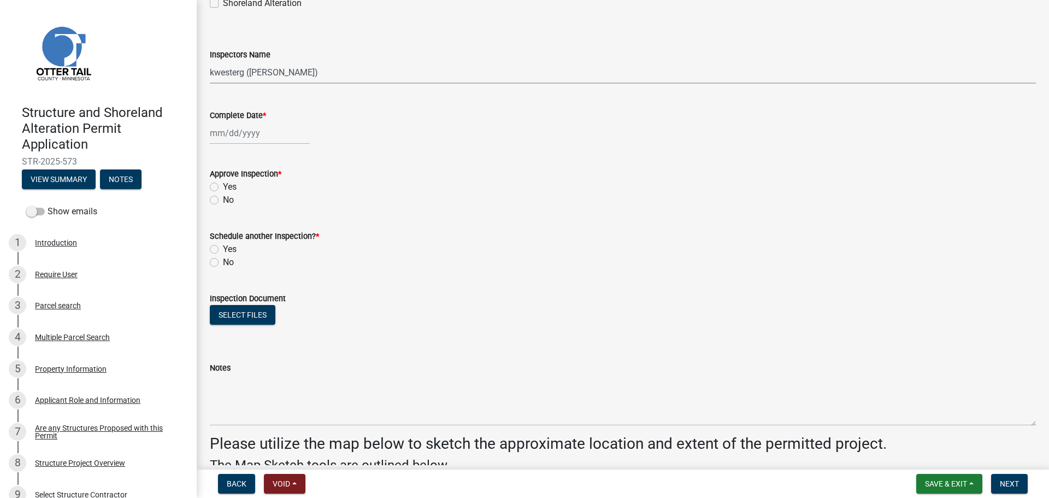
click at [255, 77] on select "Select Item... cwleclair ([PERSON_NAME]) btollefson ([PERSON_NAME]) abusko ([PE…" at bounding box center [623, 72] width 826 height 22
select select "540cdff0-8667-4a16-ad1f-2fbf1edb8379"
click at [210, 61] on select "Select Item... cwleclair ([PERSON_NAME]) btollefson ([PERSON_NAME]) abusko ([PE…" at bounding box center [623, 72] width 826 height 22
click at [249, 141] on div at bounding box center [260, 133] width 100 height 22
select select "10"
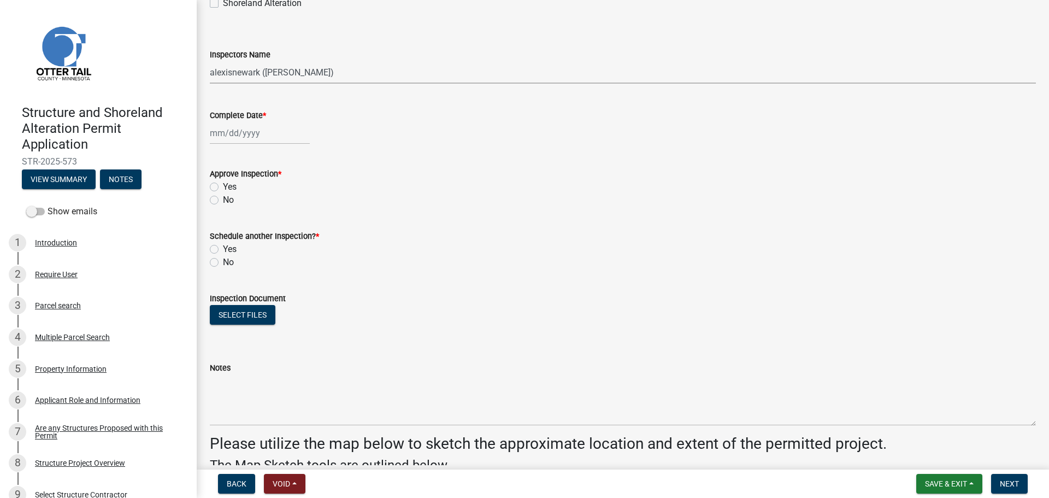
select select "2025"
click at [238, 225] on div "14" at bounding box center [238, 226] width 17 height 17
type input "[DATE]"
click at [230, 186] on label "Yes" at bounding box center [230, 186] width 14 height 13
click at [230, 186] on input "Yes" at bounding box center [226, 183] width 7 height 7
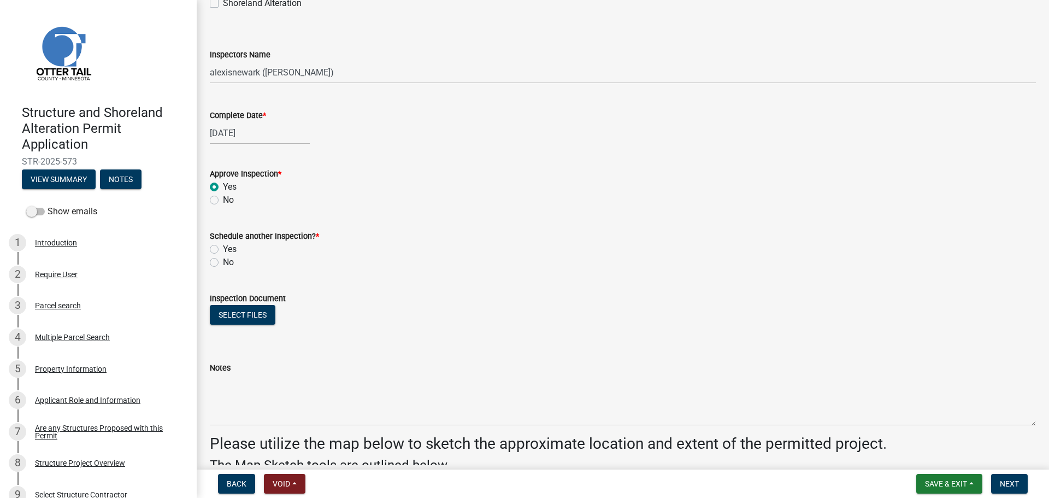
radio input "true"
click at [233, 260] on label "No" at bounding box center [228, 262] width 11 height 13
click at [230, 260] on input "No" at bounding box center [226, 259] width 7 height 7
radio input "true"
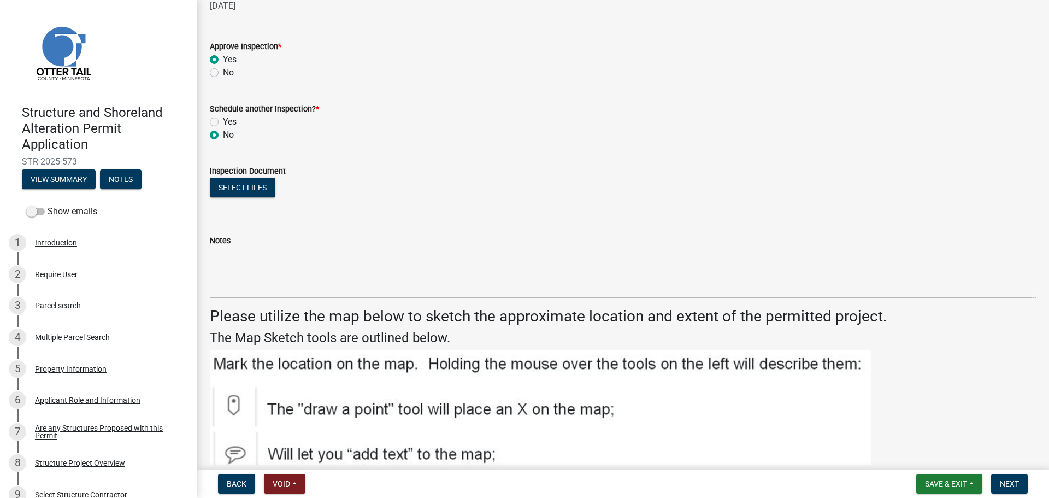
scroll to position [328, 0]
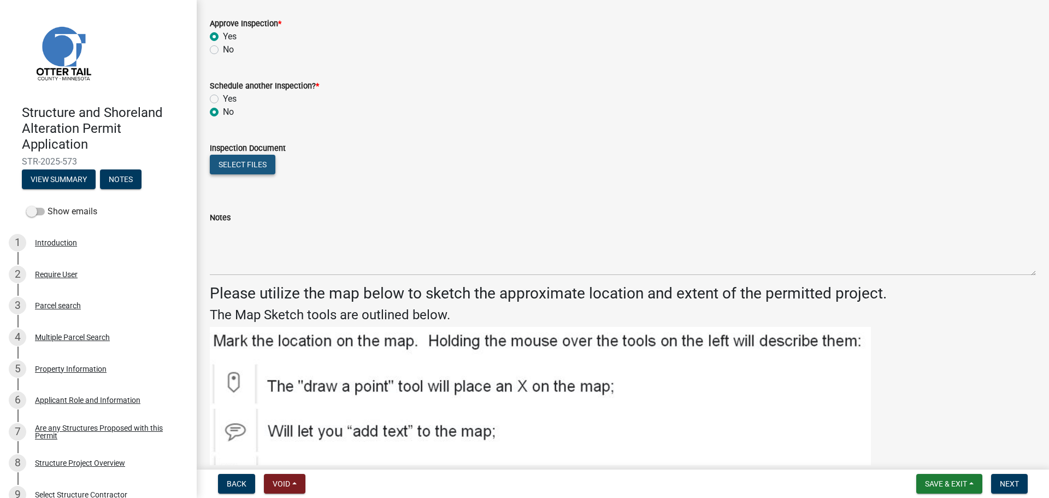
click at [257, 172] on button "Select files" at bounding box center [243, 165] width 66 height 20
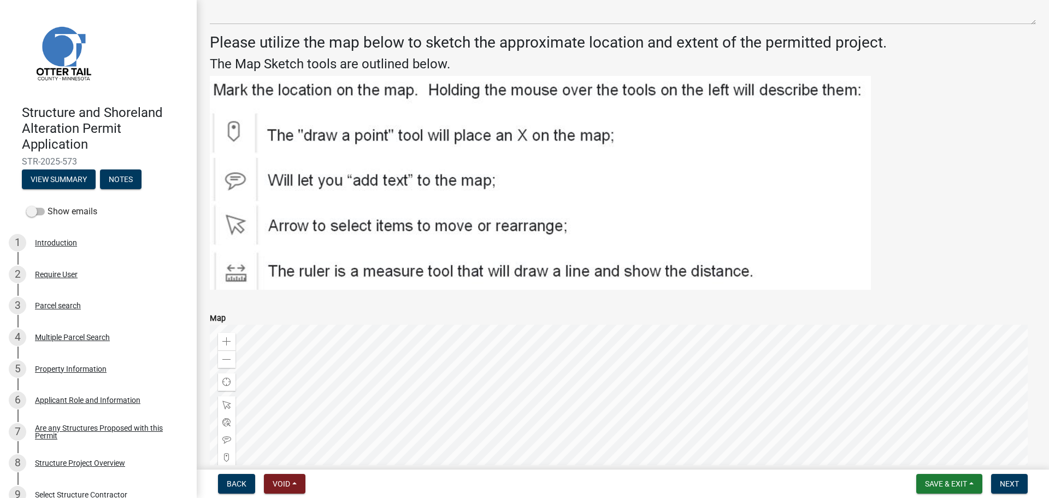
scroll to position [462, 0]
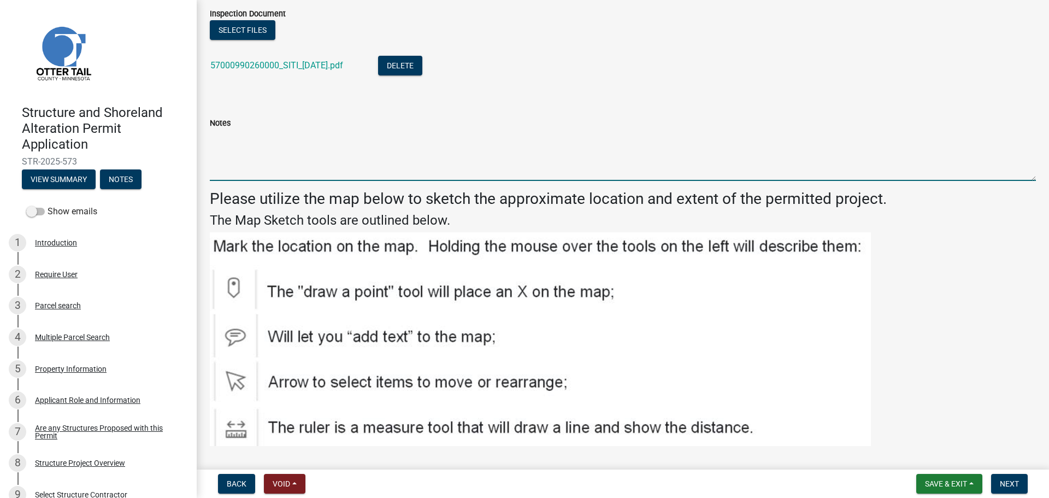
click at [395, 147] on textarea "Notes" at bounding box center [623, 155] width 826 height 51
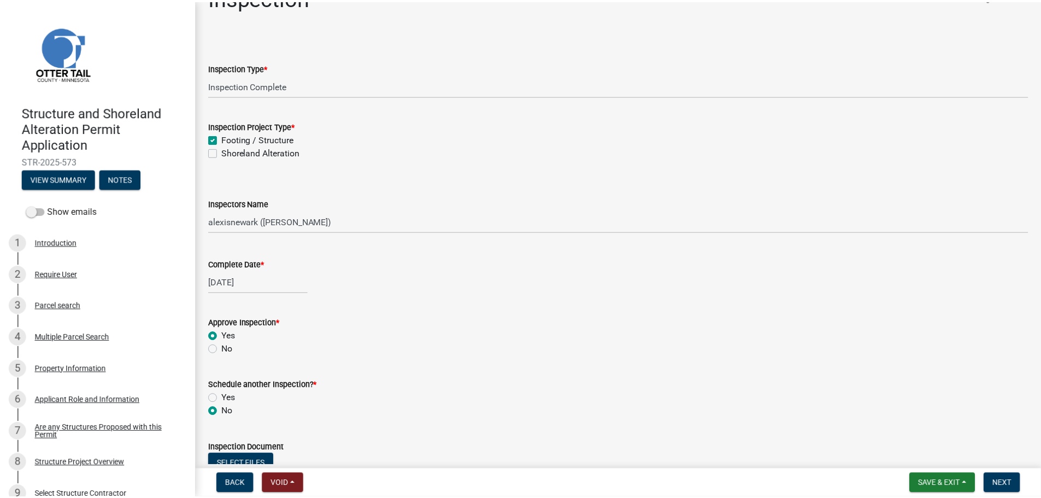
scroll to position [0, 0]
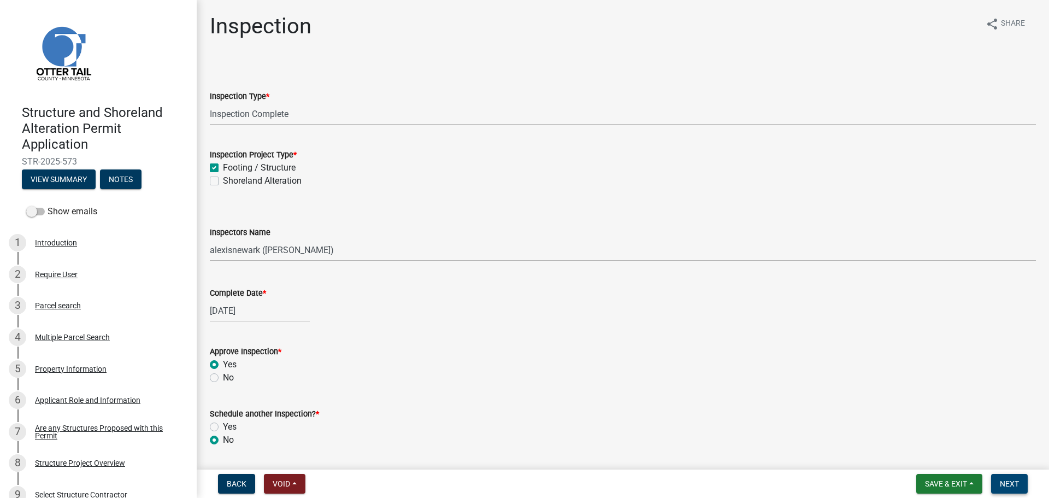
type textarea "Variance approves OWHL and ROW setback. Meeting all other setbacks."
click at [839, 432] on button "Next" at bounding box center [1009, 484] width 37 height 20
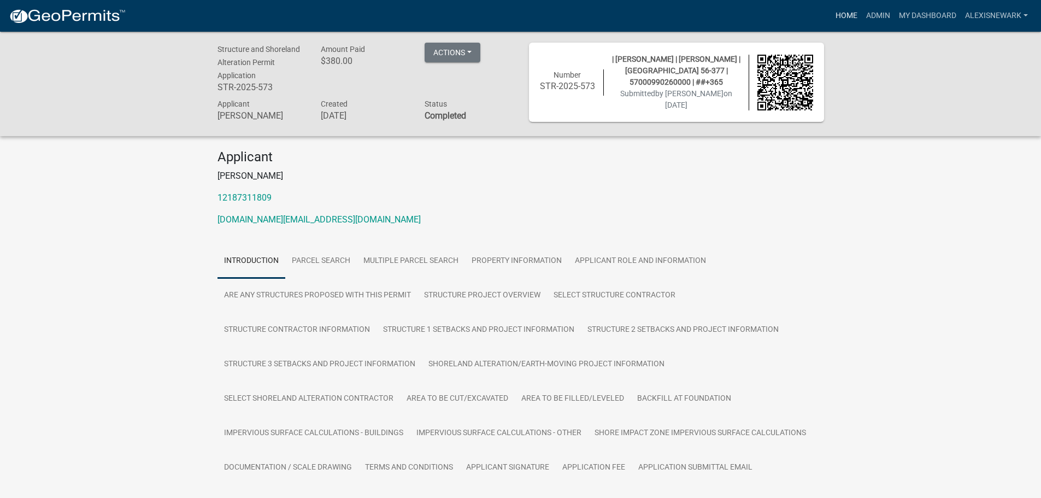
click at [839, 14] on link "Home" at bounding box center [846, 15] width 31 height 21
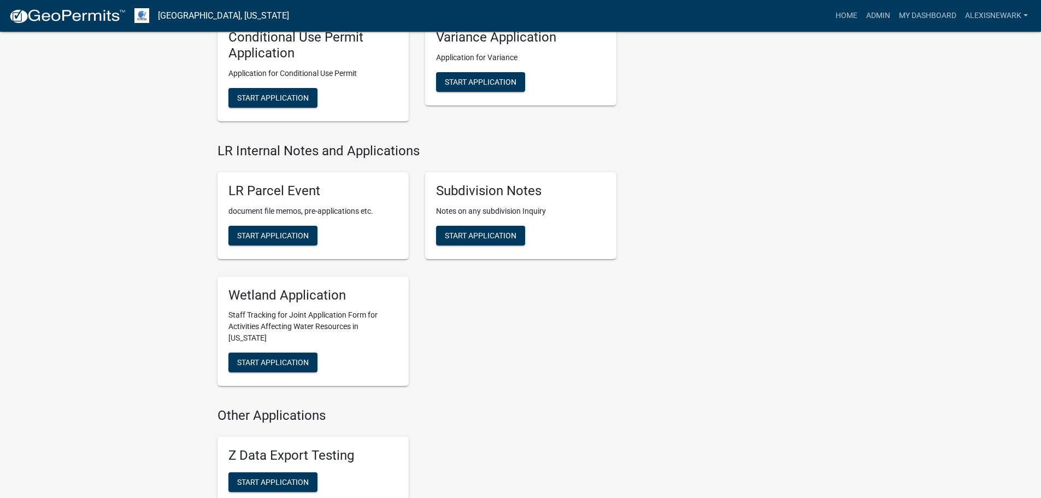
scroll to position [1585, 0]
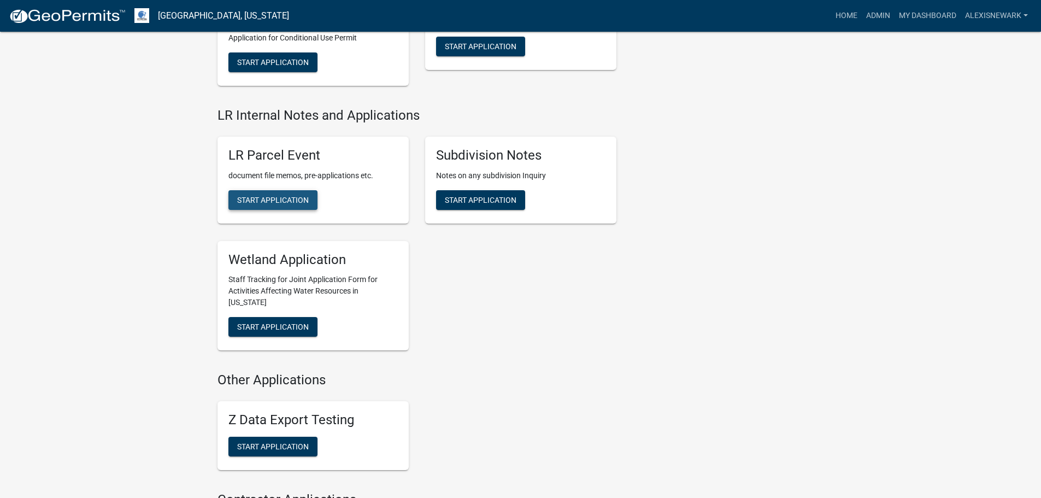
click at [287, 203] on span "Start Application" at bounding box center [273, 199] width 72 height 9
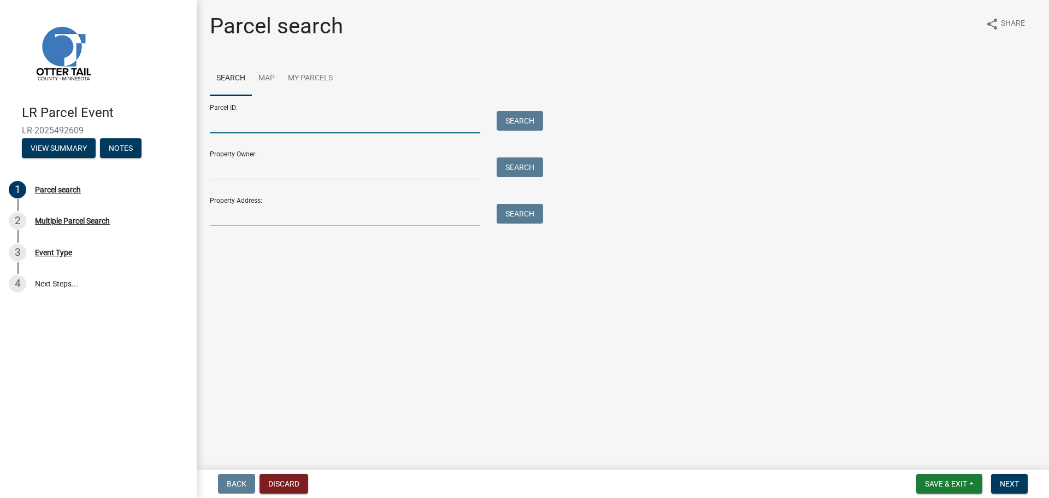
click at [331, 111] on input "Parcel ID:" at bounding box center [345, 122] width 271 height 22
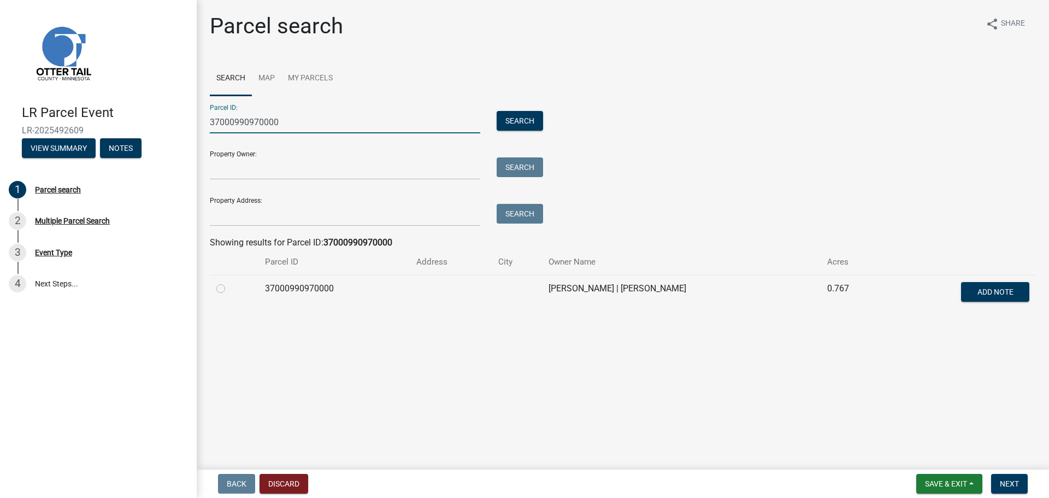
type input "37000990970000"
click at [230, 282] on label at bounding box center [230, 282] width 0 height 0
click at [230, 284] on input "radio" at bounding box center [233, 285] width 7 height 7
radio input "true"
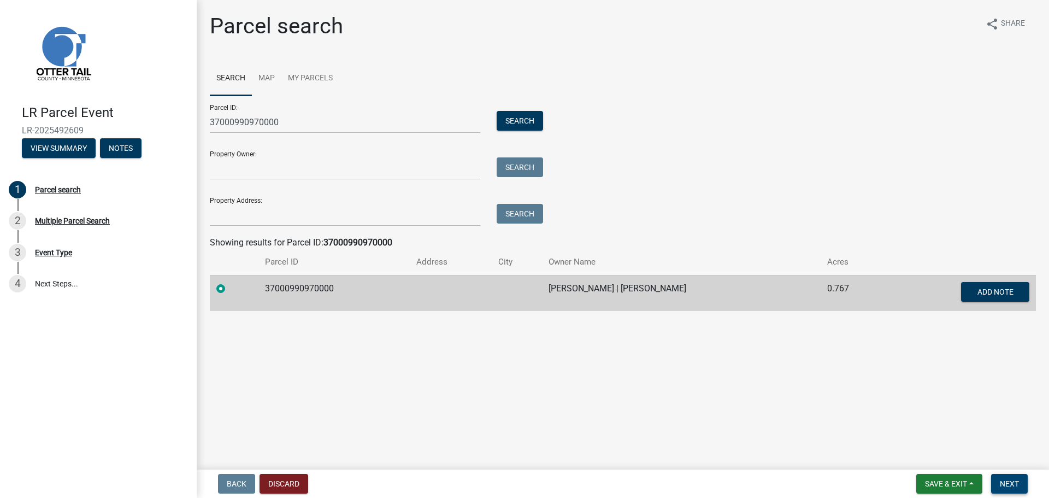
click at [839, 432] on span "Next" at bounding box center [1009, 483] width 19 height 9
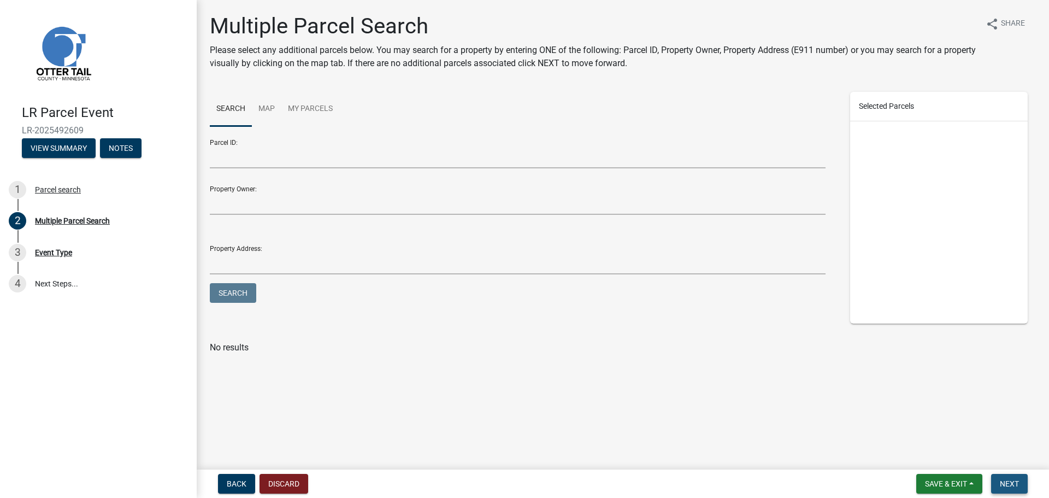
click at [839, 432] on span "Next" at bounding box center [1009, 483] width 19 height 9
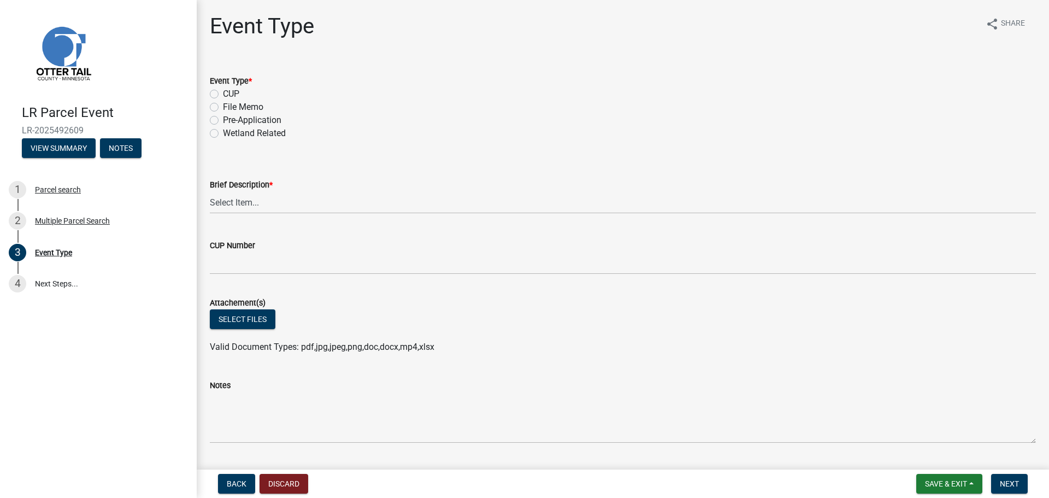
click at [237, 115] on label "Pre-Application" at bounding box center [252, 120] width 58 height 13
click at [230, 115] on input "Pre-Application" at bounding box center [226, 117] width 7 height 7
radio input "true"
click at [284, 205] on select "Select Item... Bluff Determination Building or Site line Complaint Corresponden…" at bounding box center [623, 202] width 826 height 22
click at [210, 191] on select "Select Item... Bluff Determination Building or Site line Complaint Corresponden…" at bounding box center [623, 202] width 826 height 22
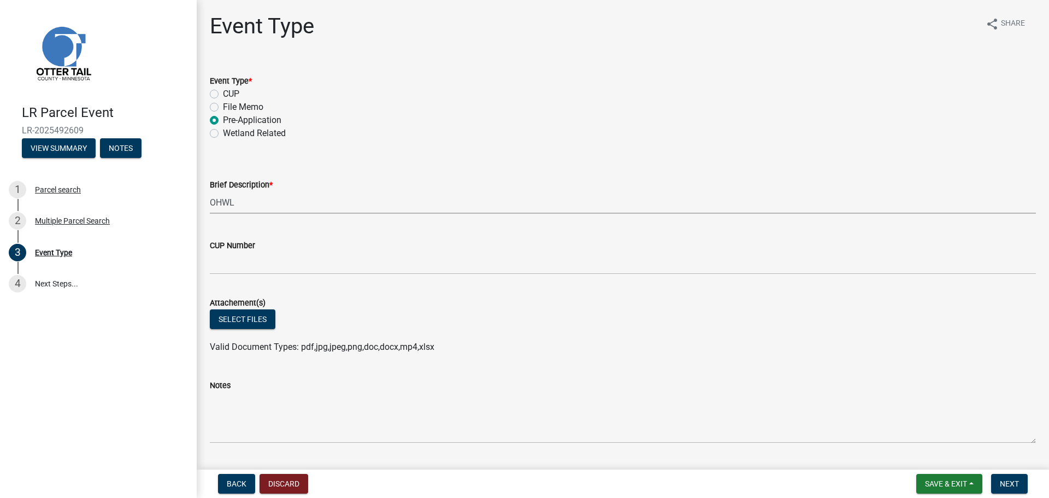
select select "7feaca17-71a6-49ea-9e9f-7c3325c2ae8c"
click at [271, 316] on button "Select files" at bounding box center [243, 319] width 66 height 20
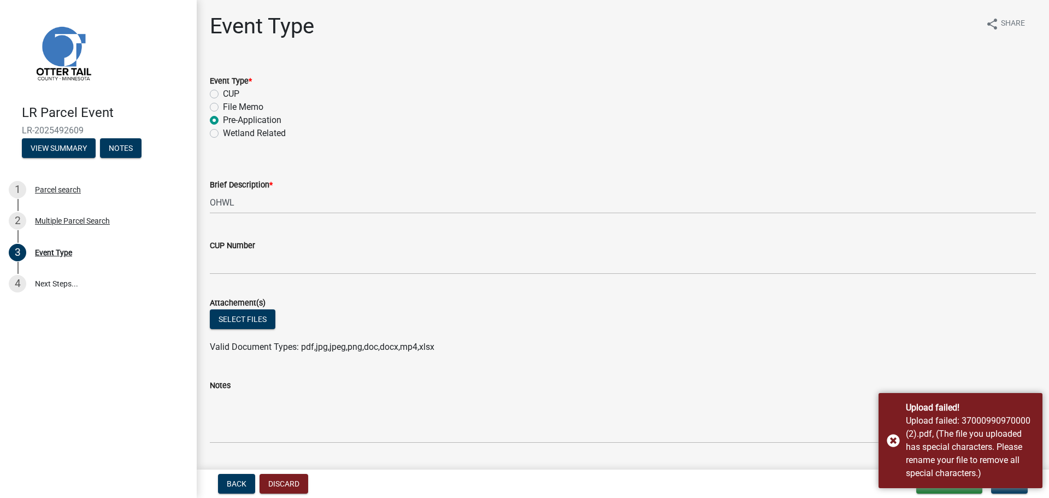
click at [839, 352] on wm-data-entity-input "Attachement(s) Select files Valid Document Types: pdf,jpg,jpeg,png,doc,docx,mp4…" at bounding box center [623, 323] width 826 height 80
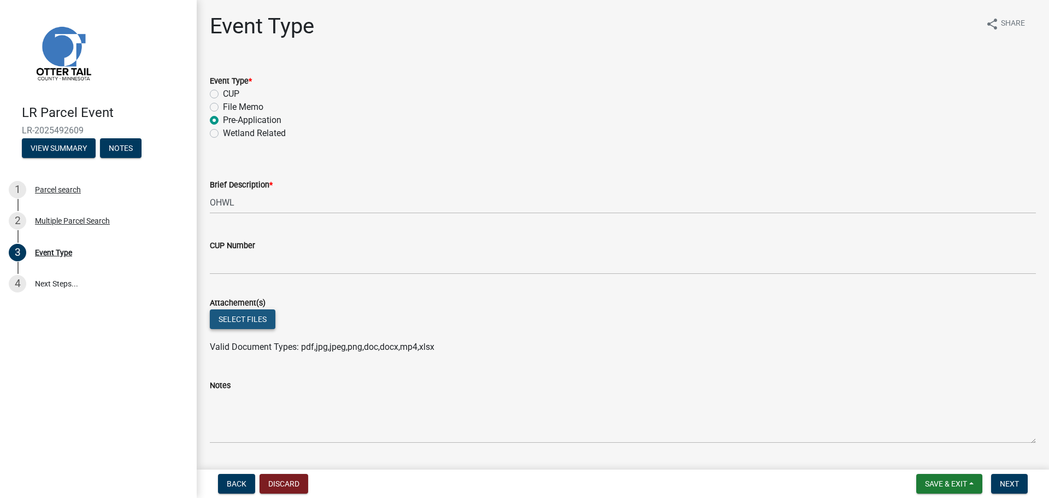
drag, startPoint x: 1002, startPoint y: 352, endPoint x: 260, endPoint y: 323, distance: 742.2
click at [260, 323] on button "Select files" at bounding box center [243, 319] width 66 height 20
click at [228, 322] on button "Select files" at bounding box center [243, 319] width 66 height 20
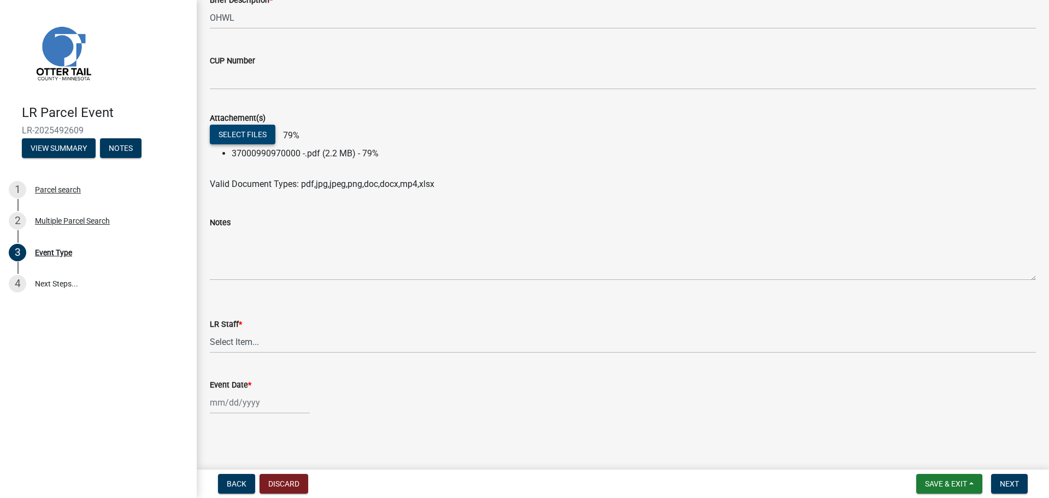
scroll to position [186, 0]
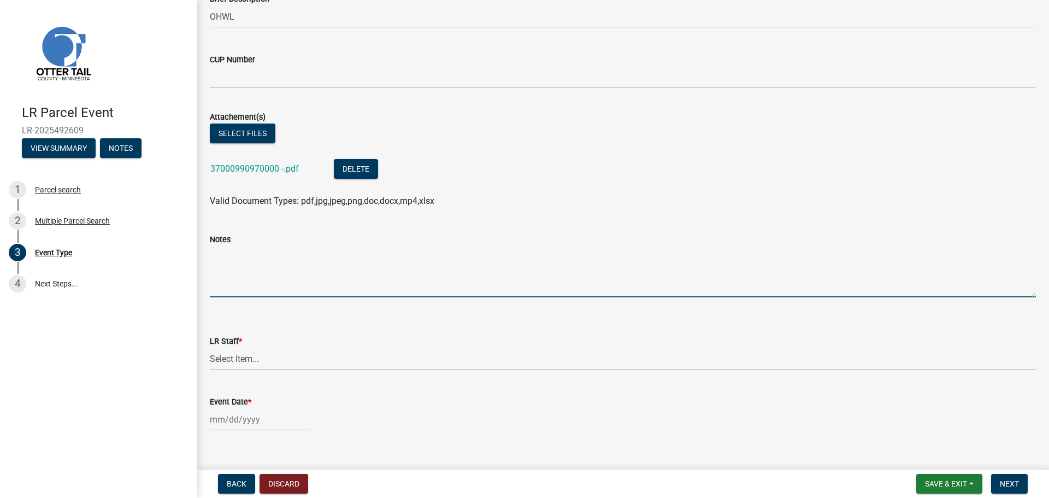
click at [306, 261] on textarea "Notes" at bounding box center [623, 271] width 826 height 51
type textarea "5"
type textarea "Staked 50 ft OHWL setback."
click at [233, 356] on select "Select Item... [PERSON_NAME] [PERSON_NAME] [PERSON_NAME] [PERSON_NAME] [PERSON_…" at bounding box center [623, 359] width 826 height 22
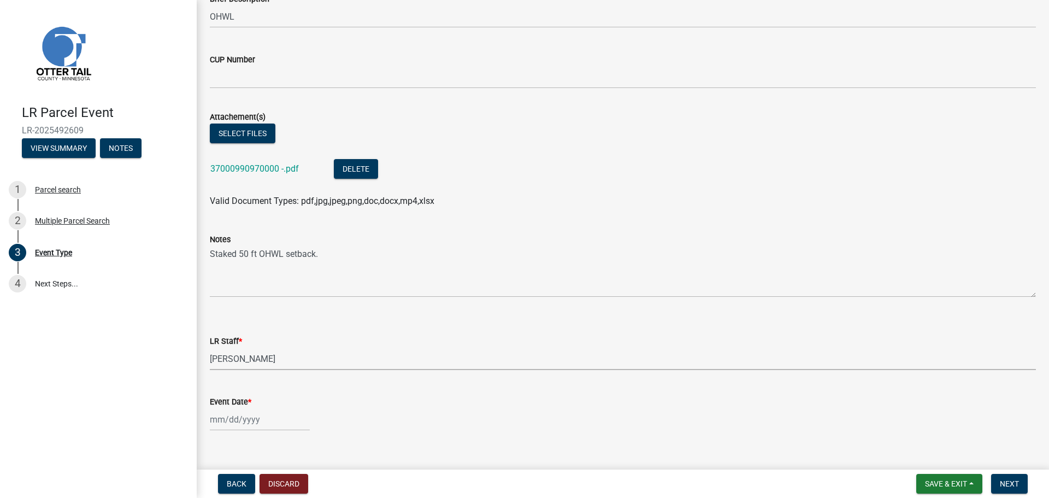
click at [210, 348] on select "Select Item... [PERSON_NAME] [PERSON_NAME] [PERSON_NAME] [PERSON_NAME] [PERSON_…" at bounding box center [623, 359] width 826 height 22
select select "f6a741f6-6d10-4601-9562-2e8ce244b7e0"
select select "10"
select select "2025"
click at [239, 422] on div "[PERSON_NAME] Feb Mar Apr [PERSON_NAME][DATE] Oct Nov [DATE] 1526 1527 1528 152…" at bounding box center [260, 419] width 100 height 22
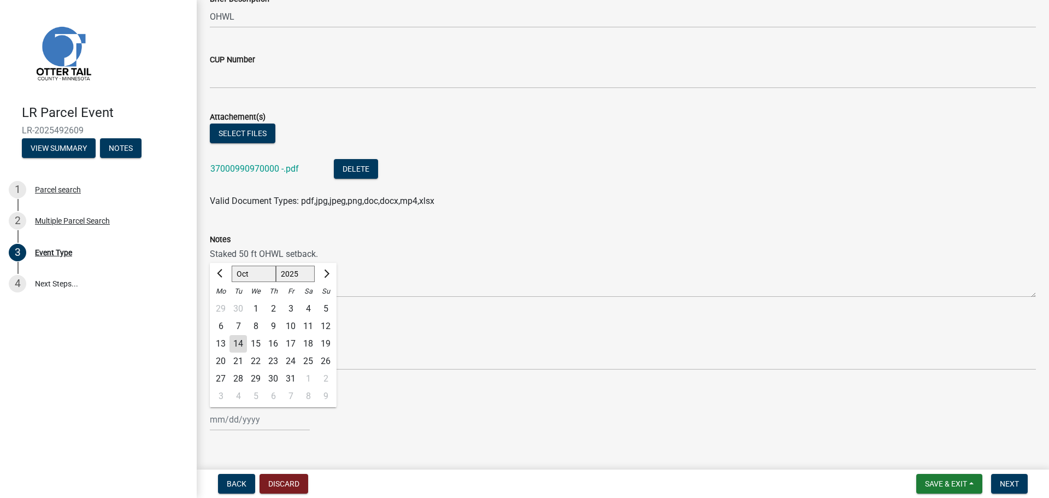
click at [288, 322] on div "10" at bounding box center [290, 326] width 17 height 17
type input "[DATE]"
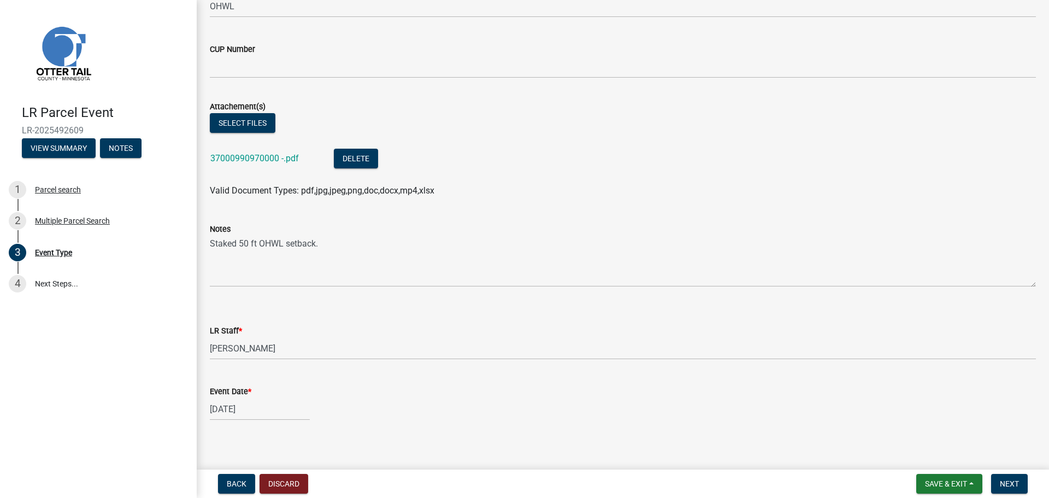
scroll to position [204, 0]
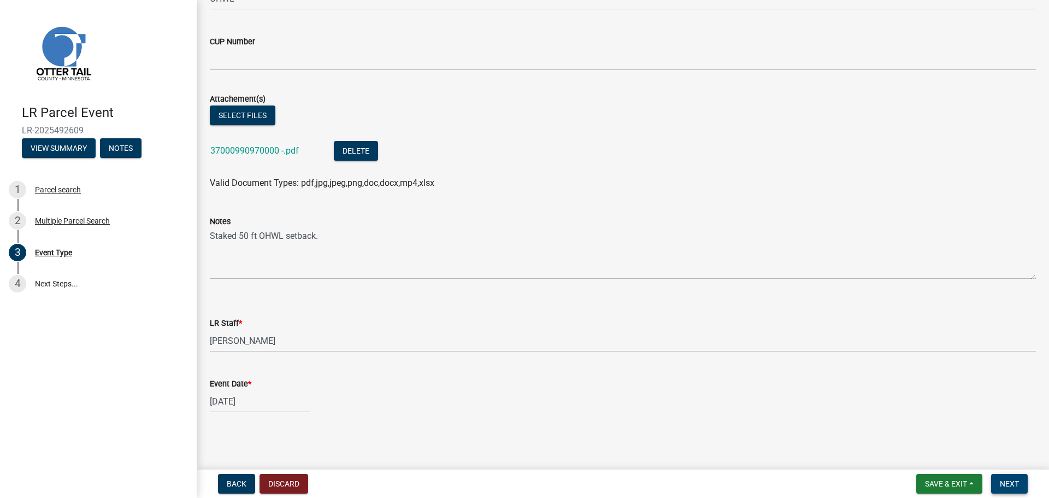
click at [839, 432] on span "Next" at bounding box center [1009, 483] width 19 height 9
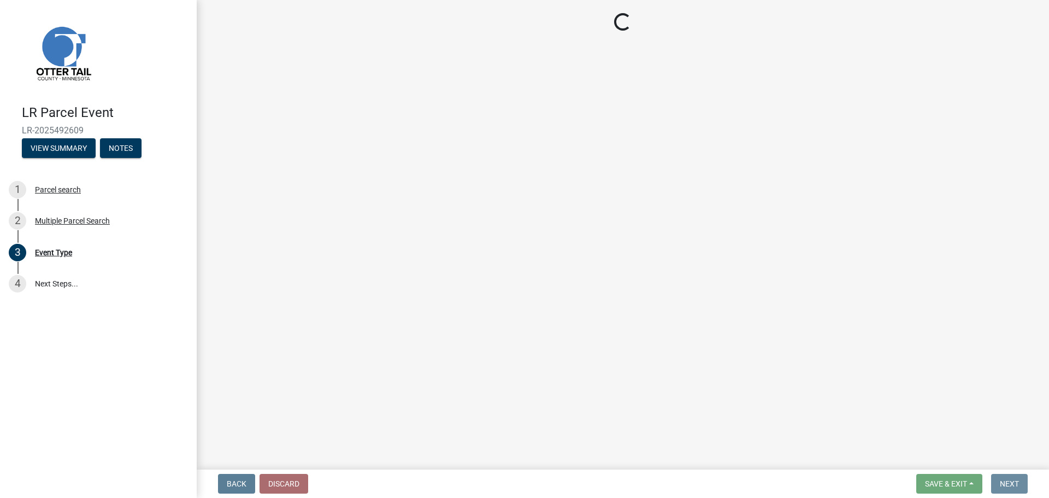
scroll to position [0, 0]
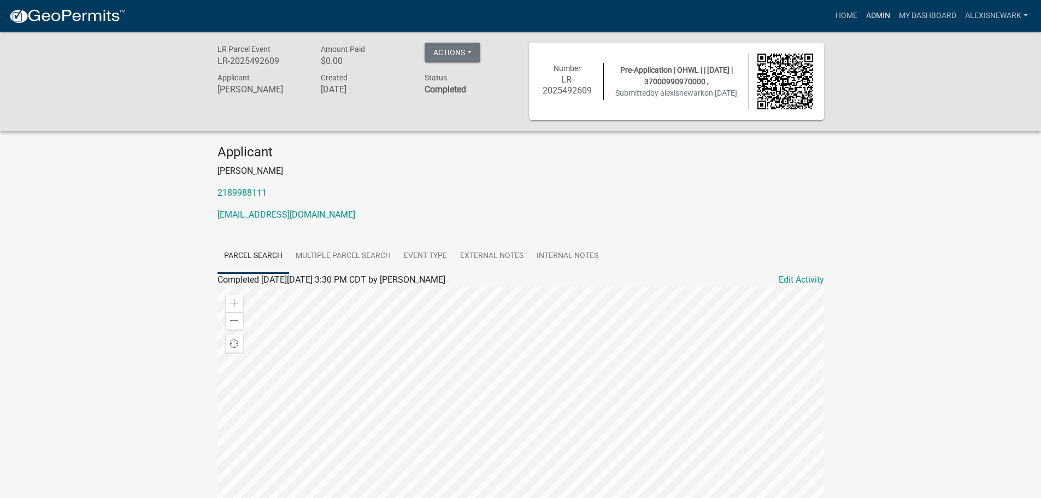
click at [839, 15] on link "Admin" at bounding box center [878, 15] width 33 height 21
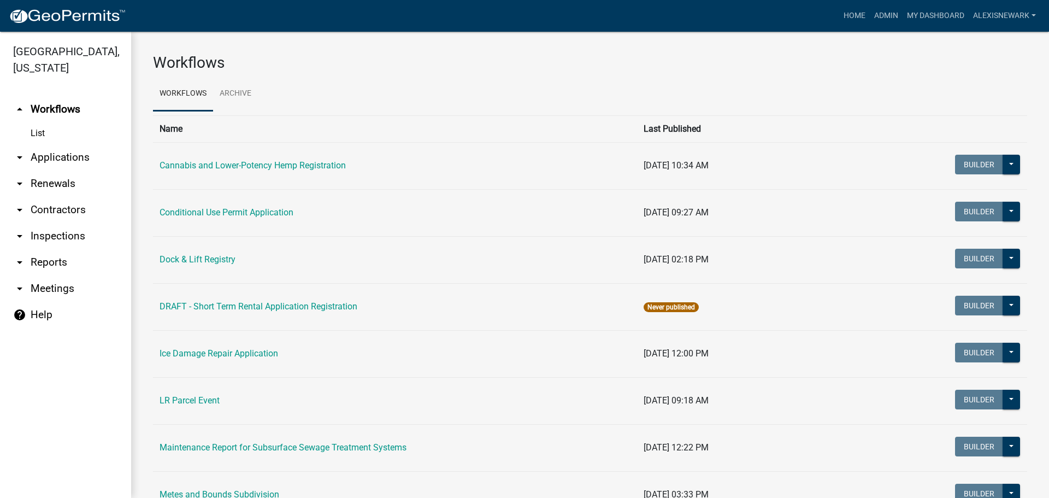
click at [61, 149] on link "arrow_drop_down Applications" at bounding box center [65, 157] width 131 height 26
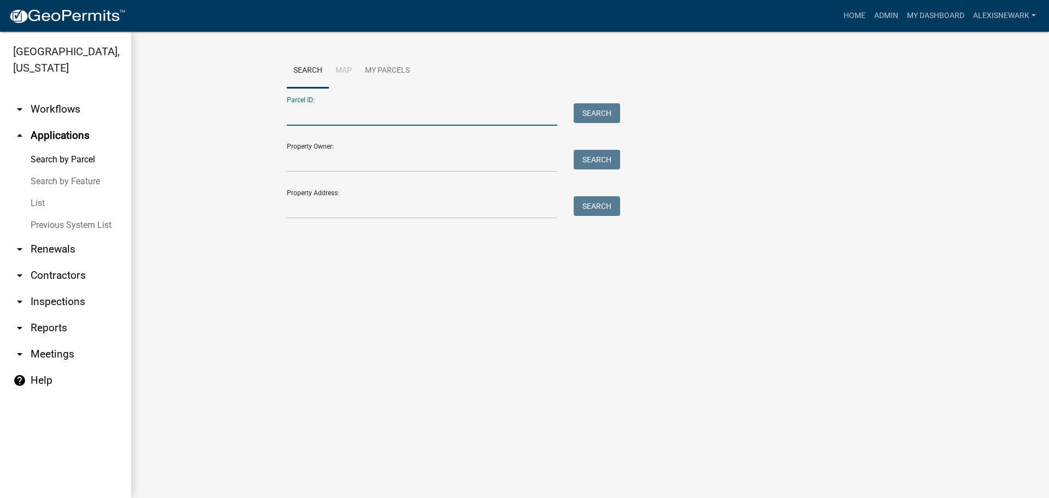
click at [346, 109] on input "Parcel ID:" at bounding box center [422, 114] width 271 height 22
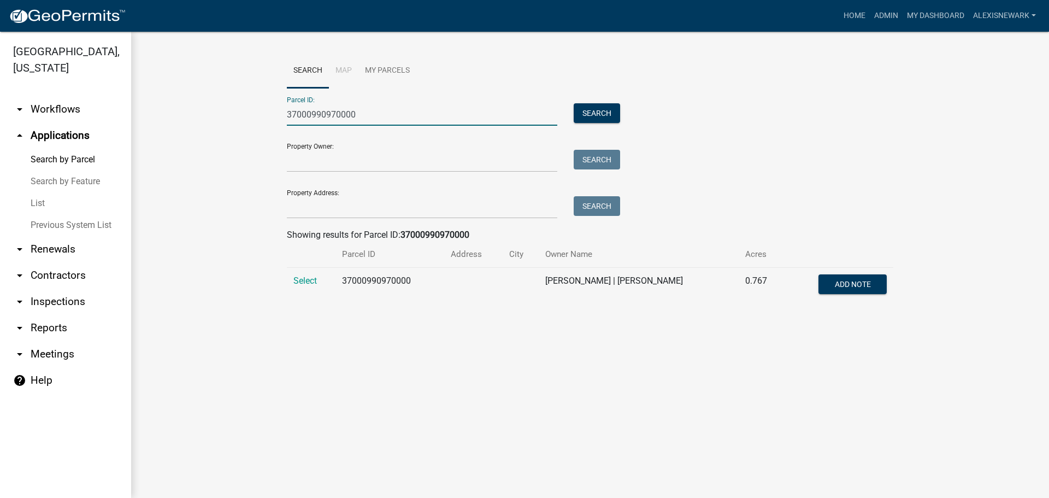
type input "37000990970000"
click at [302, 287] on td "Select" at bounding box center [311, 286] width 49 height 36
click at [303, 285] on span "Select" at bounding box center [306, 280] width 24 height 10
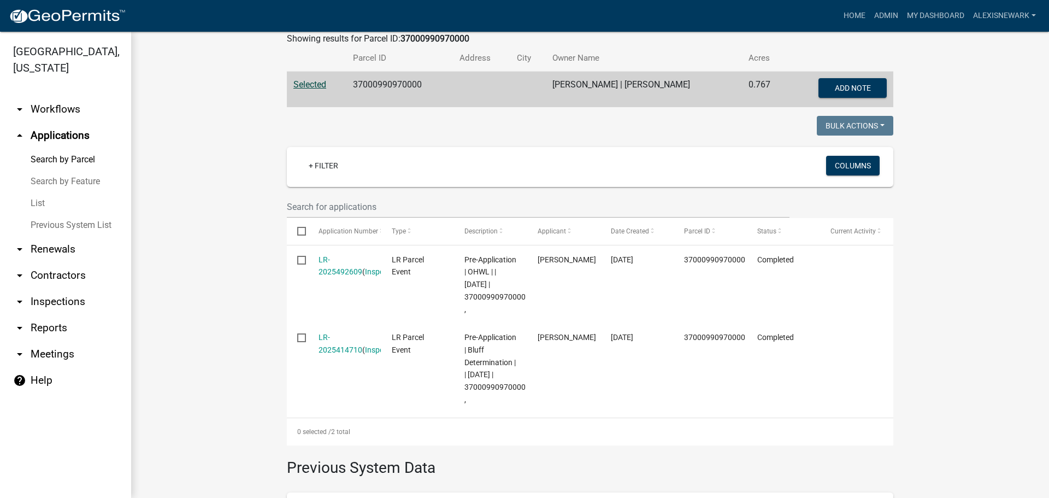
scroll to position [193, 0]
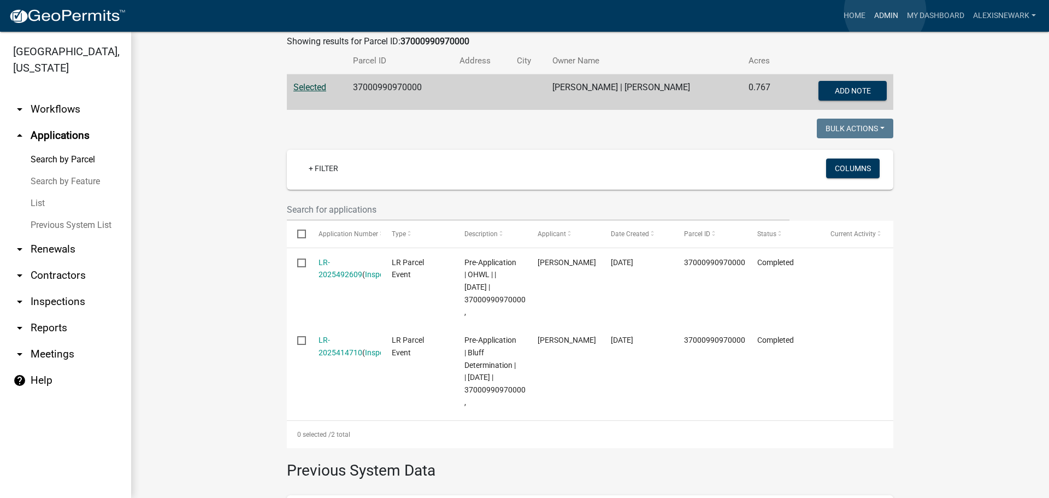
click at [839, 11] on link "Admin" at bounding box center [886, 15] width 33 height 21
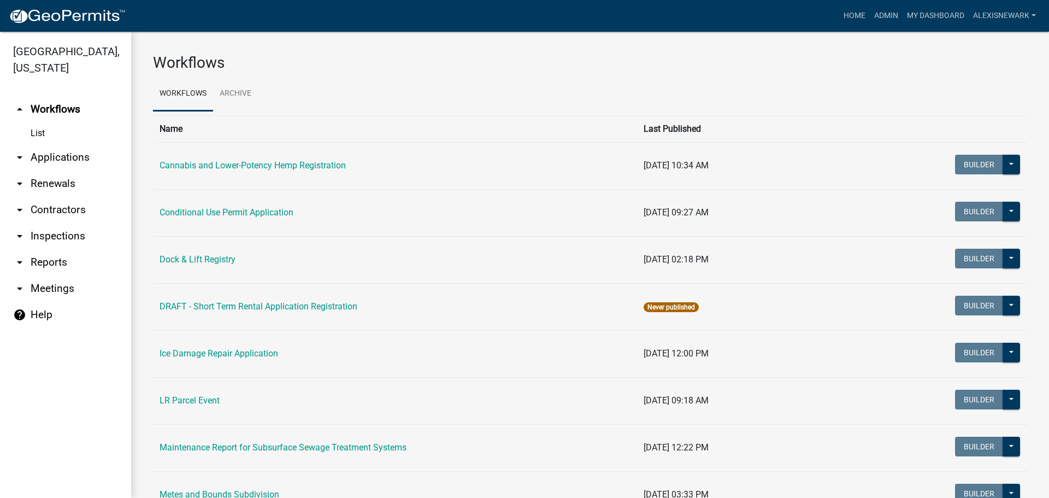
click at [118, 161] on link "arrow_drop_down Applications" at bounding box center [65, 157] width 131 height 26
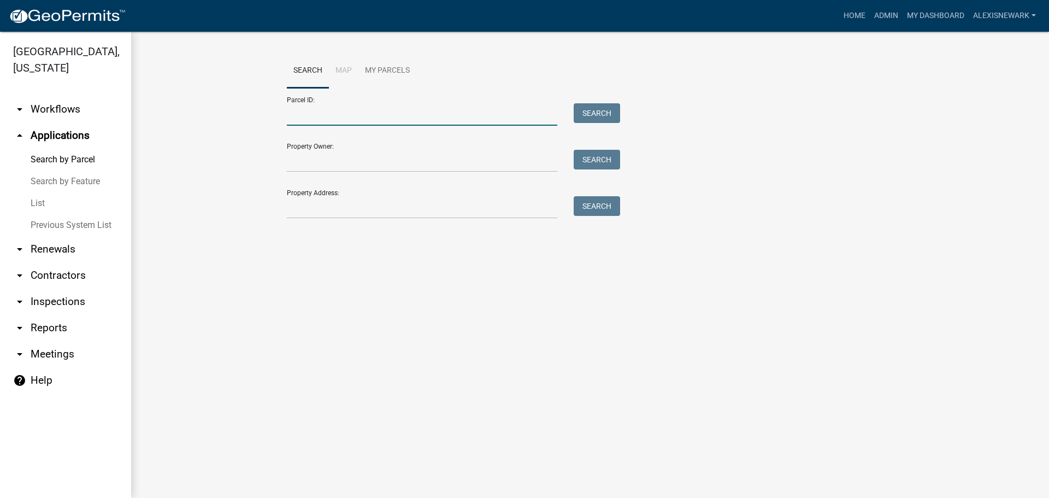
click at [375, 110] on input "Parcel ID:" at bounding box center [422, 114] width 271 height 22
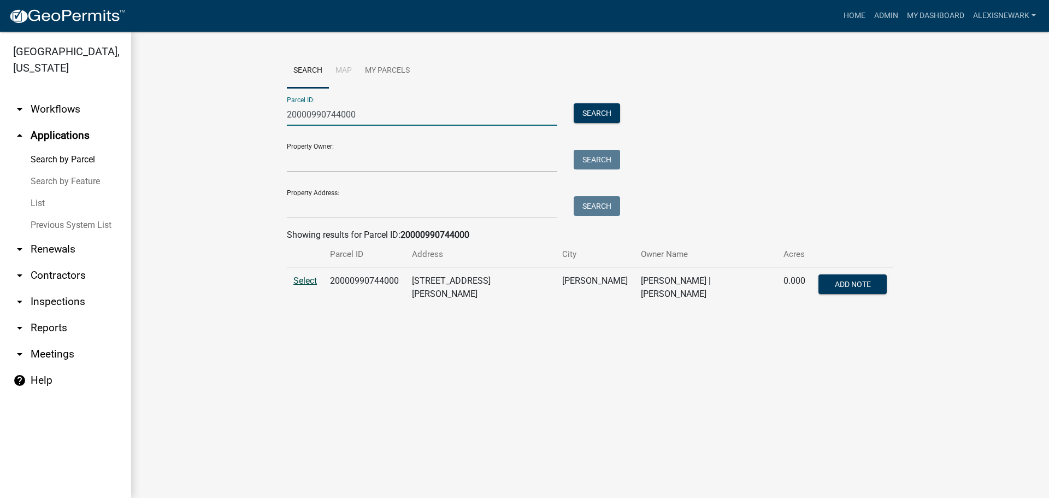
type input "20000990744000"
click at [309, 281] on span "Select" at bounding box center [306, 280] width 24 height 10
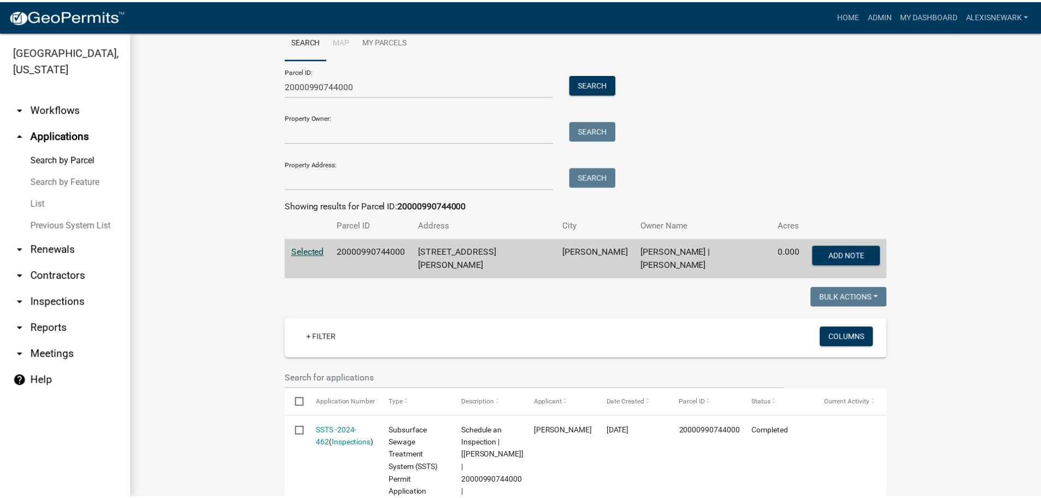
scroll to position [27, 0]
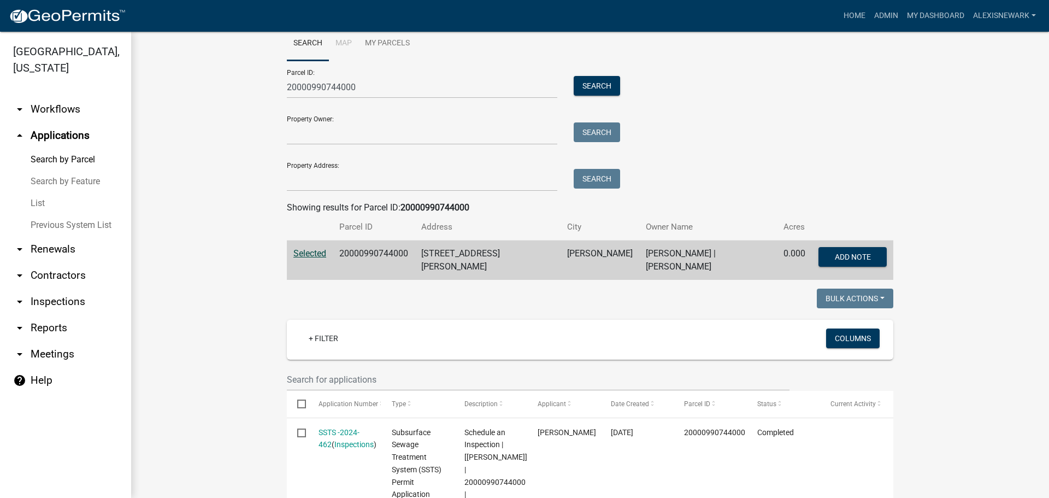
click at [318, 103] on form "Parcel ID: 20000990744000 Search Property Owner: Search Property Address: Search" at bounding box center [451, 126] width 328 height 131
click at [317, 89] on input "20000990744000" at bounding box center [422, 87] width 271 height 22
click at [839, 11] on link "My Dashboard" at bounding box center [936, 15] width 66 height 21
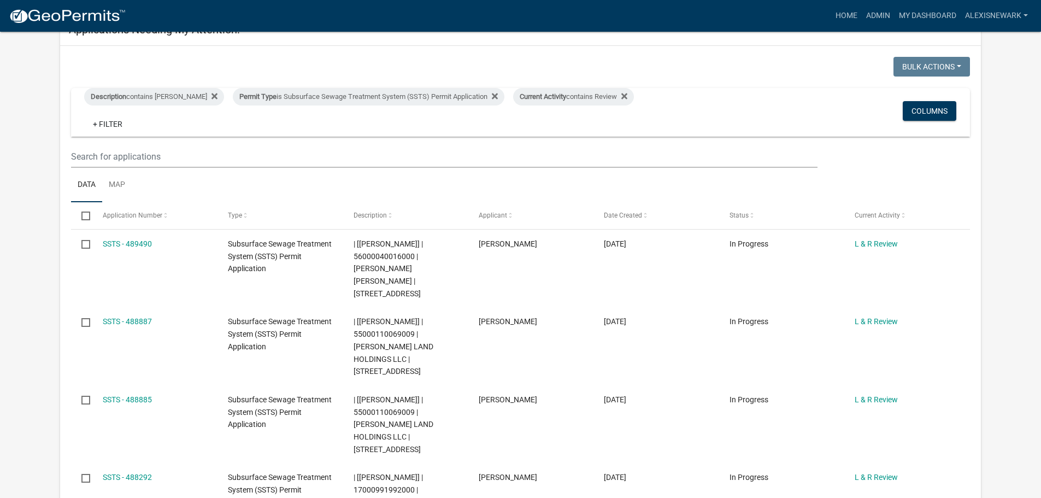
scroll to position [205, 0]
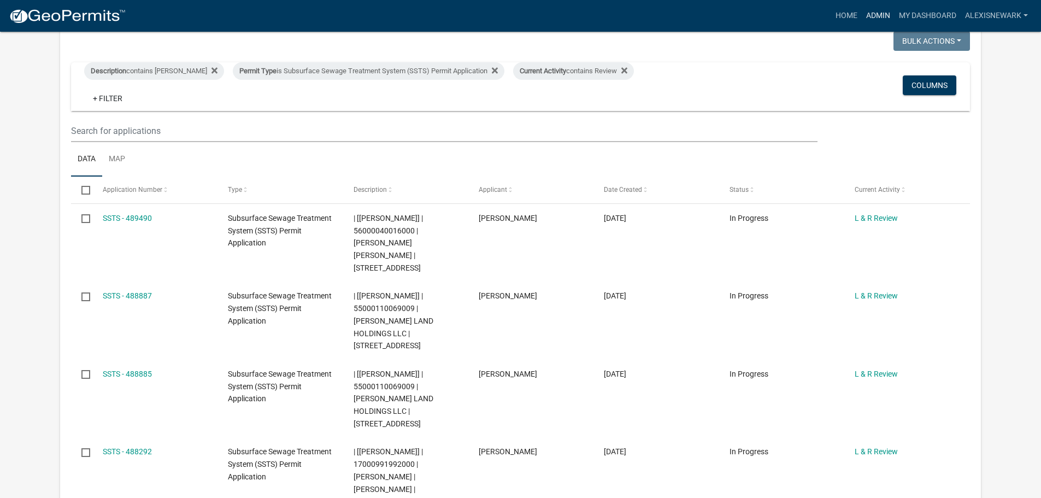
click at [839, 13] on link "Admin" at bounding box center [878, 15] width 33 height 21
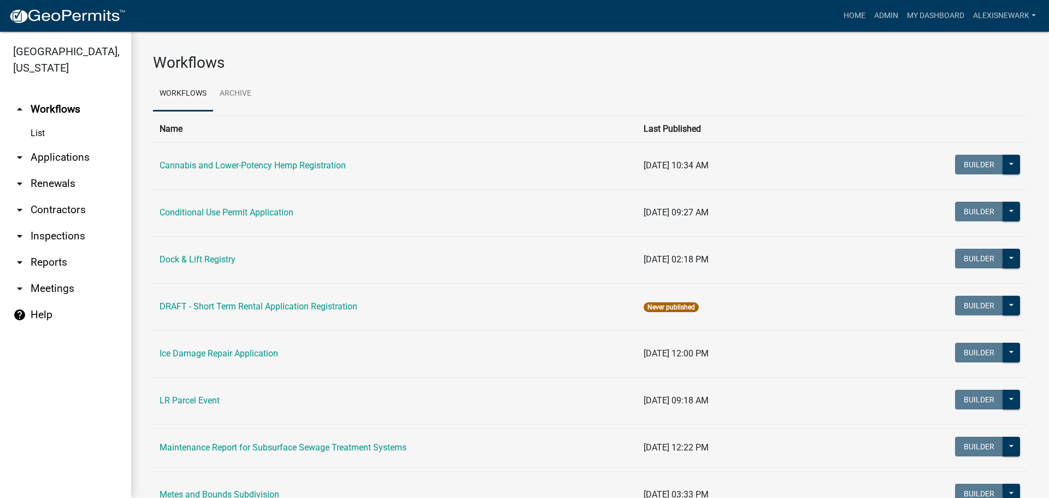
click at [98, 162] on link "arrow_drop_down Applications" at bounding box center [65, 157] width 131 height 26
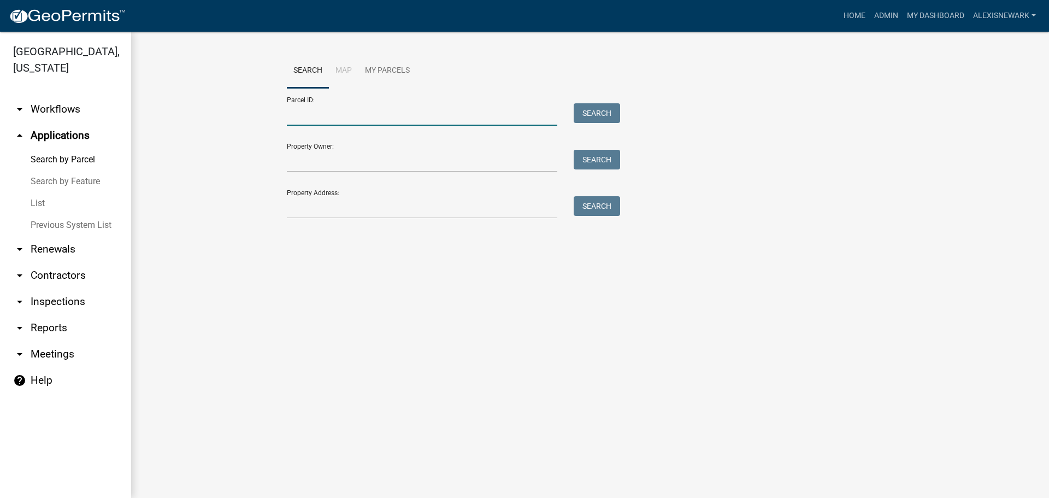
click at [313, 120] on input "Parcel ID:" at bounding box center [422, 114] width 271 height 22
type input "61000020008001"
click at [599, 113] on button "Search" at bounding box center [597, 113] width 46 height 20
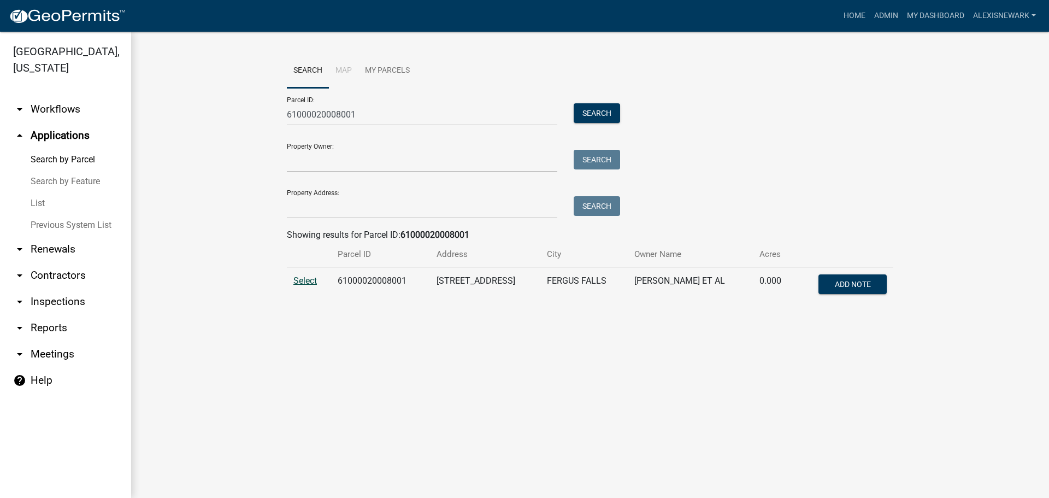
click at [309, 282] on span "Select" at bounding box center [306, 280] width 24 height 10
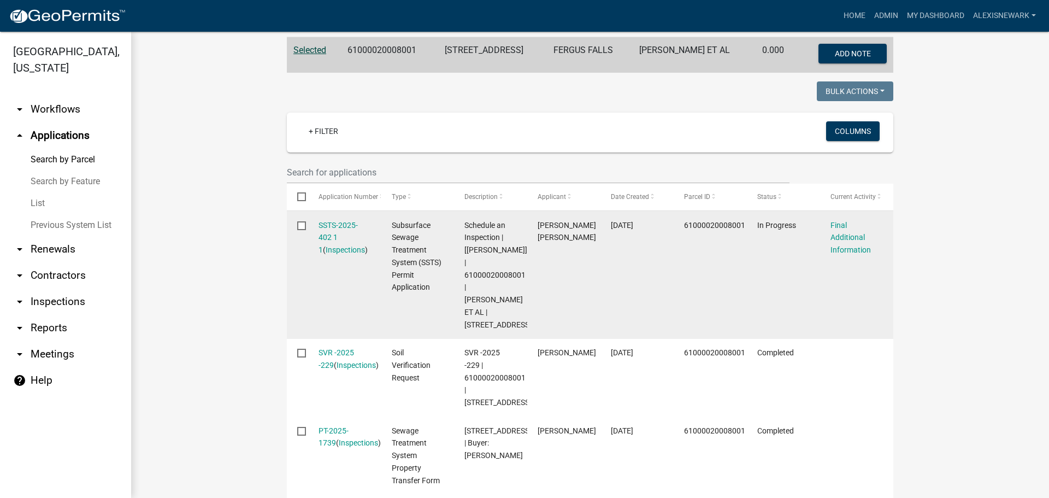
scroll to position [235, 0]
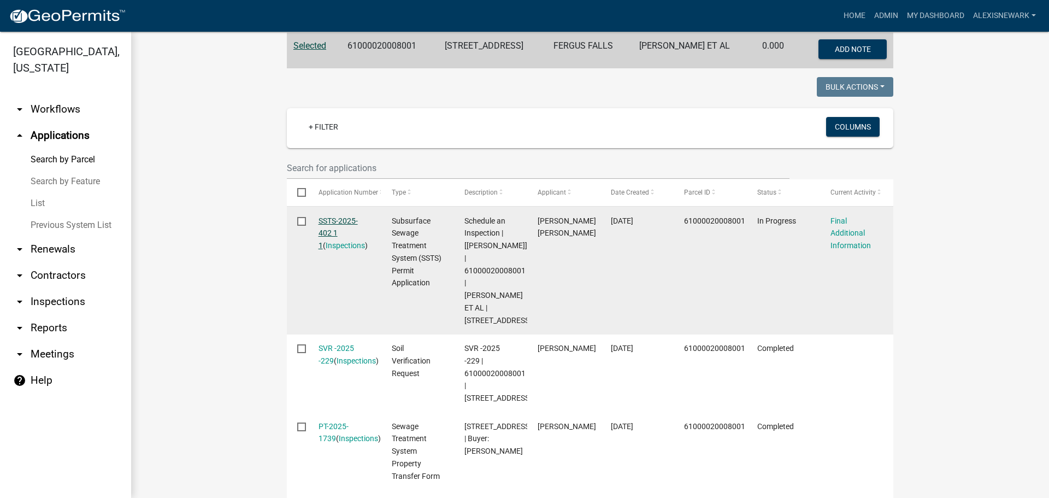
click at [337, 221] on link "SSTS-2025-402 1 1" at bounding box center [338, 233] width 39 height 34
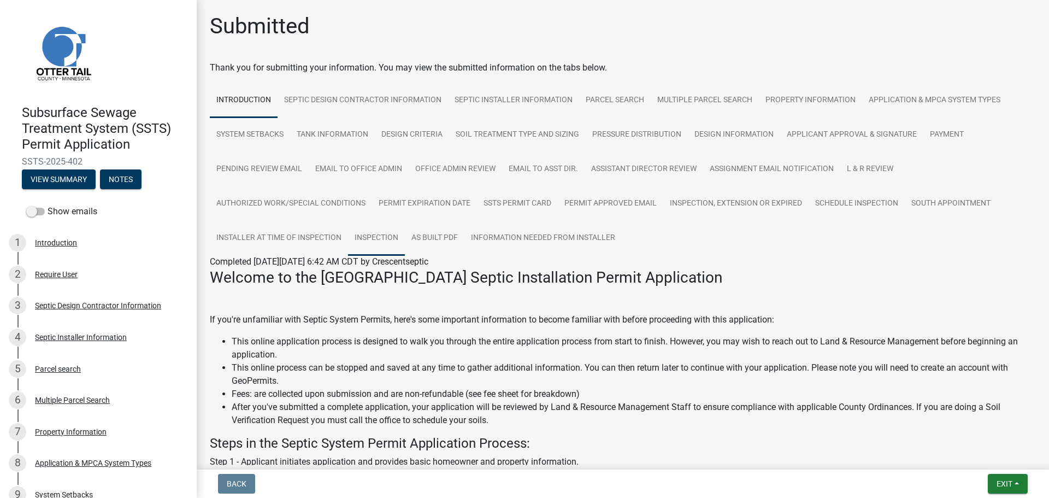
click at [372, 242] on link "Inspection" at bounding box center [376, 238] width 57 height 35
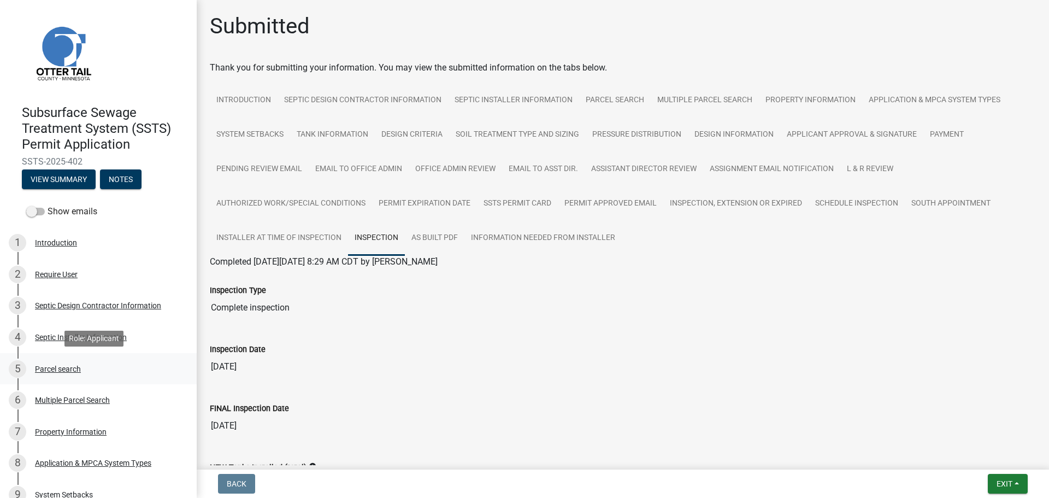
click at [95, 375] on div "5 Parcel search" at bounding box center [94, 368] width 171 height 17
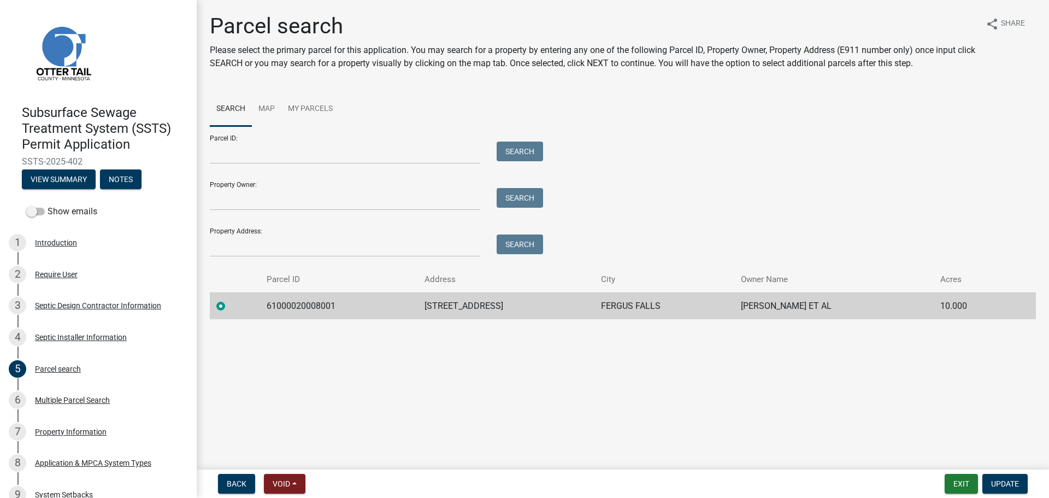
click at [314, 305] on td "61000020008001" at bounding box center [339, 305] width 158 height 27
copy td "61000020008001"
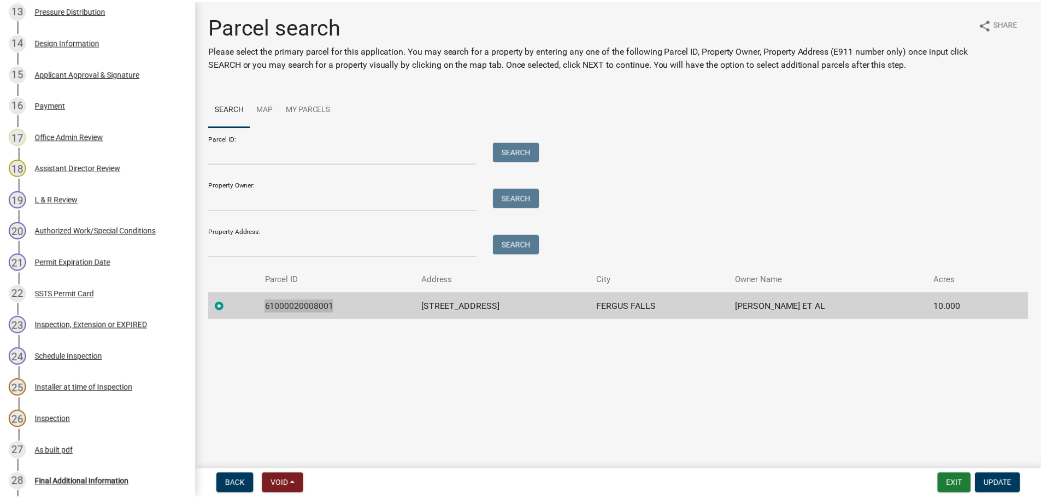
scroll to position [775, 0]
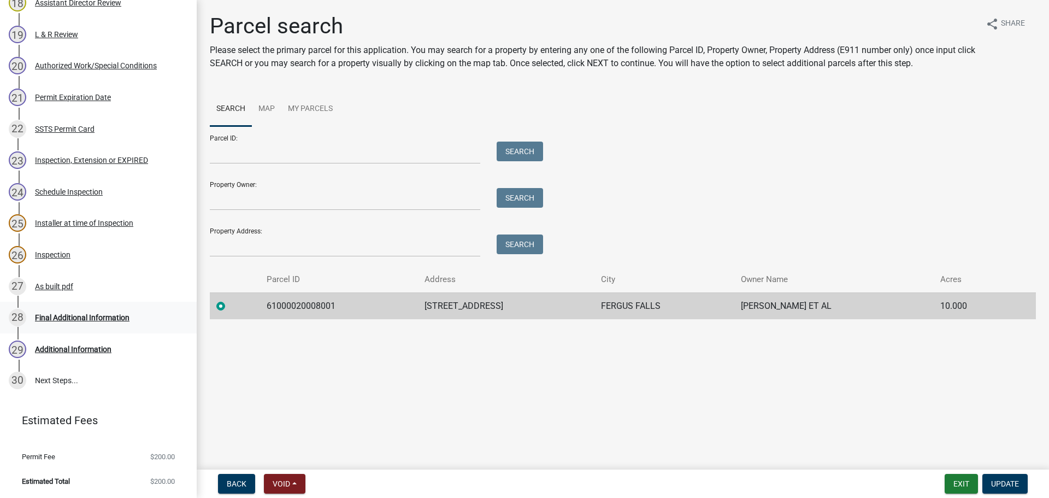
click at [97, 320] on div "Final Additional Information" at bounding box center [82, 318] width 95 height 8
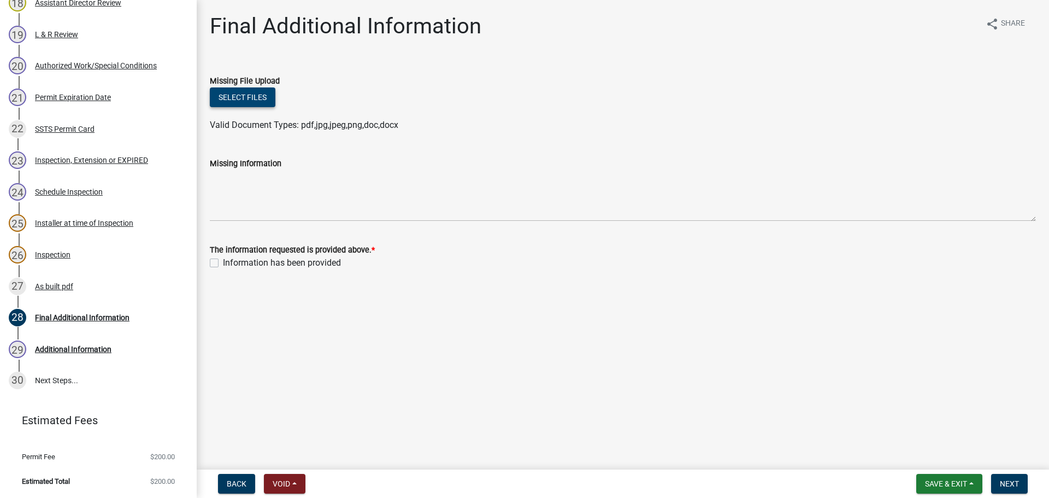
click at [257, 95] on button "Select files" at bounding box center [243, 97] width 66 height 20
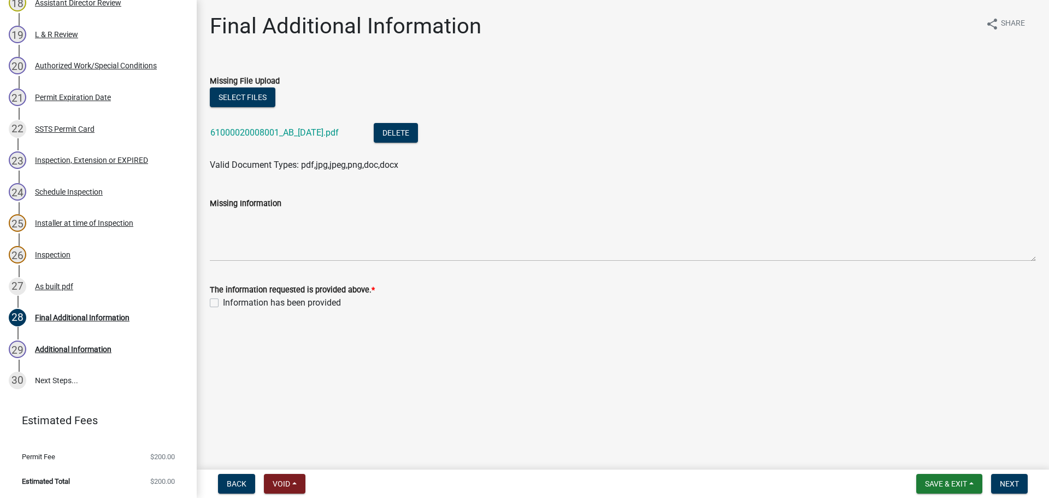
click at [205, 302] on div "The information requested is provided above. * Information has been provided" at bounding box center [623, 289] width 843 height 39
click at [214, 298] on div "Information has been provided" at bounding box center [623, 302] width 826 height 13
click at [223, 300] on label "Information has been provided" at bounding box center [282, 302] width 118 height 13
click at [223, 300] on input "Information has been provided" at bounding box center [226, 299] width 7 height 7
checkbox input "true"
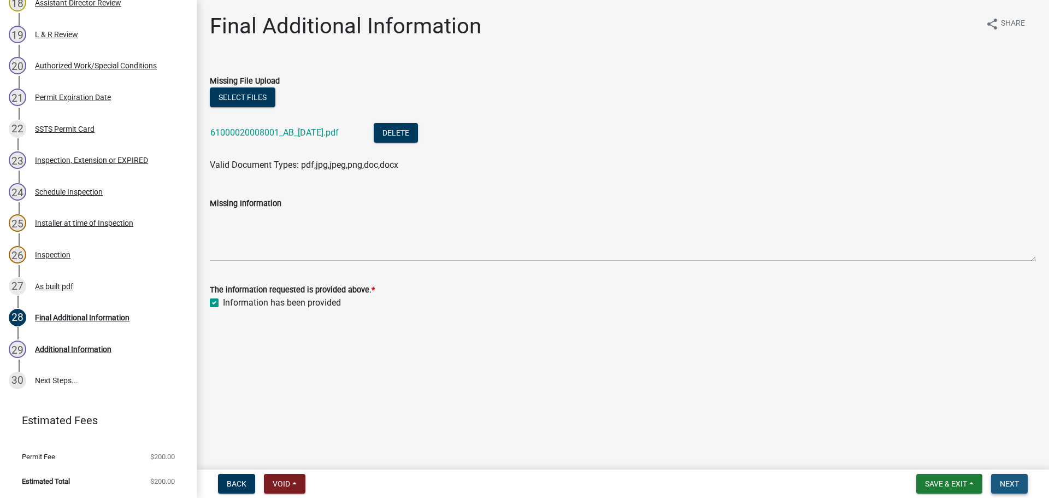
click at [839, 432] on span "Next" at bounding box center [1009, 483] width 19 height 9
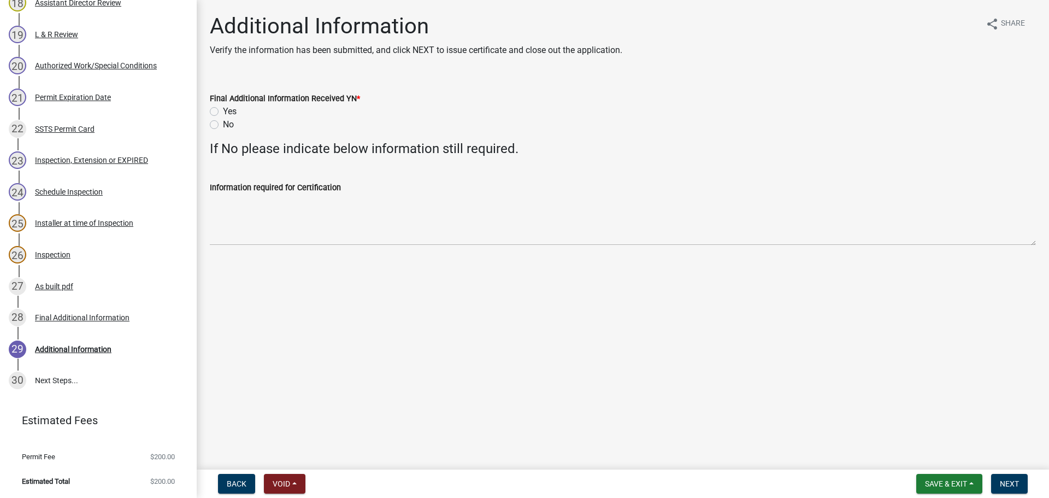
click at [223, 111] on label "Yes" at bounding box center [230, 111] width 14 height 13
click at [223, 111] on input "Yes" at bounding box center [226, 108] width 7 height 7
radio input "true"
click at [839, 432] on span "Next" at bounding box center [1009, 483] width 19 height 9
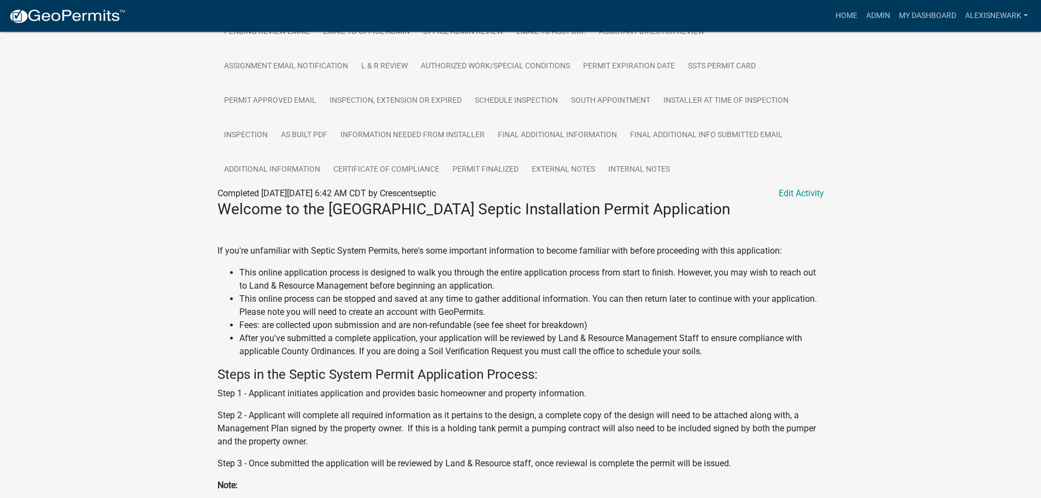
scroll to position [465, 0]
click at [406, 180] on link "Certificate of Compliance" at bounding box center [386, 171] width 119 height 35
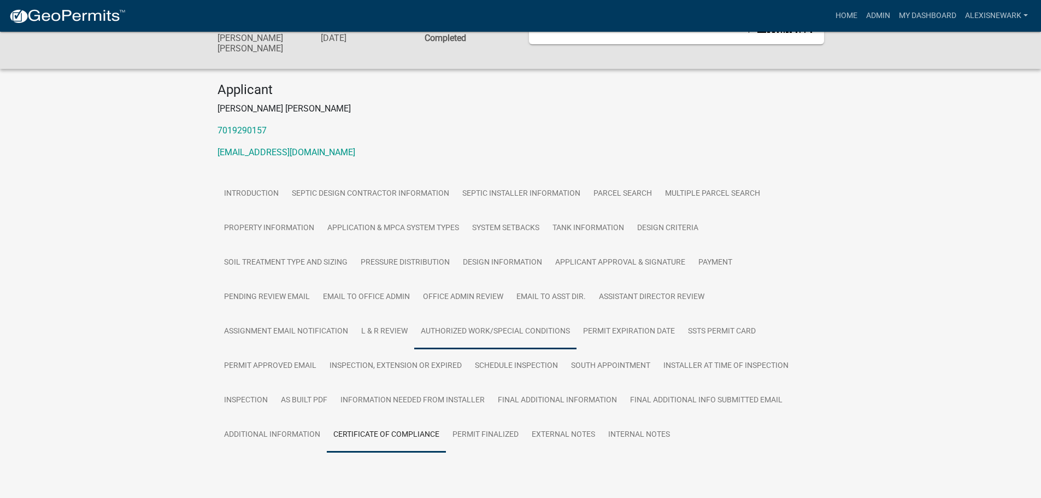
scroll to position [107, 0]
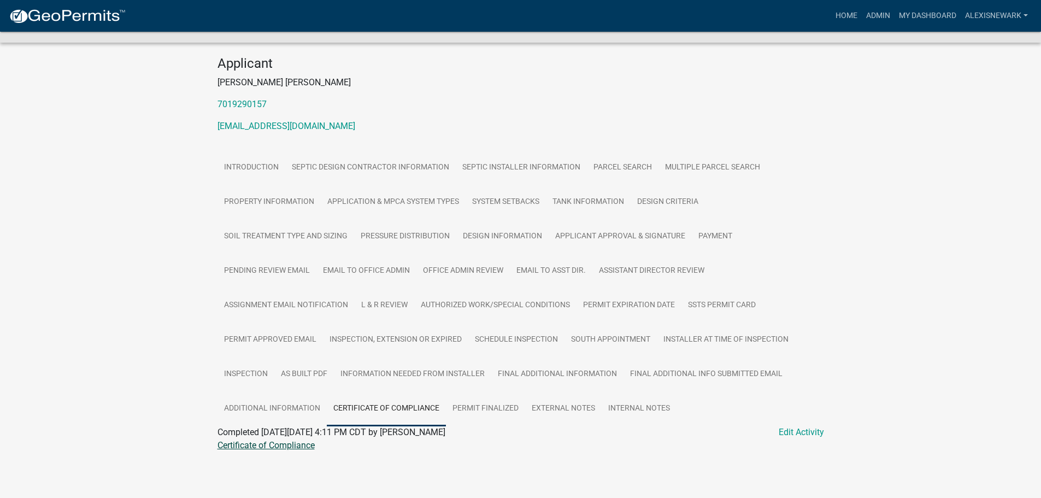
click at [310, 432] on link "Certificate of Compliance" at bounding box center [266, 445] width 97 height 10
click at [839, 21] on link "My Dashboard" at bounding box center [928, 15] width 66 height 21
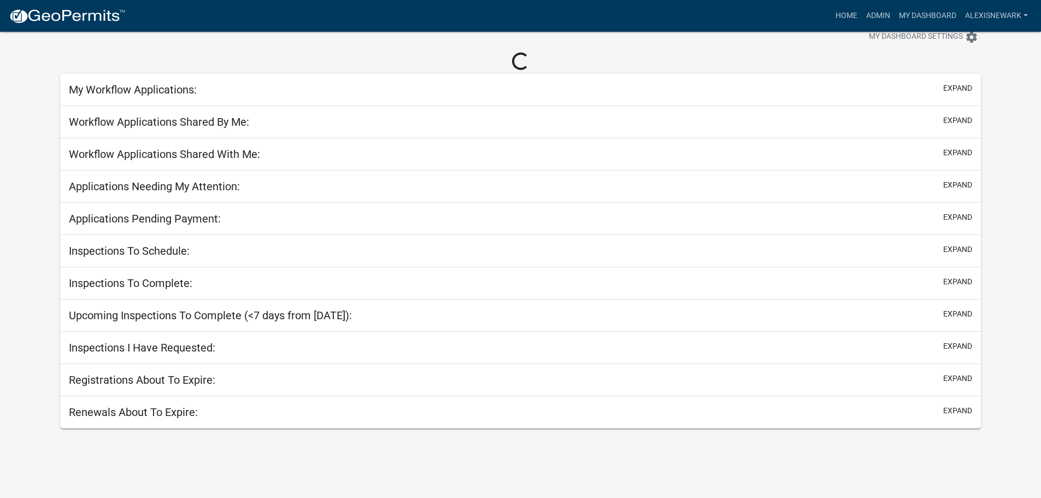
scroll to position [32, 0]
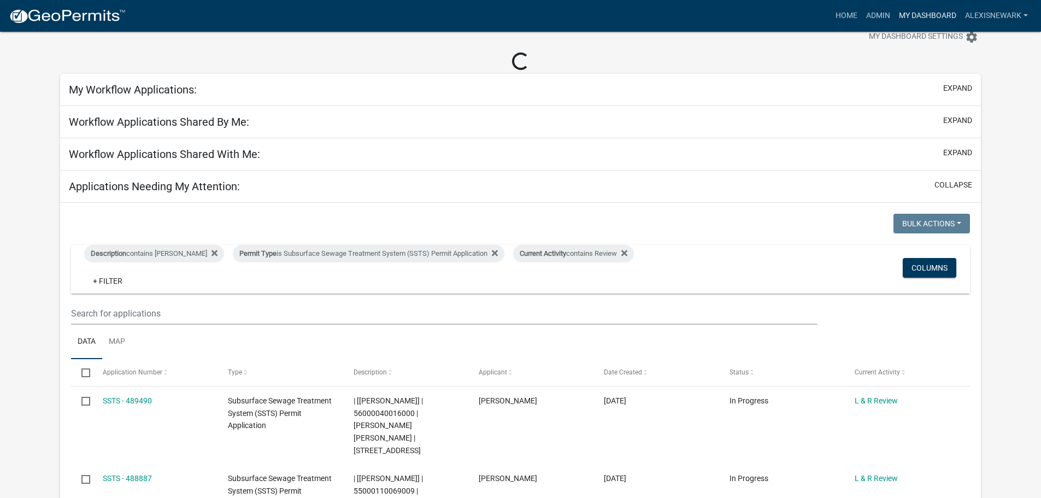
scroll to position [107, 0]
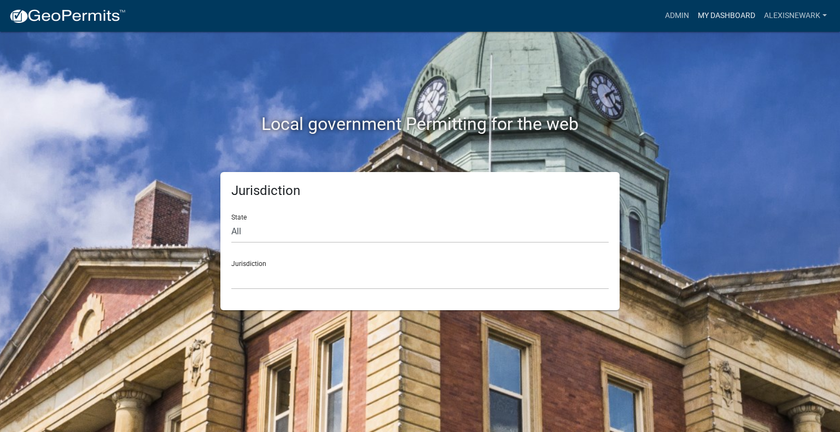
click at [700, 20] on link "My Dashboard" at bounding box center [726, 15] width 66 height 21
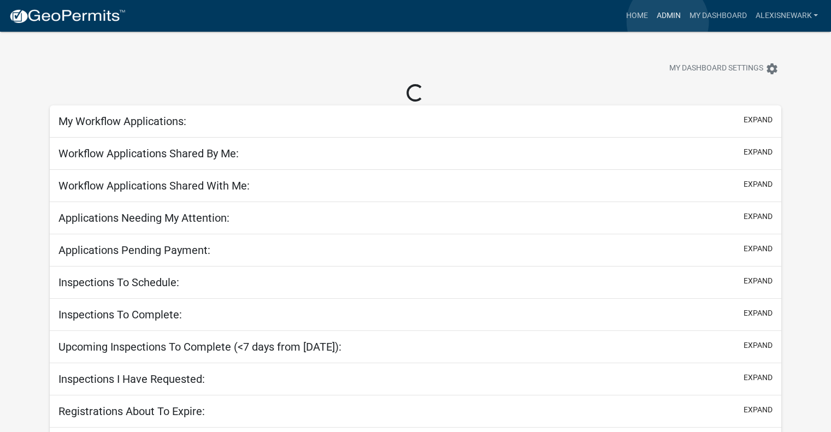
click at [668, 22] on link "Admin" at bounding box center [668, 15] width 33 height 21
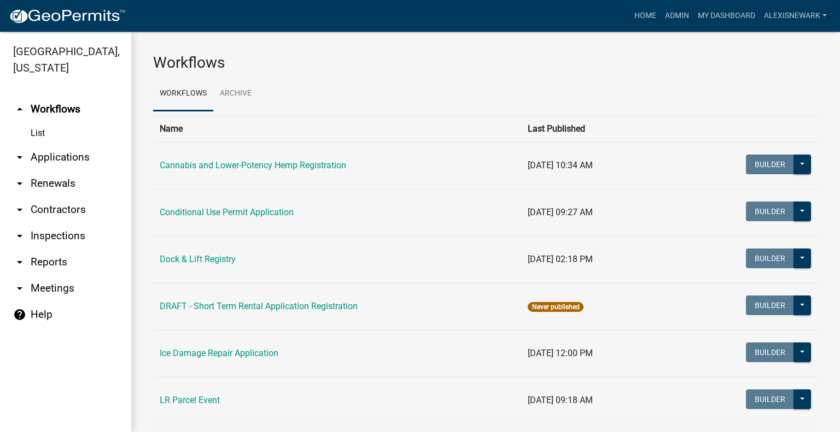
click at [63, 161] on link "arrow_drop_down Applications" at bounding box center [65, 157] width 131 height 26
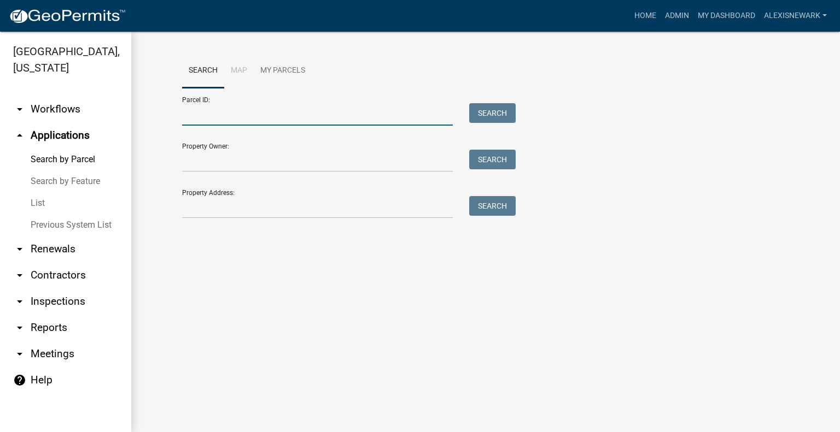
click at [261, 120] on input "Parcel ID:" at bounding box center [317, 114] width 271 height 22
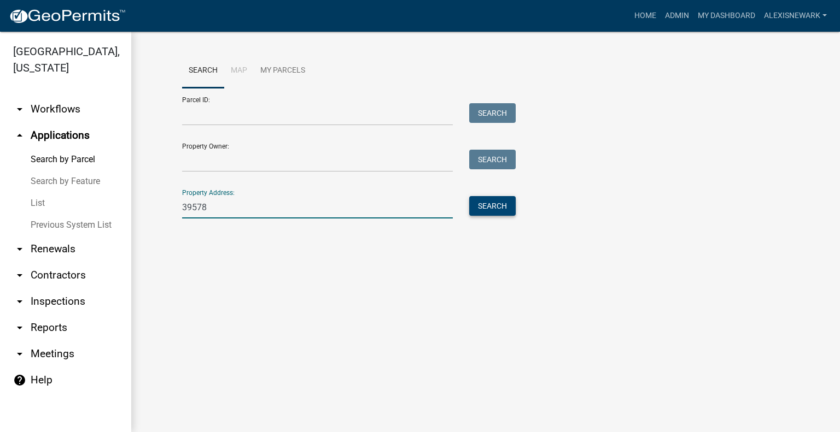
type input "39578"
click at [494, 201] on button "Search" at bounding box center [492, 206] width 46 height 20
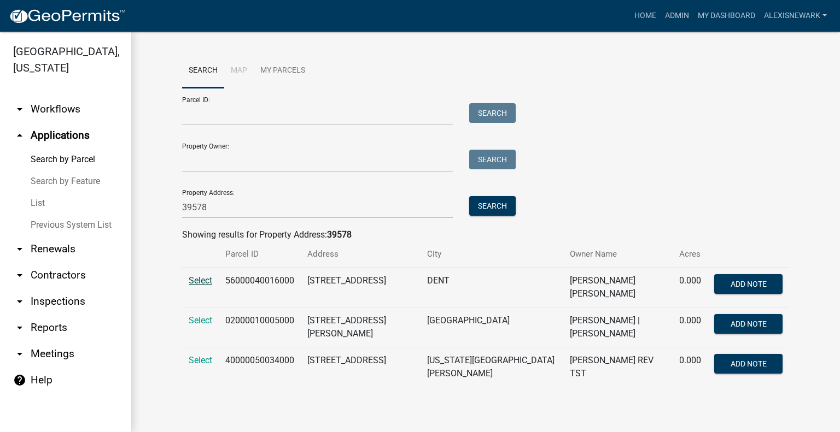
click at [203, 282] on span "Select" at bounding box center [201, 280] width 24 height 10
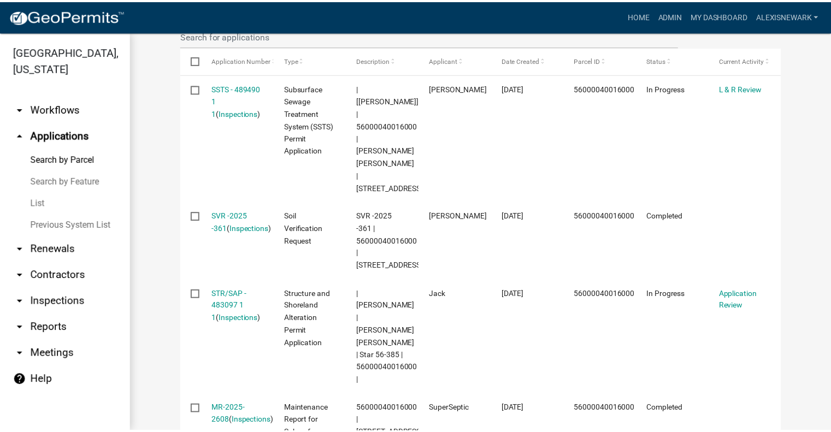
scroll to position [369, 0]
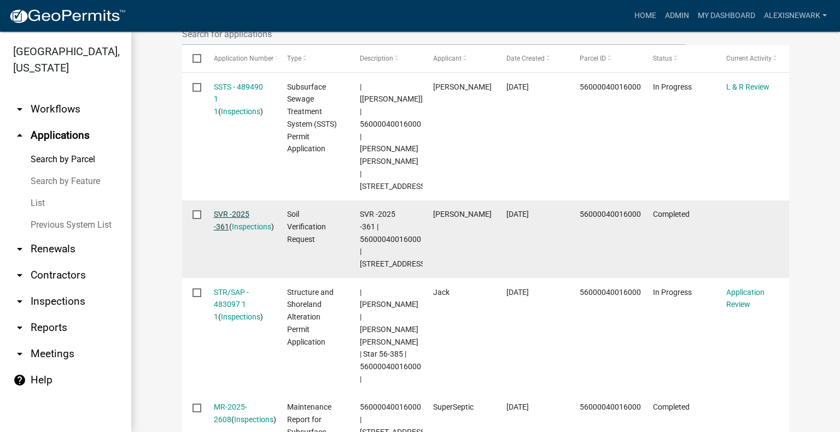
click at [237, 210] on link "SVR -2025 -361" at bounding box center [232, 220] width 36 height 21
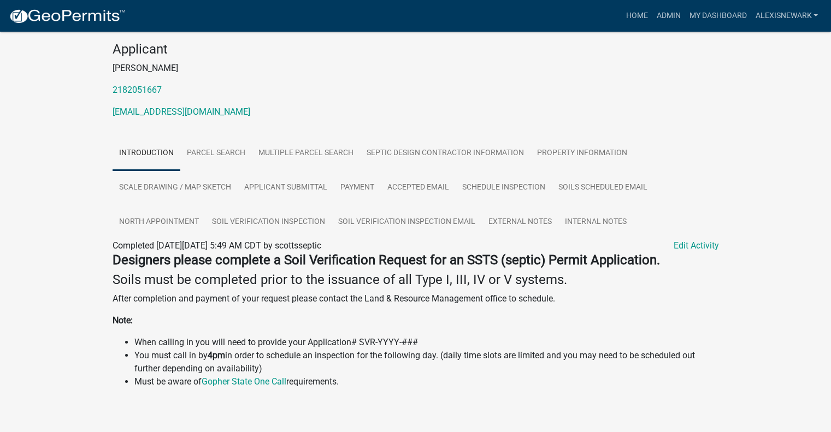
scroll to position [114, 0]
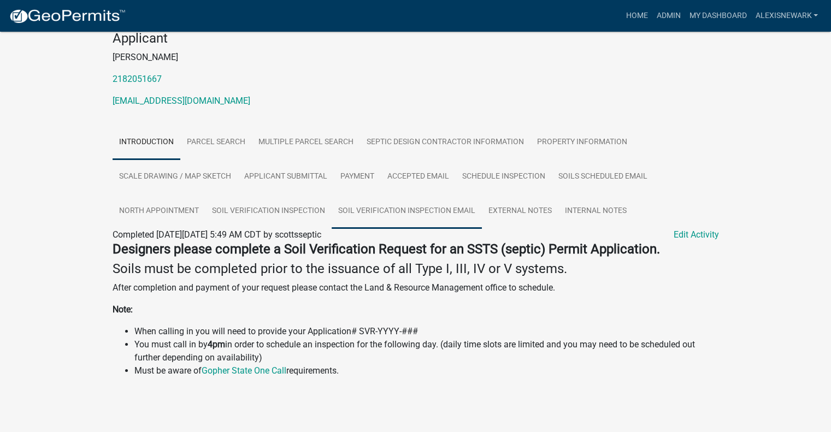
click at [376, 206] on link "Soil Verification Inspection Email" at bounding box center [407, 211] width 150 height 35
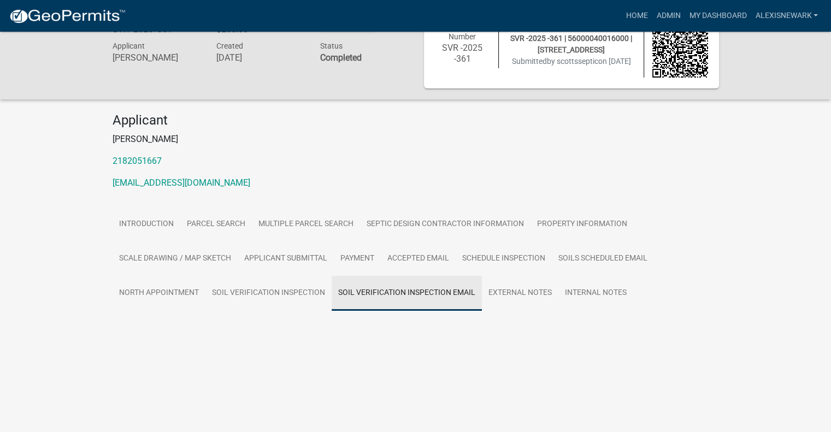
scroll to position [32, 0]
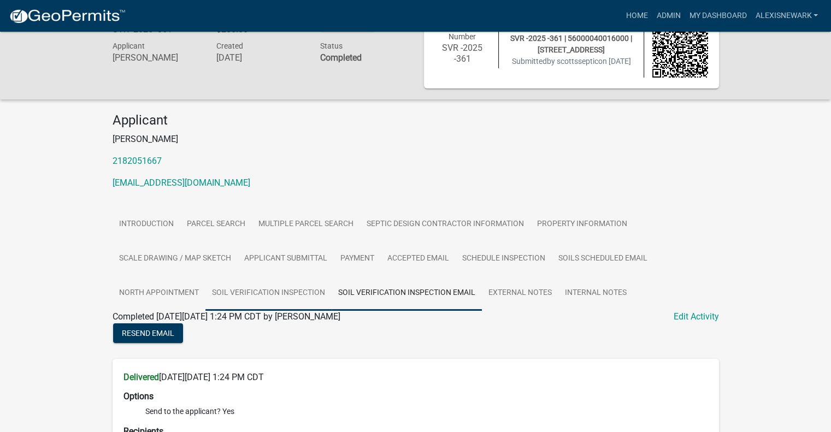
click at [308, 297] on link "Soil Verification Inspection" at bounding box center [269, 293] width 126 height 35
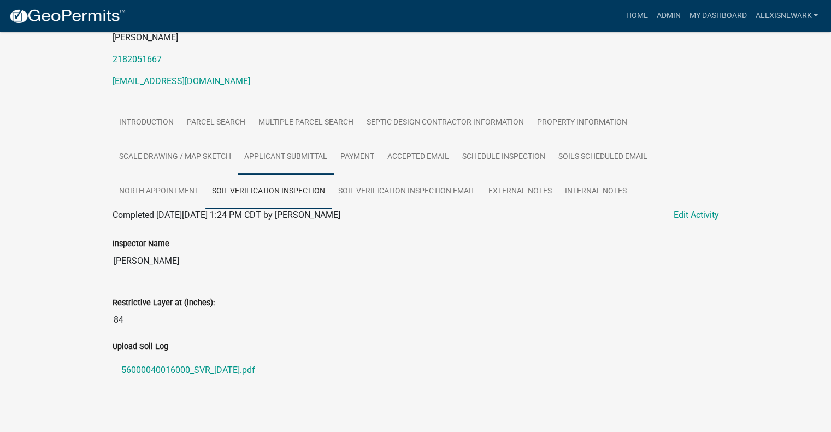
scroll to position [143, 0]
